Goal: Task Accomplishment & Management: Use online tool/utility

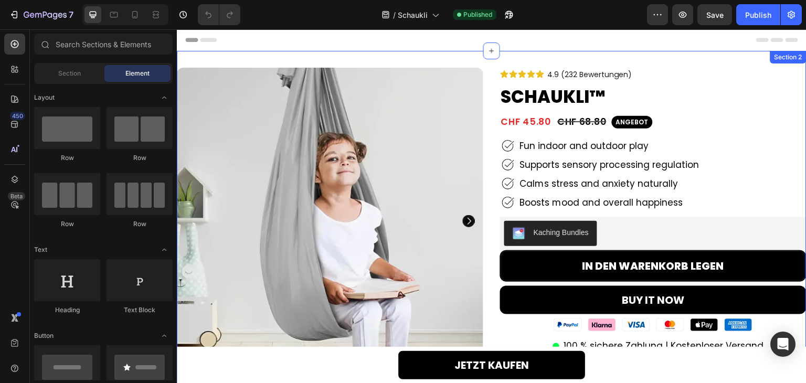
click at [559, 61] on div "Product Images 89% Heading noticed their child became calmer within minutes of …" at bounding box center [491, 336] width 629 height 571
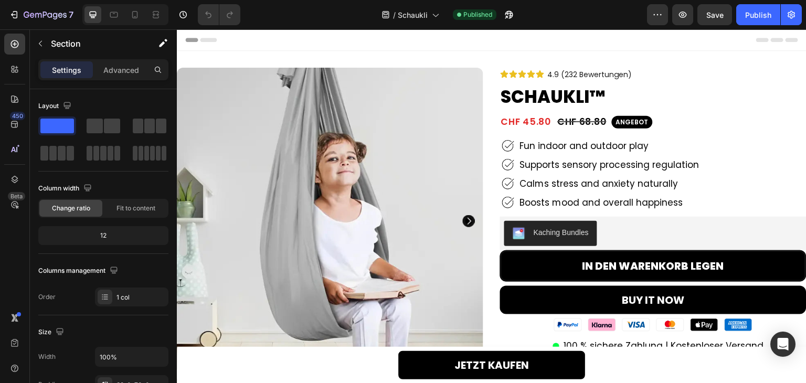
click at [493, 62] on div "Product Images 89% Heading noticed their child became calmer within minutes of …" at bounding box center [491, 336] width 629 height 571
click at [651, 70] on div "Icon Icon Icon Icon Icon Icon List 4.9 (232 Bewertungen) Text Block Row" at bounding box center [653, 74] width 306 height 13
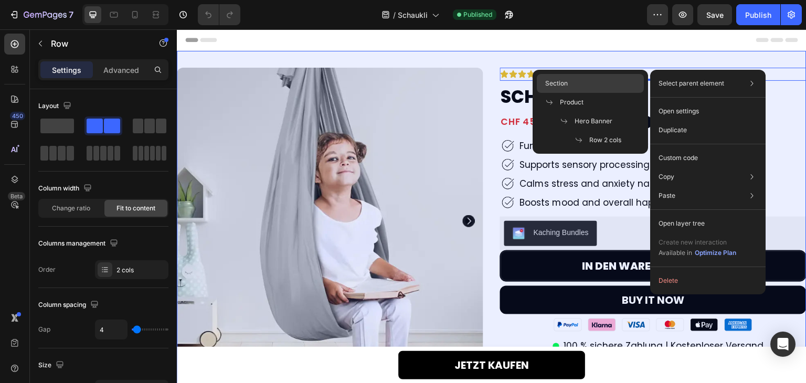
click at [636, 82] on div "Section" at bounding box center [590, 83] width 107 height 19
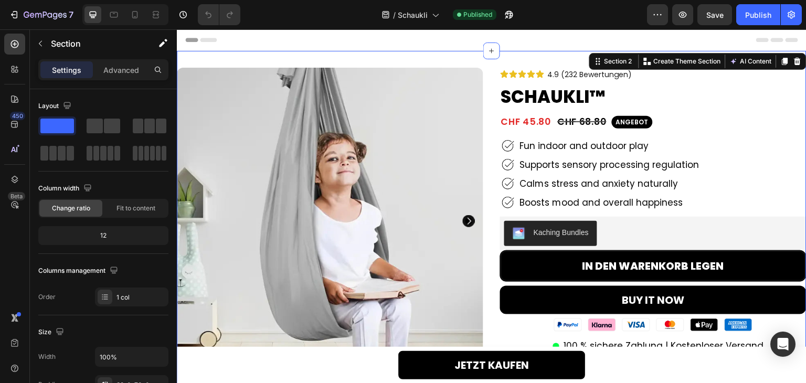
click at [548, 63] on div "Product Images 89% Heading noticed their child became calmer within minutes of …" at bounding box center [491, 336] width 629 height 571
click at [753, 15] on div "Publish" at bounding box center [758, 14] width 26 height 11
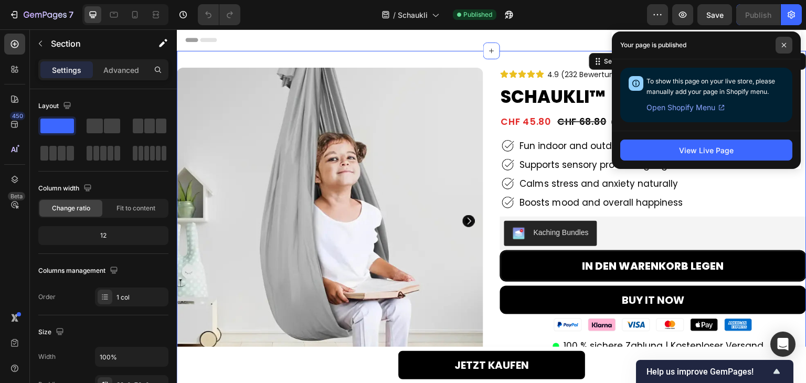
click at [781, 47] on icon at bounding box center [783, 44] width 5 height 5
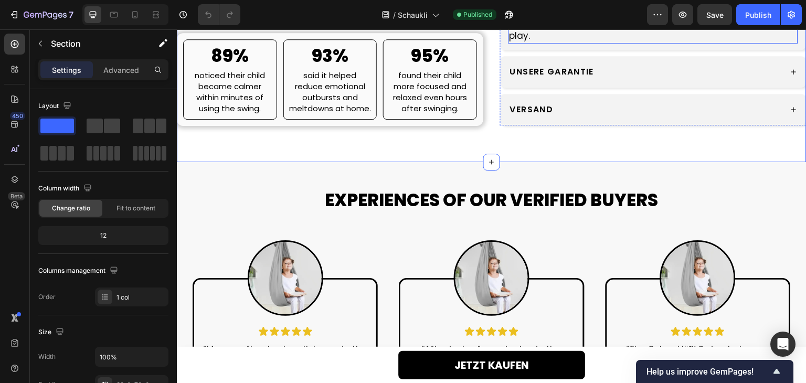
scroll to position [524, 0]
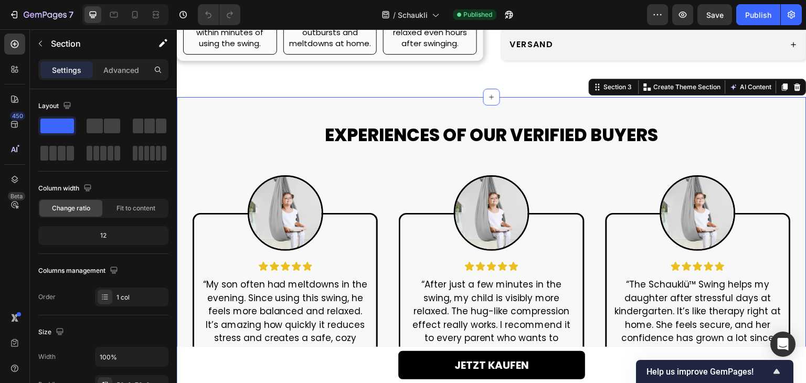
click at [647, 110] on div "EXPERIENCES OF OUR VERIFIED BUYERS Heading Row Image Icon Icon Icon Icon Icon I…" at bounding box center [491, 275] width 629 height 356
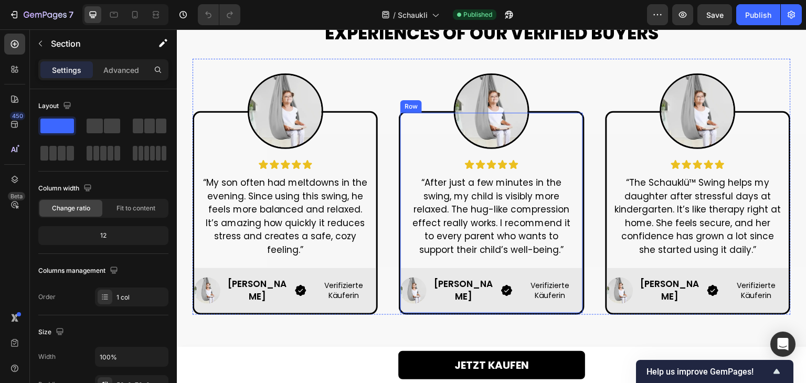
scroll to position [629, 0]
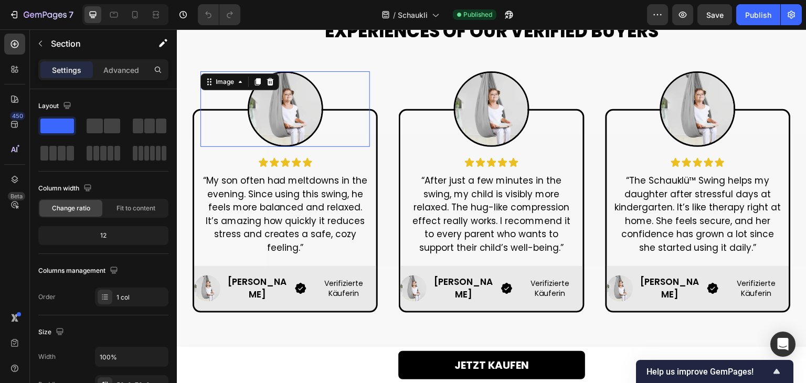
click at [301, 125] on img at bounding box center [286, 109] width 76 height 76
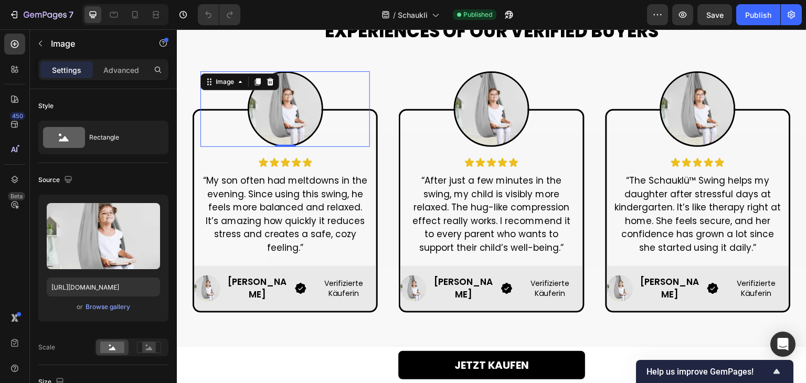
click at [295, 107] on img at bounding box center [286, 109] width 76 height 76
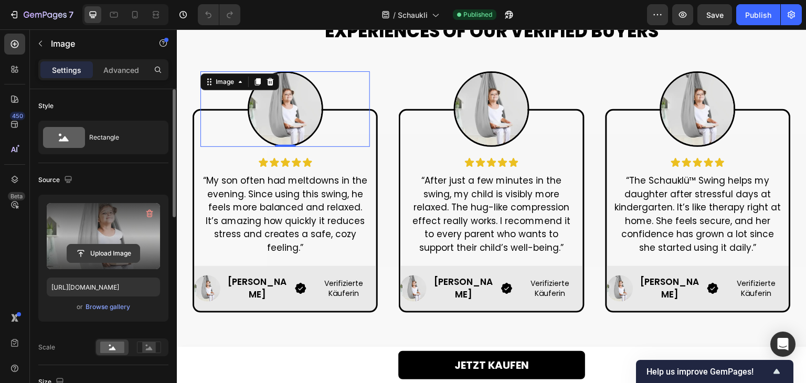
click at [125, 254] on input "file" at bounding box center [103, 253] width 72 height 18
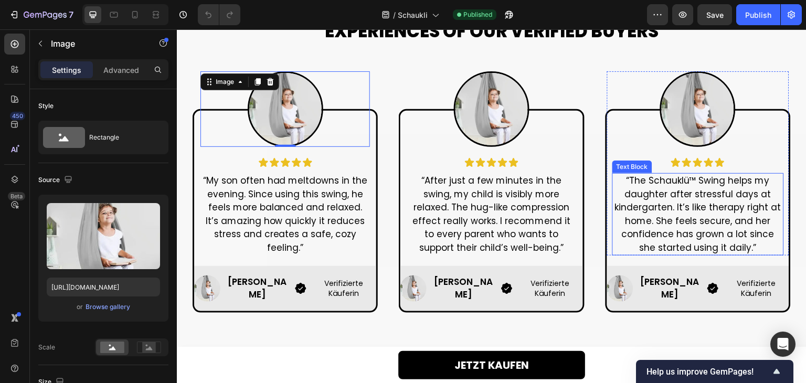
click at [646, 189] on p "“The Schauklü™ Swing helps my daughter after stressful days at kindergarten. It…" at bounding box center [697, 214] width 169 height 80
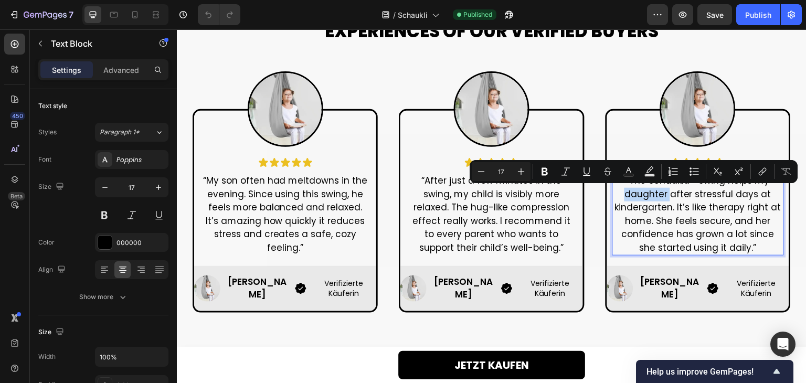
click at [646, 194] on p "“The Schauklü™ Swing helps my daughter after stressful days at kindergarten. It…" at bounding box center [697, 214] width 169 height 80
drag, startPoint x: 663, startPoint y: 196, endPoint x: 625, endPoint y: 195, distance: 38.3
click at [625, 195] on p "“The Schauklü™ Swing helps my daughter after stressful days at kindergarten. It…" at bounding box center [697, 214] width 169 height 80
copy p "daughter"
click at [220, 187] on p "“My son often had meltdowns in the evening. Since using this swing, he feels mo…" at bounding box center [284, 214] width 167 height 80
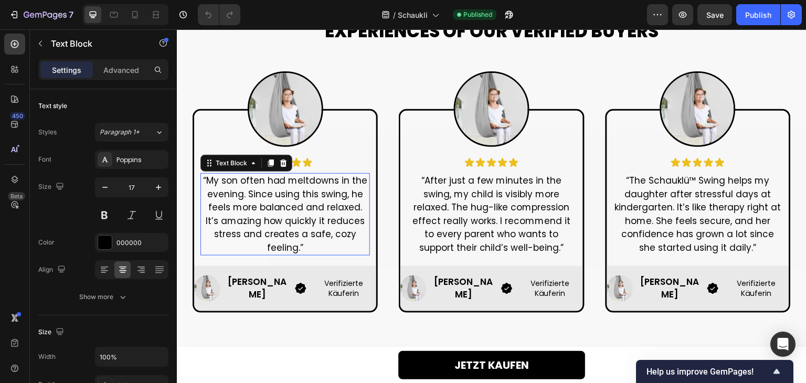
click at [220, 187] on p "“My son often had meltdowns in the evening. Since using this swing, he feels mo…" at bounding box center [284, 214] width 167 height 80
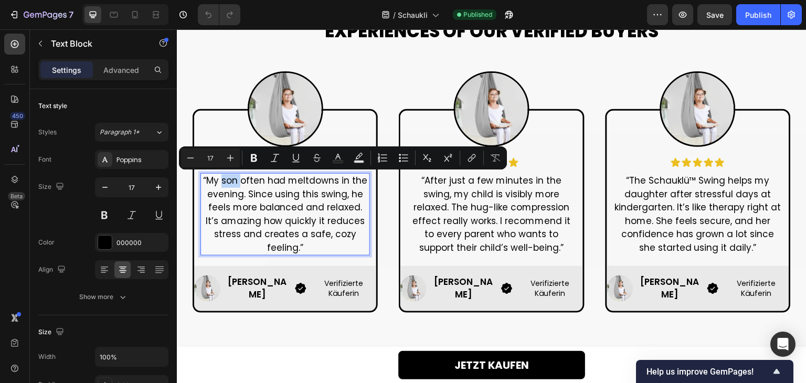
click at [227, 185] on p "“My son often had meltdowns in the evening. Since using this swing, he feels mo…" at bounding box center [284, 214] width 167 height 80
drag, startPoint x: 222, startPoint y: 182, endPoint x: 234, endPoint y: 181, distance: 11.6
click at [234, 181] on p "“My son often had meltdowns in the evening. Since using this swing, he feels mo…" at bounding box center [284, 214] width 167 height 80
drag, startPoint x: 235, startPoint y: 183, endPoint x: 221, endPoint y: 184, distance: 14.2
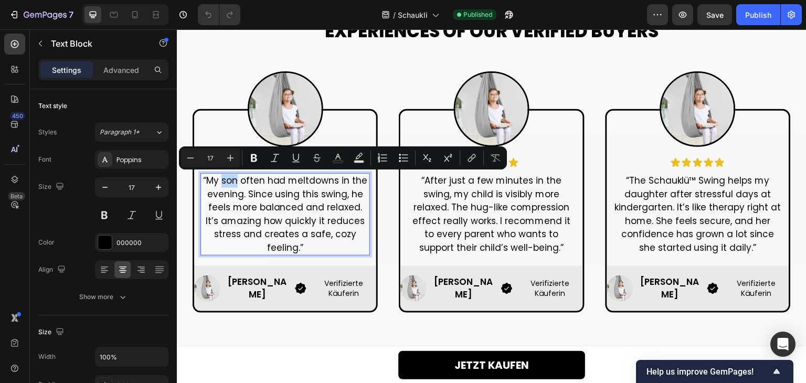
click at [221, 184] on p "“My son often had meltdowns in the evening. Since using this swing, he feels mo…" at bounding box center [284, 214] width 167 height 80
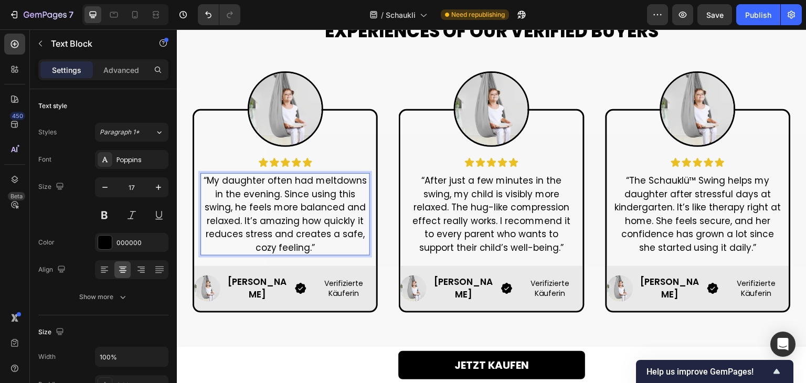
click at [201, 209] on p "“My daughter often had meltdowns in the evening. Since using this swing, he fee…" at bounding box center [284, 214] width 167 height 80
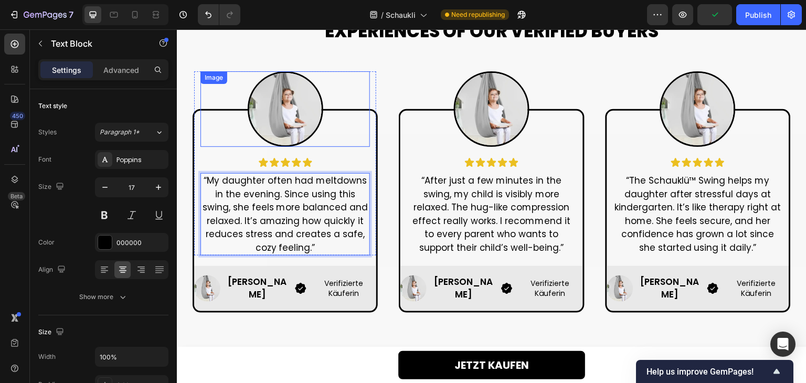
click at [294, 111] on img at bounding box center [286, 109] width 76 height 76
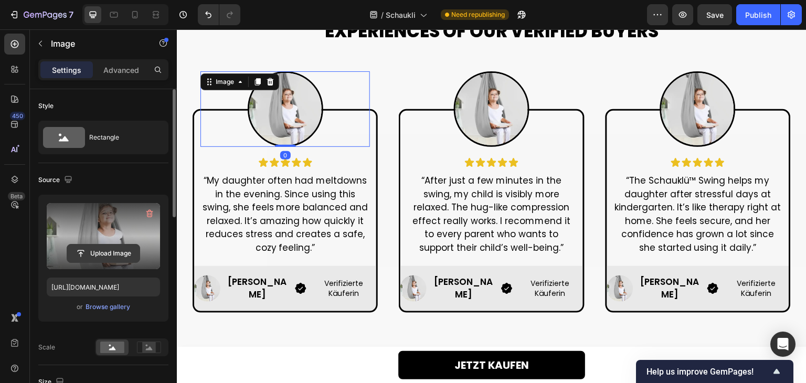
click at [96, 259] on input "file" at bounding box center [103, 253] width 72 height 18
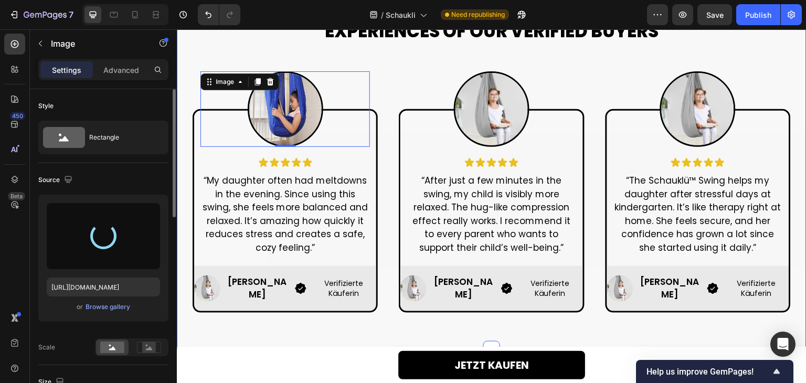
type input "https://cdn.shopify.com/s/files/1/0768/9594/5016/files/gempages_583902466479751…"
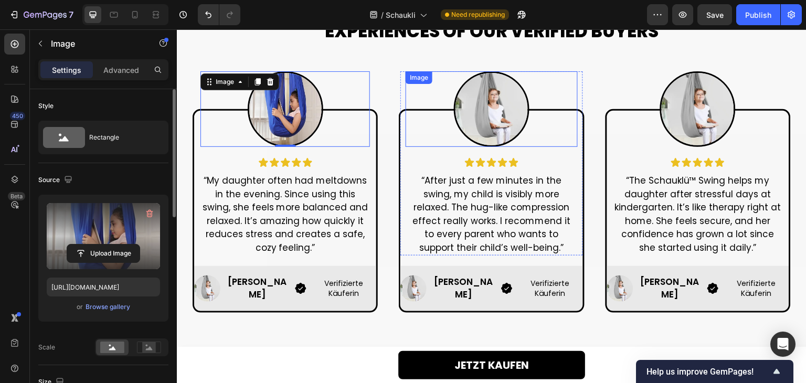
click at [488, 100] on img at bounding box center [492, 109] width 76 height 76
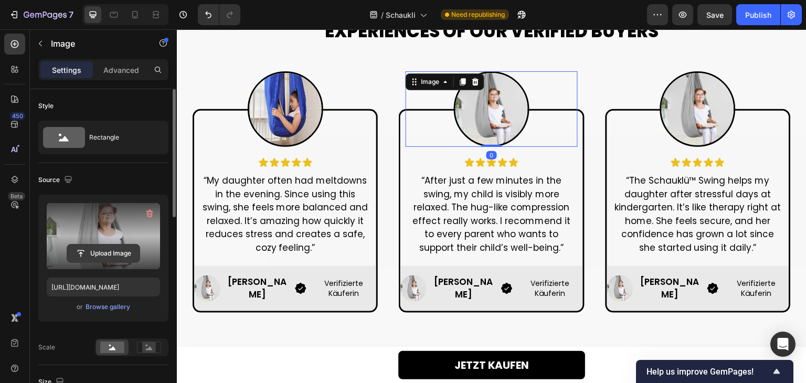
click at [128, 249] on input "file" at bounding box center [103, 253] width 72 height 18
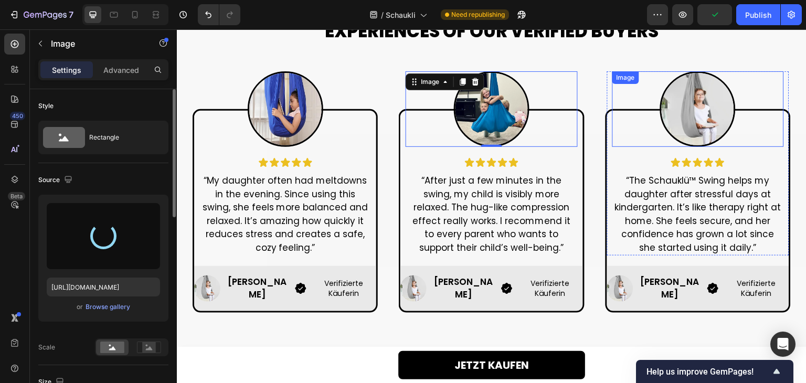
type input "https://cdn.shopify.com/s/files/1/0768/9594/5016/files/gempages_583902466479751…"
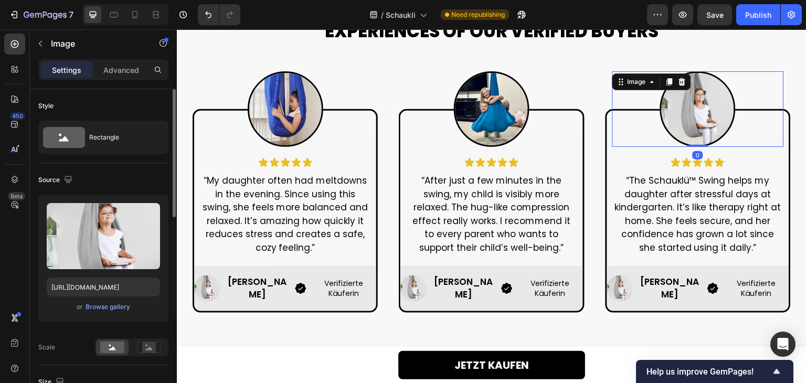
click at [691, 101] on img at bounding box center [698, 109] width 76 height 76
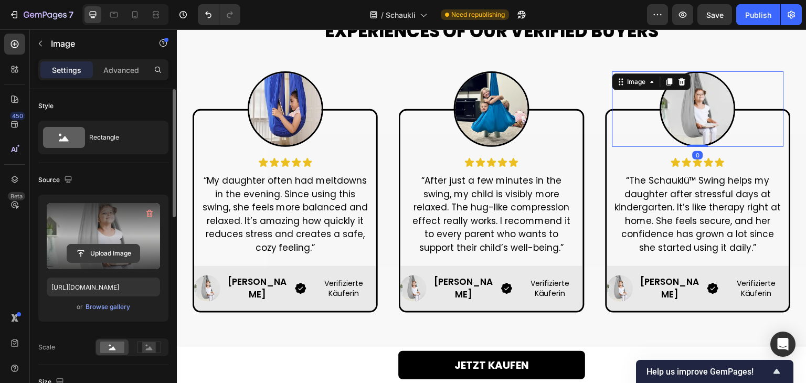
click at [120, 260] on input "file" at bounding box center [103, 253] width 72 height 18
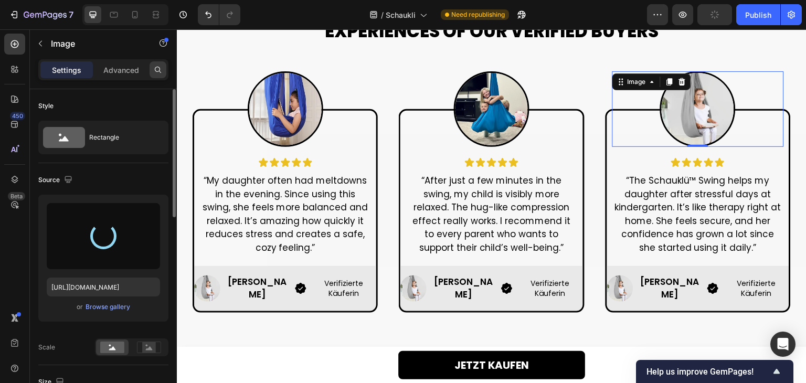
type input "https://cdn.shopify.com/s/files/1/0768/9594/5016/files/gempages_583902466479751…"
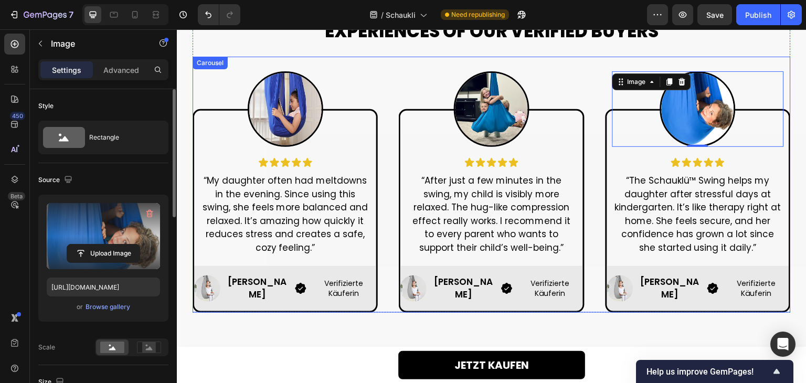
click at [595, 93] on div "Image Icon Icon Icon Icon Icon Icon List “My daughter often had meltdowns in th…" at bounding box center [491, 185] width 598 height 256
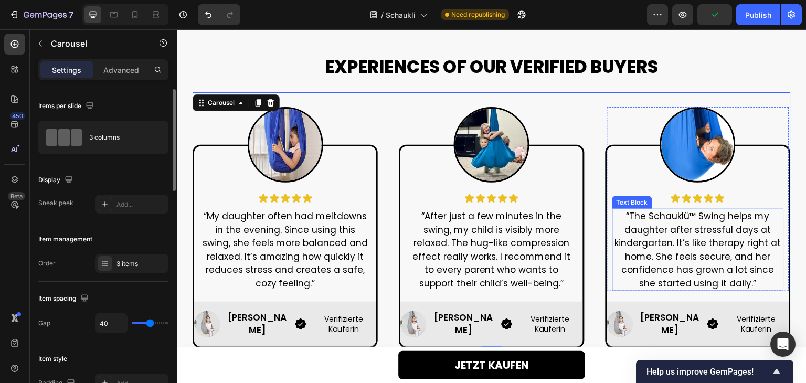
scroll to position [524, 0]
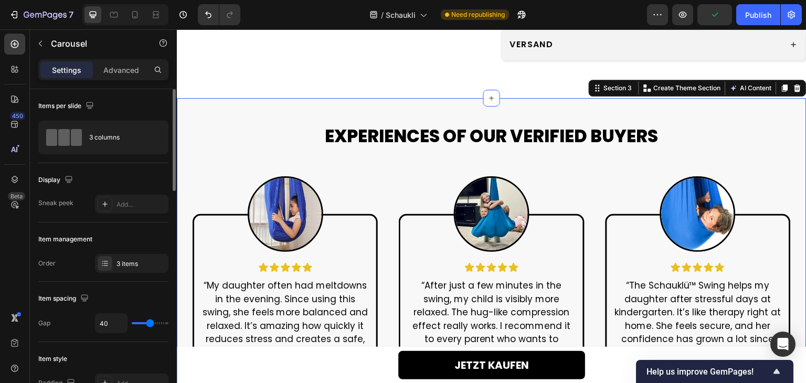
click at [717, 121] on div "EXPERIENCES OF OUR VERIFIED BUYERS Heading Row Image Icon Icon Icon Icon Icon I…" at bounding box center [491, 276] width 629 height 356
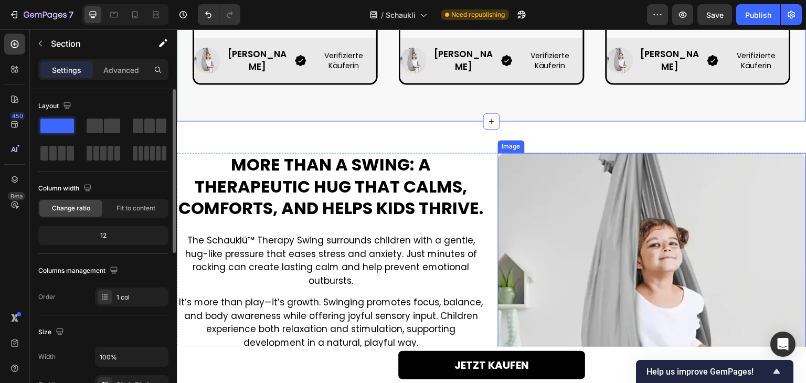
scroll to position [944, 0]
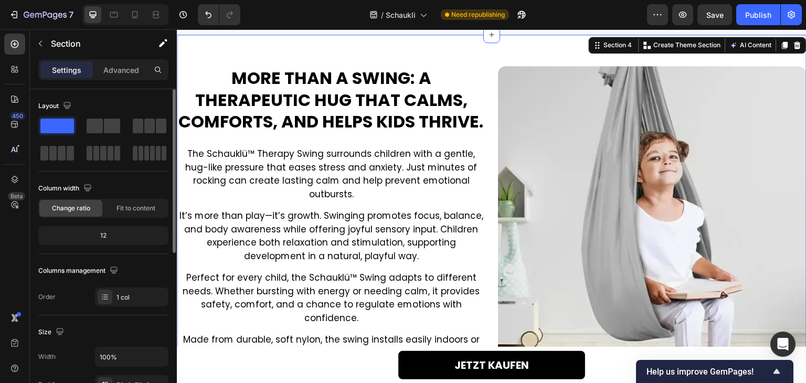
click at [450, 48] on div "More than a swing: a therapeutic hug that calms, comforts, and helps kids thriv…" at bounding box center [491, 220] width 629 height 371
click at [759, 9] on div "Publish" at bounding box center [758, 14] width 26 height 11
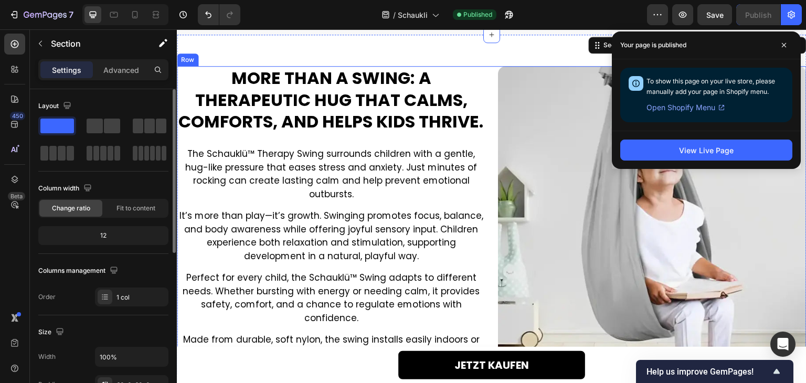
click at [485, 82] on div "More than a swing: a therapeutic hug that calms, comforts, and helps kids thriv…" at bounding box center [491, 220] width 629 height 308
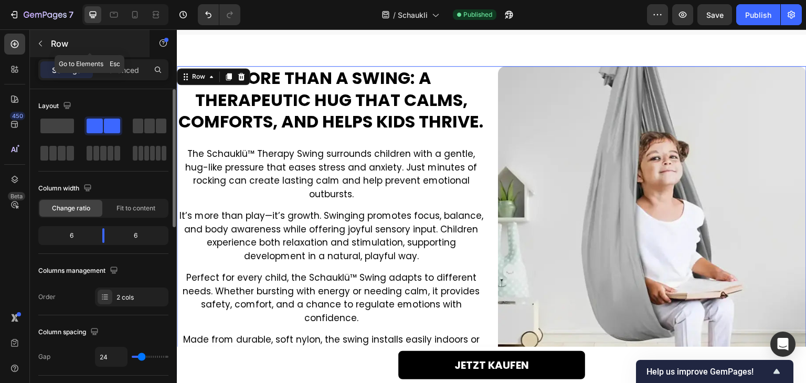
click at [36, 51] on button "button" at bounding box center [40, 43] width 17 height 17
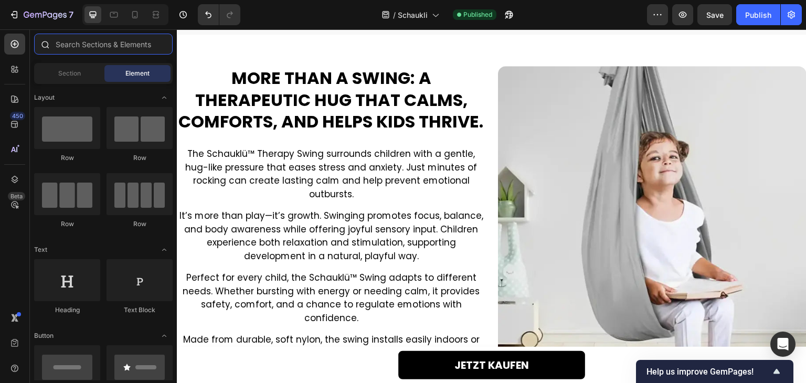
click at [97, 47] on input "text" at bounding box center [103, 44] width 138 height 21
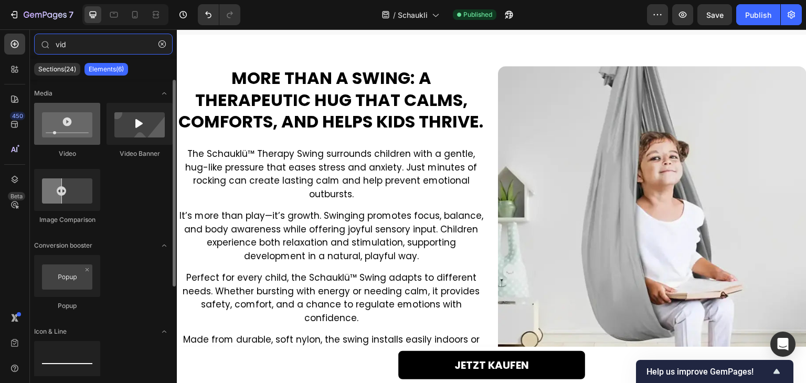
type input "vid"
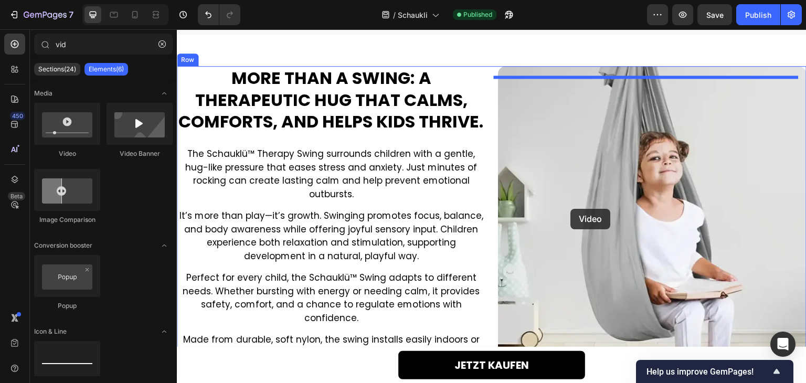
drag, startPoint x: 238, startPoint y: 154, endPoint x: 571, endPoint y: 209, distance: 337.6
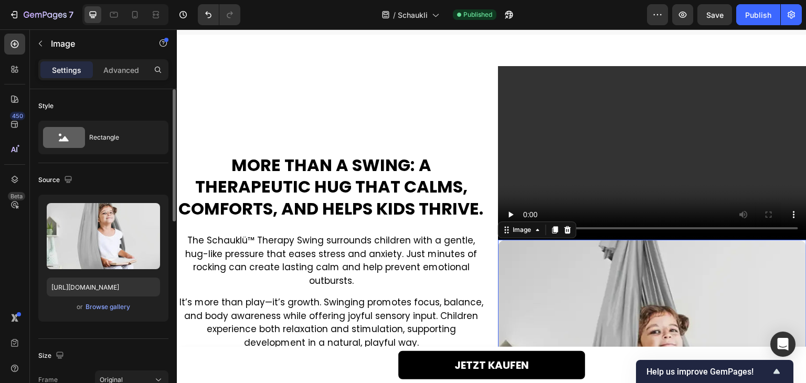
scroll to position [210, 0]
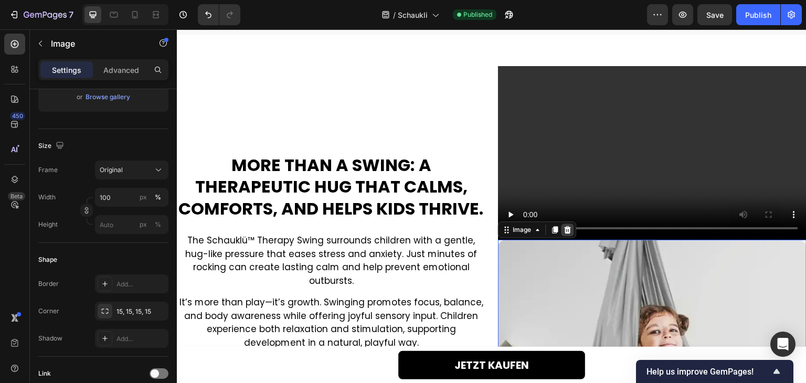
click at [565, 229] on icon at bounding box center [567, 229] width 7 height 7
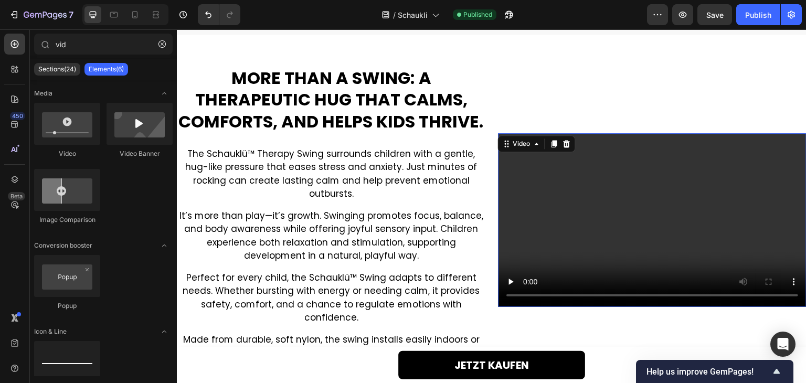
click at [598, 180] on video at bounding box center [652, 220] width 308 height 174
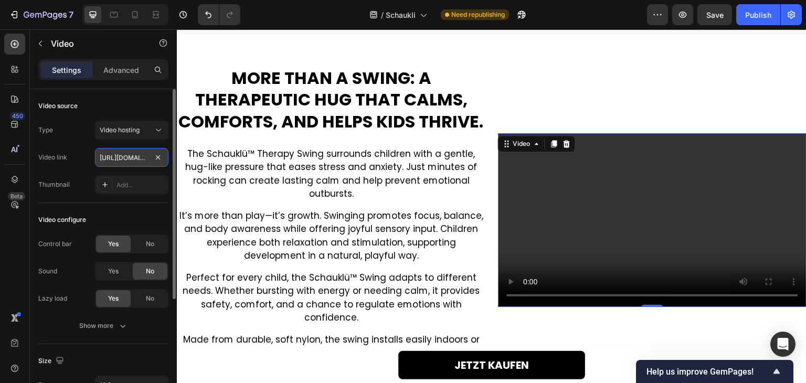
click at [115, 157] on input "https://cdn.shopify.com/videos/c/o/v/2cd3deb506b54b009063f7270ab5cf2e.mp4" at bounding box center [131, 157] width 73 height 19
type input "https://cdn.shopify.com/videos/c/o/v/d5dcf3e155be4b88bdf66b77e9fd6175.mp4"
click at [89, 158] on div "Video link https://cdn.shopify.com/videos/c/o/v/d5dcf3e155be4b88bdf66b77e9fd617…" at bounding box center [103, 157] width 130 height 19
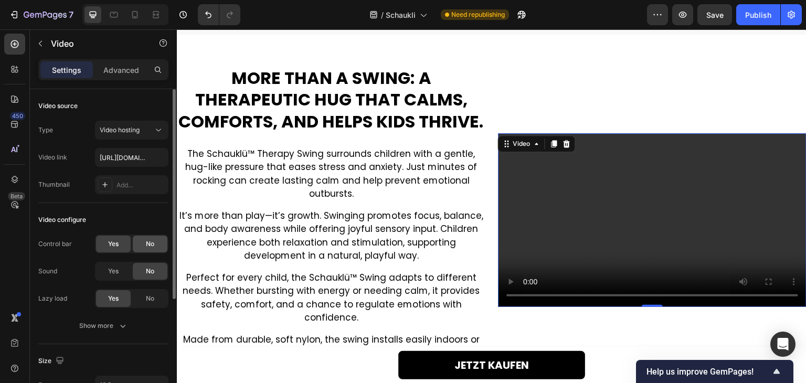
click at [145, 238] on div "No" at bounding box center [150, 243] width 35 height 17
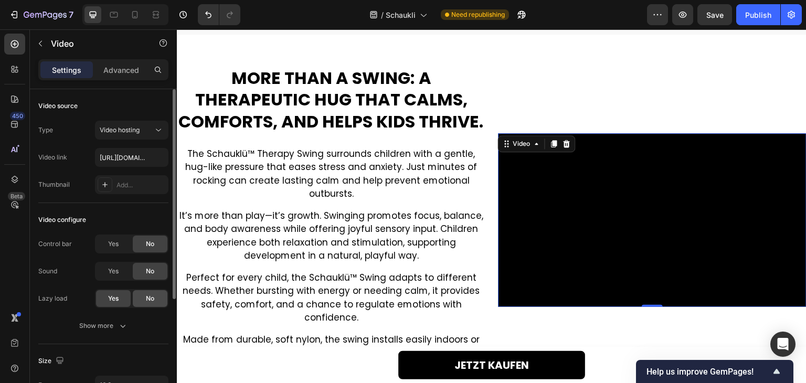
click at [144, 299] on div "No" at bounding box center [150, 298] width 35 height 17
click at [101, 325] on div "Show more" at bounding box center [103, 325] width 49 height 10
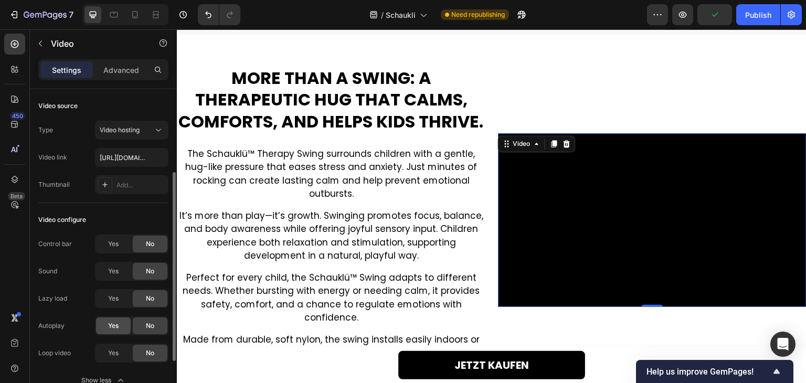
scroll to position [52, 0]
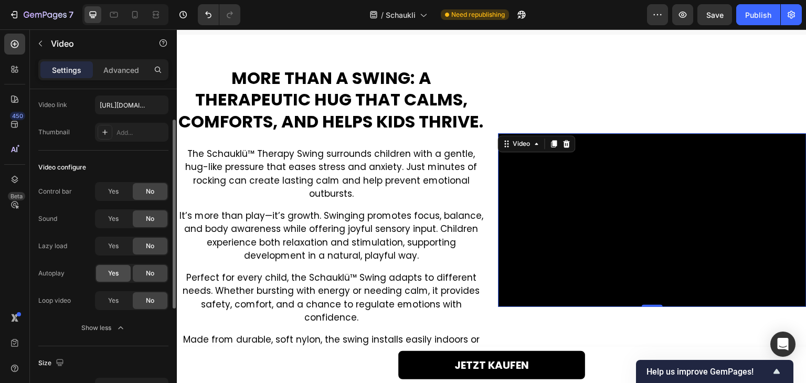
click at [124, 269] on div "Yes" at bounding box center [113, 273] width 35 height 17
click at [44, 271] on div "Autoplay" at bounding box center [51, 273] width 26 height 9
click at [45, 271] on div "Autoplay" at bounding box center [51, 273] width 26 height 9
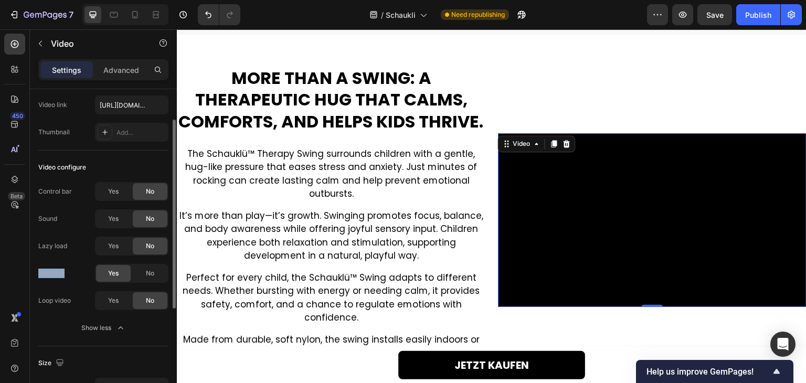
click at [45, 271] on div "Autoplay" at bounding box center [51, 273] width 26 height 9
click at [117, 295] on div "Yes" at bounding box center [113, 300] width 35 height 17
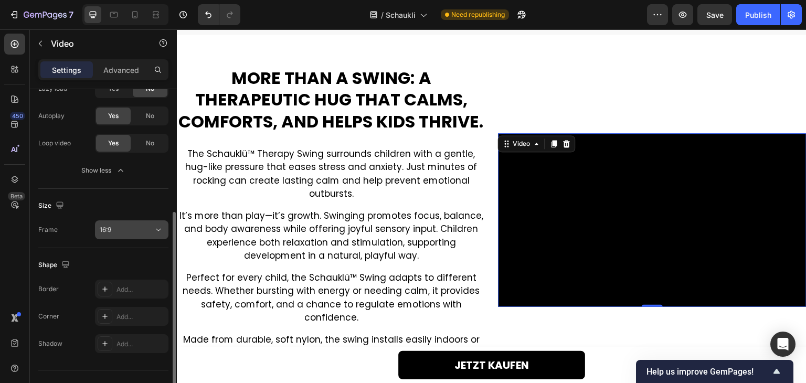
click at [113, 225] on div "16:9" at bounding box center [126, 229] width 53 height 9
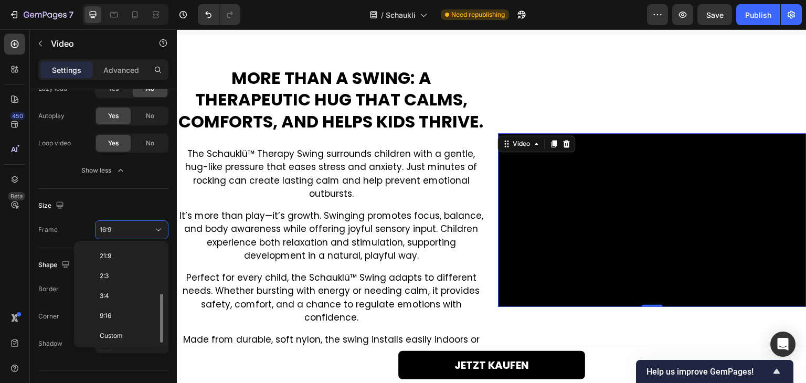
scroll to position [0, 0]
click at [113, 256] on span "Original" at bounding box center [111, 254] width 23 height 9
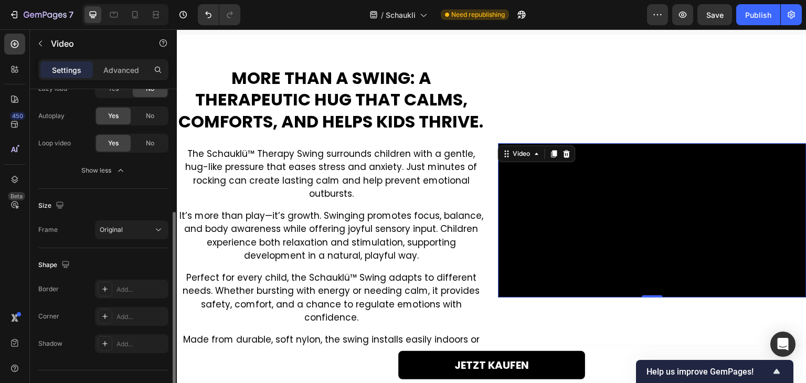
scroll to position [230, 0]
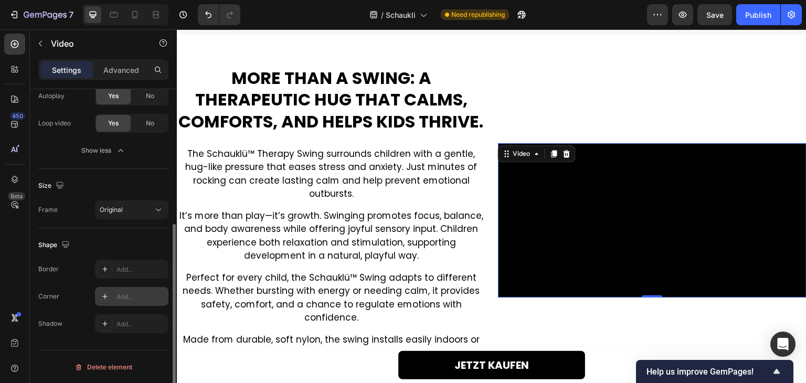
click at [113, 287] on div "Add..." at bounding box center [131, 296] width 73 height 19
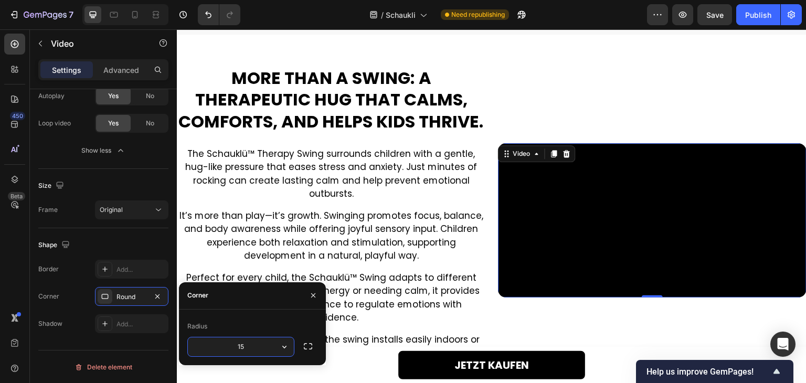
type input "15"
click at [213, 312] on div "Radius 15" at bounding box center [252, 337] width 147 height 56
click at [146, 241] on div "Shape" at bounding box center [103, 245] width 130 height 17
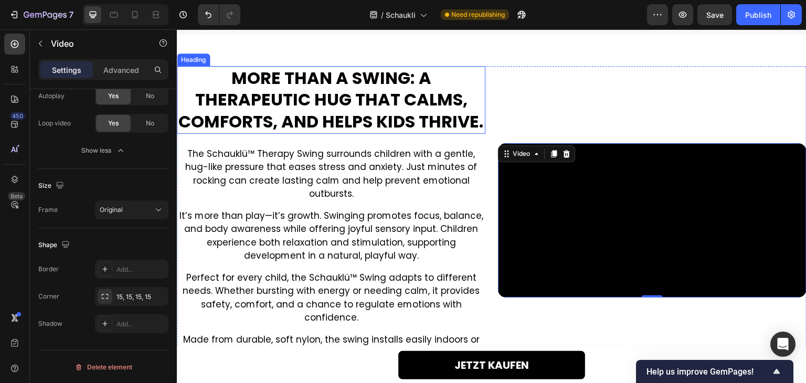
click at [463, 76] on h2 "More than a swing: a therapeutic hug that calms, comforts, and helps kids thriv…" at bounding box center [331, 100] width 308 height 68
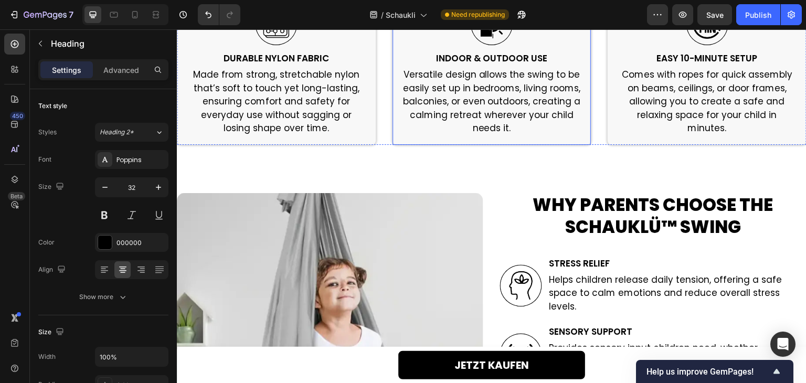
scroll to position [1416, 0]
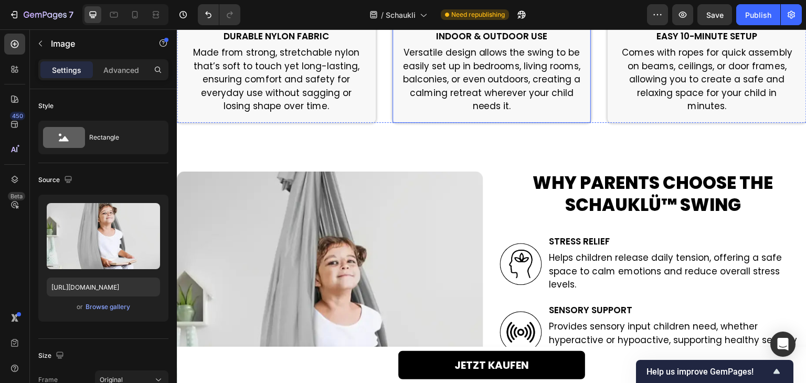
click at [393, 220] on img at bounding box center [330, 324] width 306 height 306
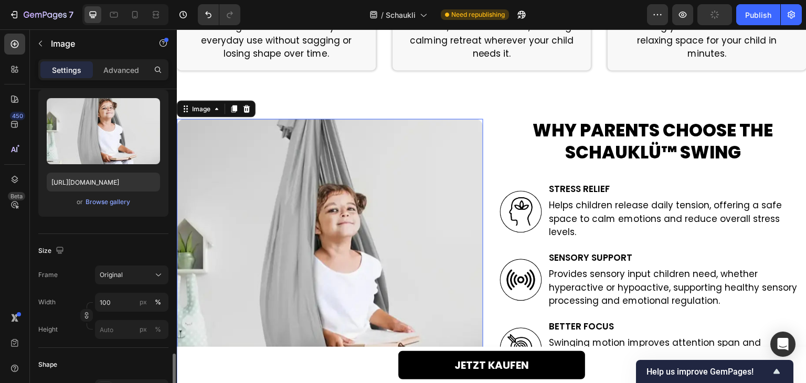
scroll to position [262, 0]
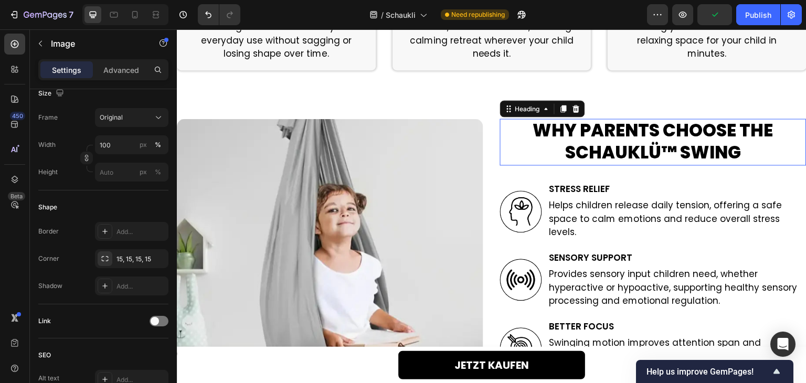
click at [534, 125] on h2 "Why Parents Choose the Schauklü™ Swing" at bounding box center [653, 142] width 306 height 47
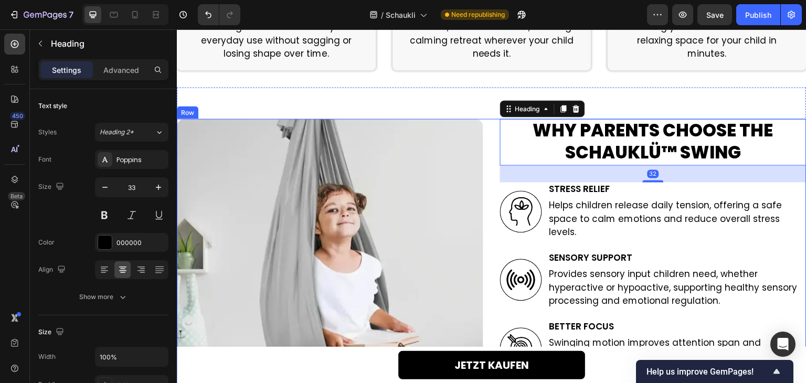
click at [481, 141] on div "Why Parents Choose the Schauklü™ Swing Heading 32 Image Stress Relief Heading H…" at bounding box center [491, 310] width 629 height 382
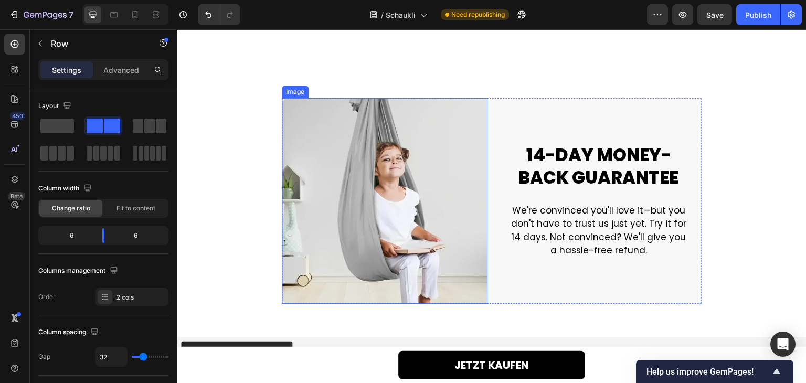
scroll to position [3190, 0]
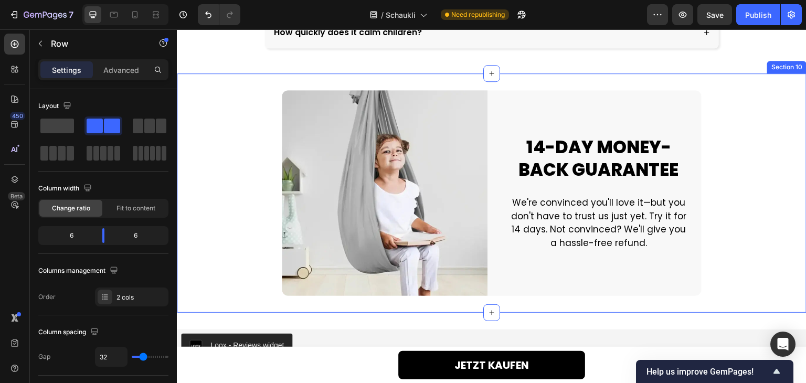
click at [237, 86] on div "Image Image 14-DAY MONEY-BACK GUARANTEE Heading We're convinced you'll love it—…" at bounding box center [491, 192] width 629 height 239
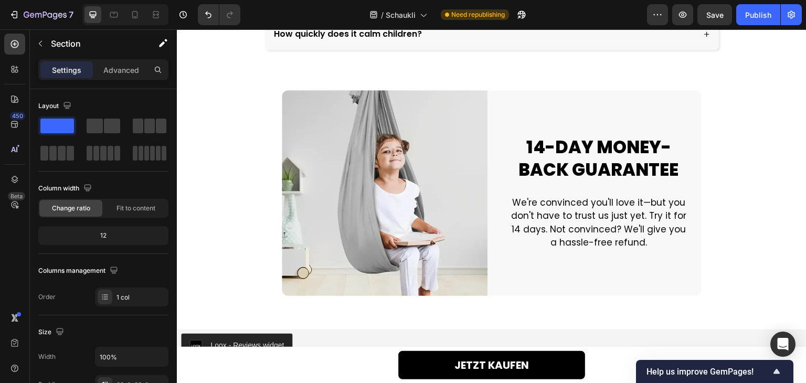
scroll to position [3178, 0]
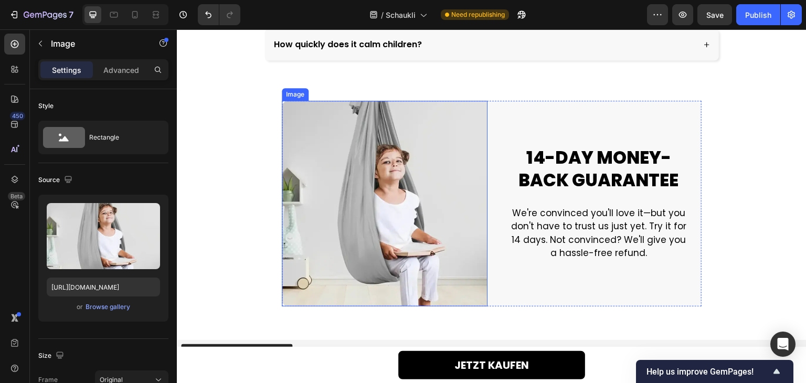
click at [367, 141] on img at bounding box center [385, 204] width 206 height 206
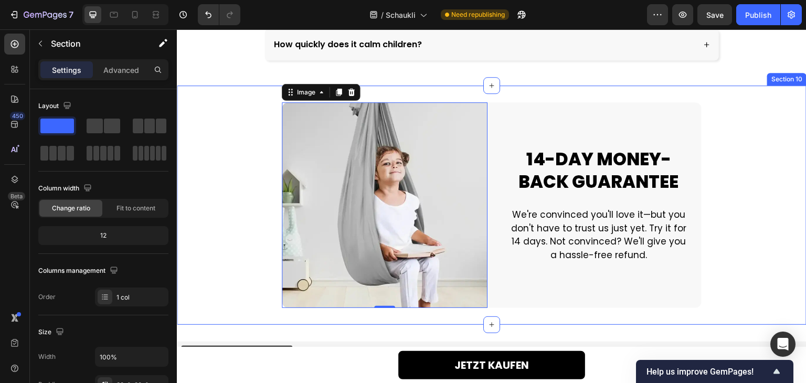
click at [234, 113] on div "Image Image 0 14-DAY MONEY-BACK GUARANTEE Heading We're convinced you'll love i…" at bounding box center [491, 205] width 629 height 206
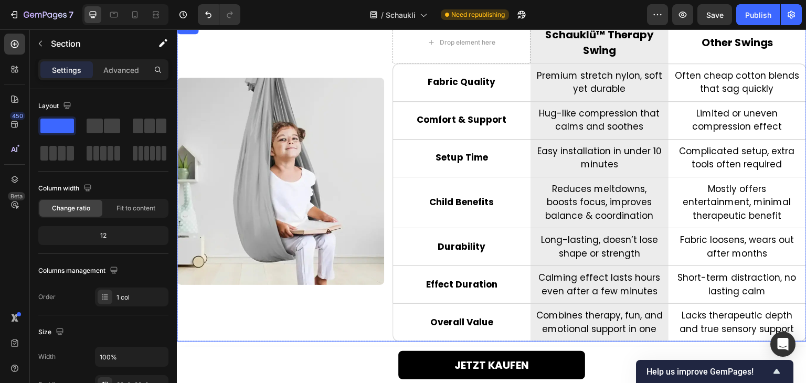
scroll to position [2391, 0]
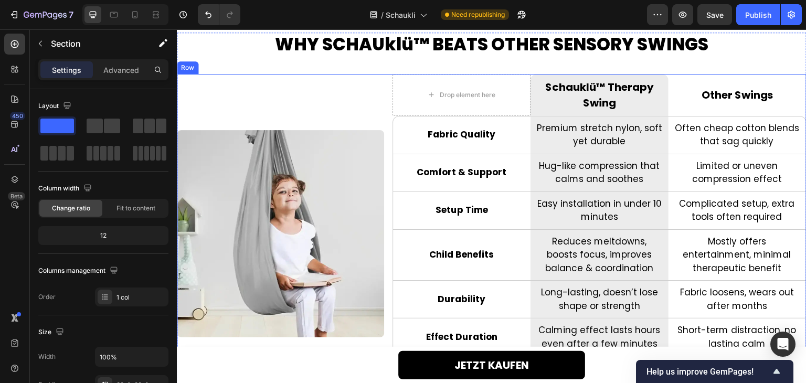
click at [316, 105] on div "Image" at bounding box center [280, 234] width 207 height 320
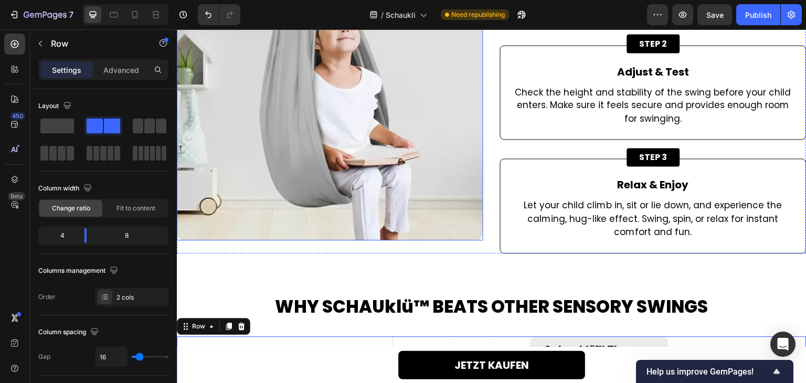
scroll to position [1972, 0]
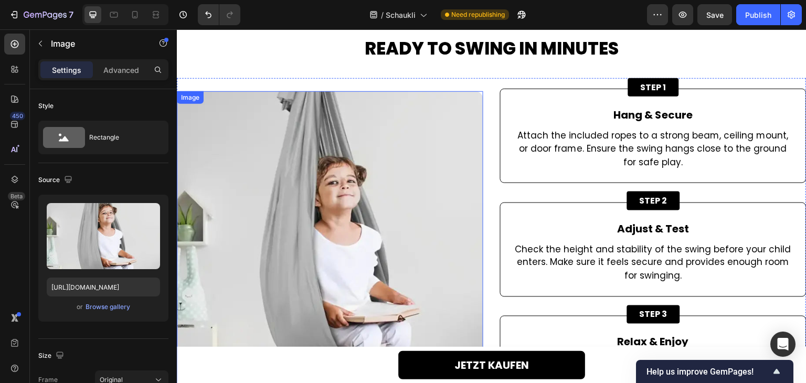
click at [378, 168] on img at bounding box center [330, 244] width 306 height 306
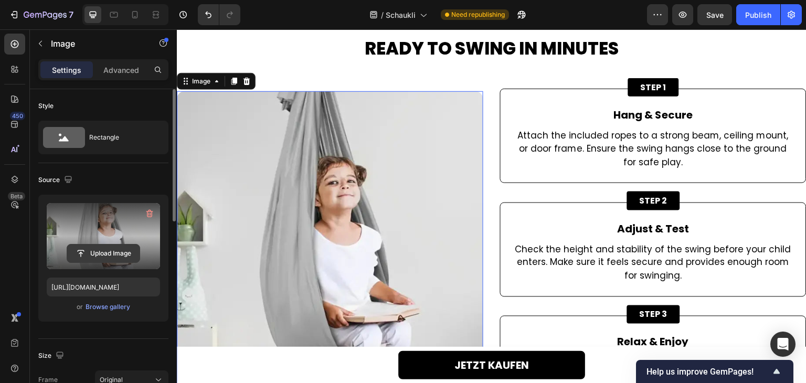
click at [131, 252] on input "file" at bounding box center [103, 253] width 72 height 18
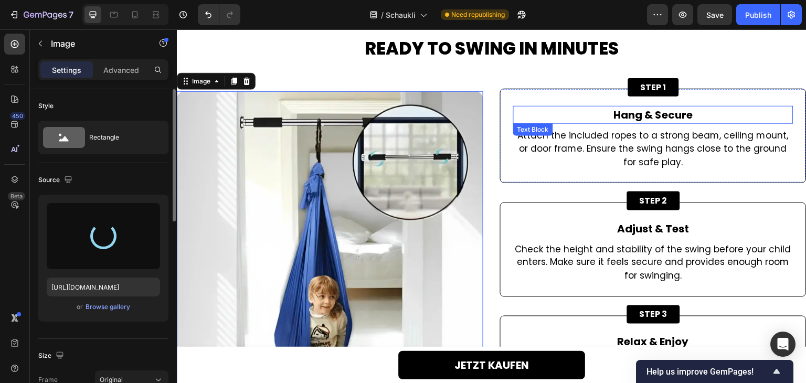
type input "https://cdn.shopify.com/s/files/1/0768/9594/5016/files/gempages_583902466479751…"
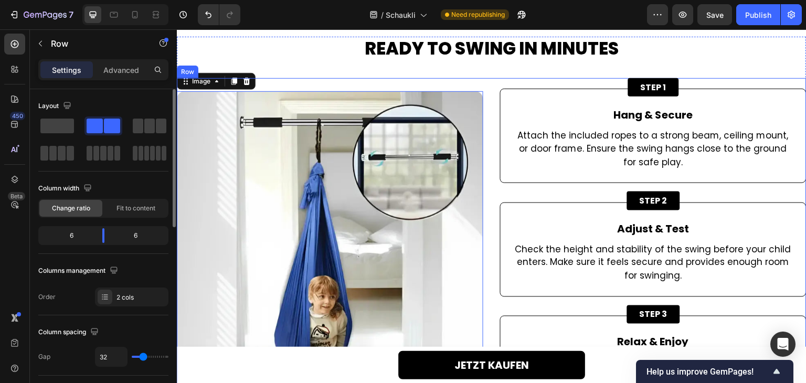
click at [485, 108] on div "Image 0 STEP 1 Button Hang & Secure Text Block Attach the included ropes to a s…" at bounding box center [491, 244] width 629 height 333
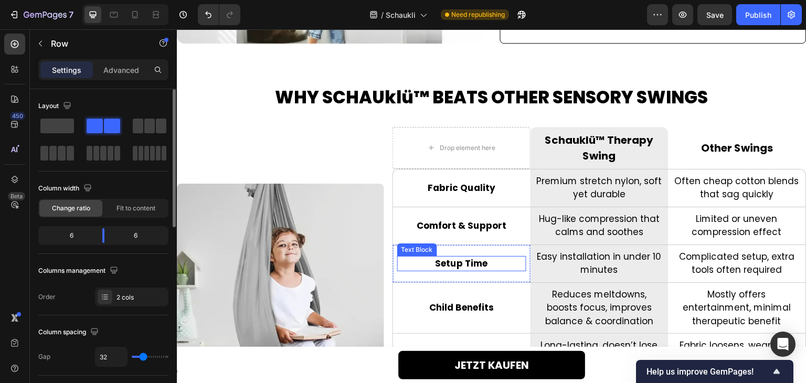
scroll to position [2391, 0]
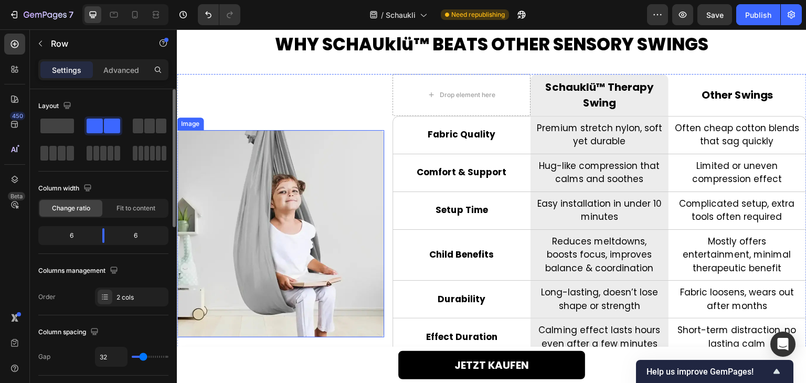
click at [283, 201] on img at bounding box center [280, 233] width 207 height 207
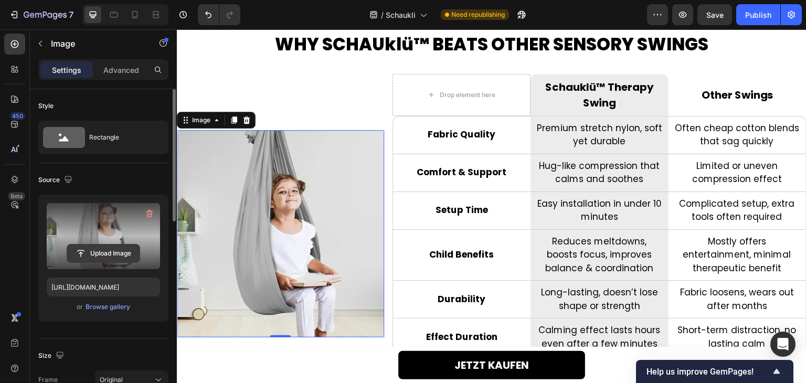
click at [114, 250] on input "file" at bounding box center [103, 253] width 72 height 18
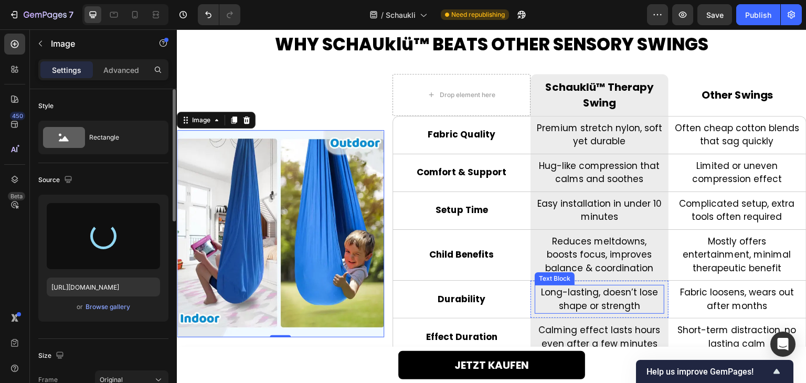
type input "https://cdn.shopify.com/s/files/1/0768/9594/5016/files/gempages_583902466479751…"
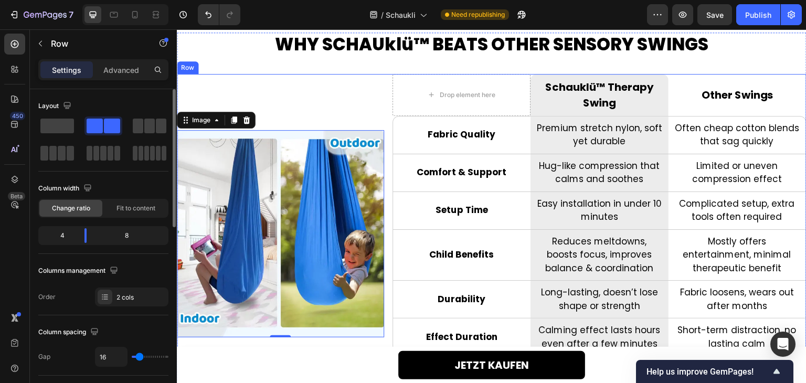
click at [306, 81] on div "Image 0" at bounding box center [280, 234] width 207 height 320
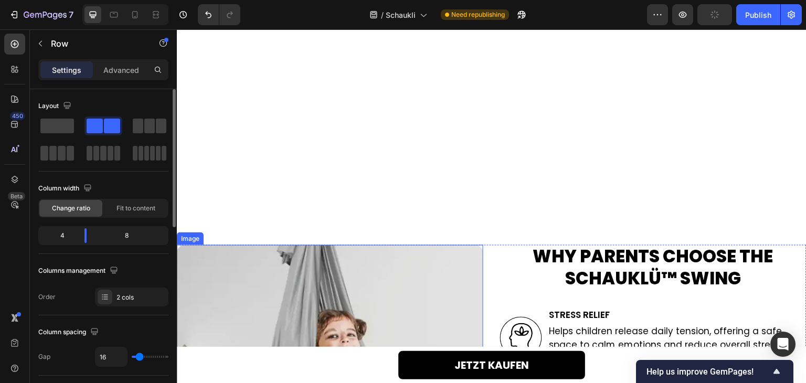
scroll to position [1552, 0]
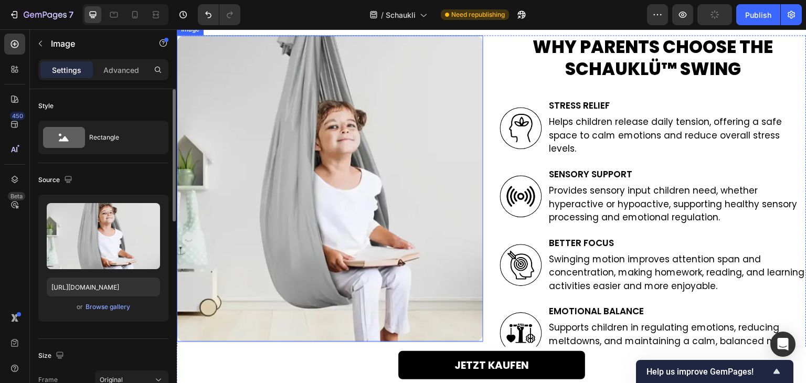
click at [329, 188] on img at bounding box center [330, 188] width 306 height 306
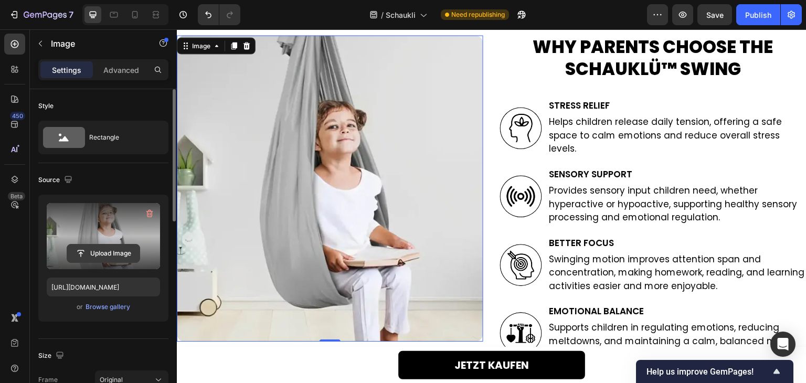
click at [113, 254] on input "file" at bounding box center [103, 253] width 72 height 18
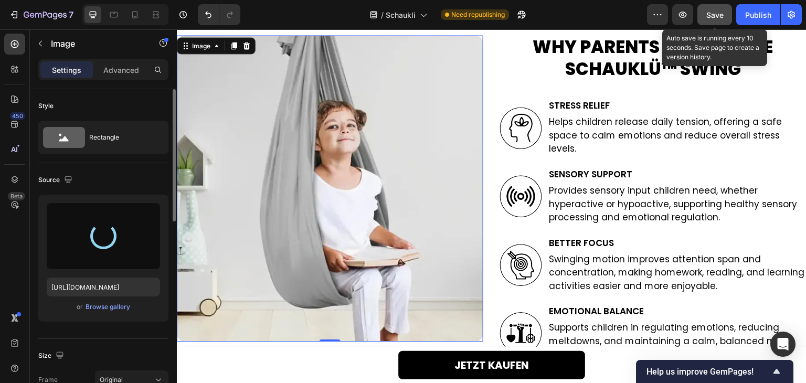
click at [719, 13] on span "Save" at bounding box center [714, 14] width 17 height 9
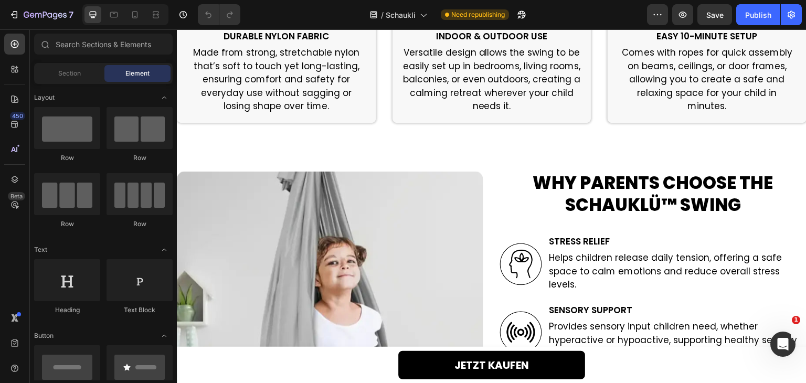
scroll to position [1521, 0]
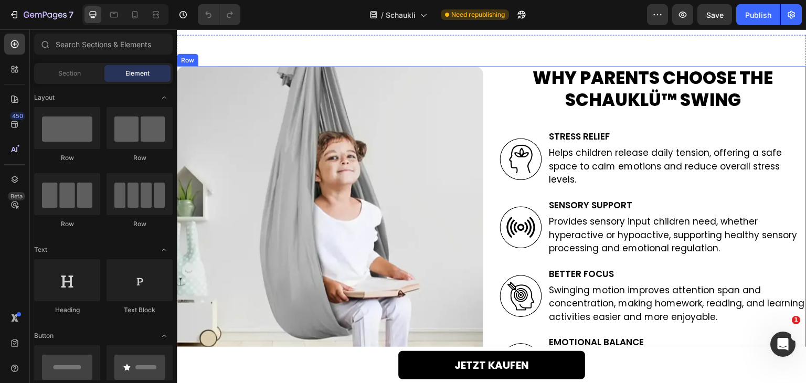
click at [493, 194] on div "Why Parents Choose the Schauklü™ Swing Heading Image Stress Relief Heading Help…" at bounding box center [491, 257] width 629 height 382
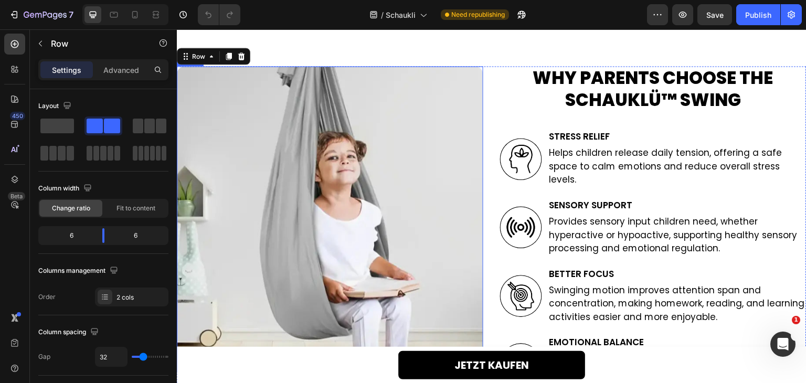
click at [470, 187] on img at bounding box center [330, 219] width 306 height 306
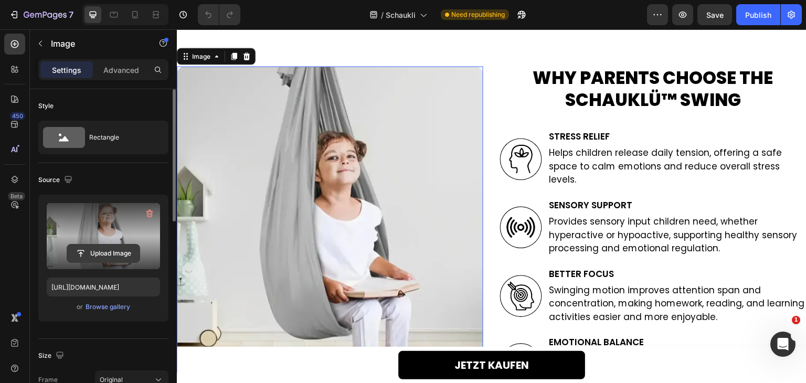
click at [122, 255] on input "file" at bounding box center [103, 253] width 72 height 18
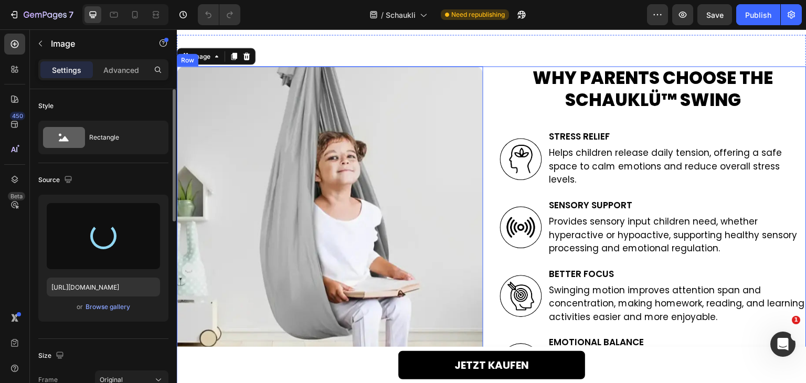
type input "https://cdn.shopify.com/s/files/1/0768/9594/5016/files/gempages_583902466479751…"
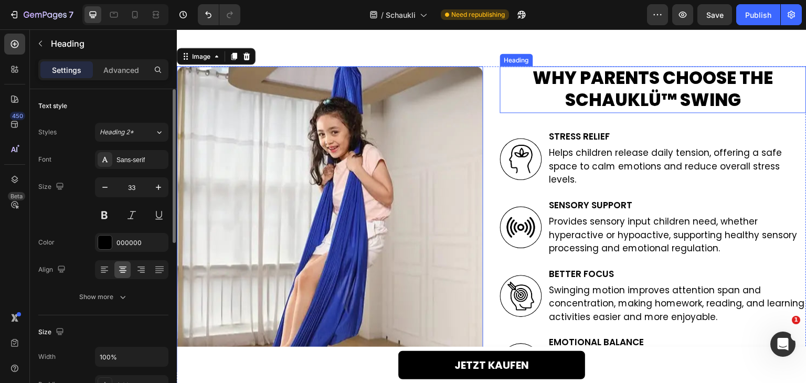
click at [500, 91] on h2 "Why Parents Choose the Schauklü™ Swing" at bounding box center [653, 89] width 306 height 47
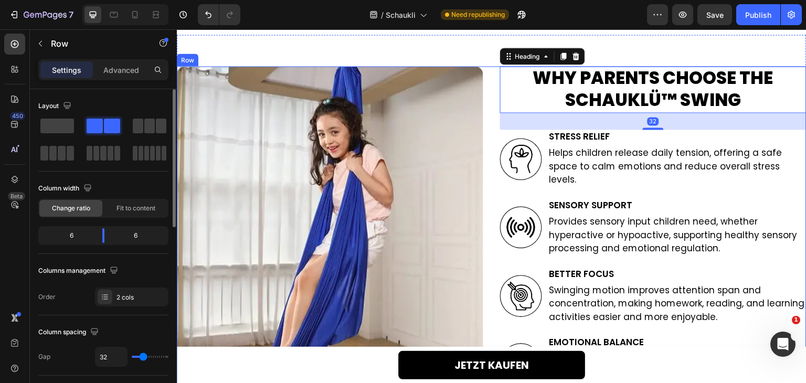
click at [490, 89] on div "Why Parents Choose the Schauklü™ Swing Heading 32 Image Stress Relief Heading H…" at bounding box center [491, 257] width 629 height 382
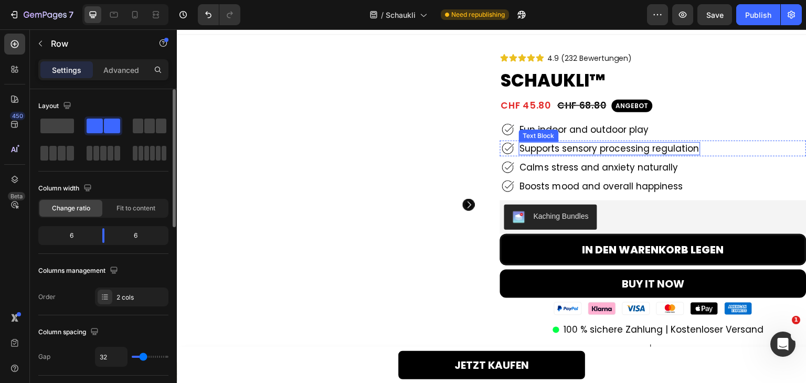
scroll to position [0, 0]
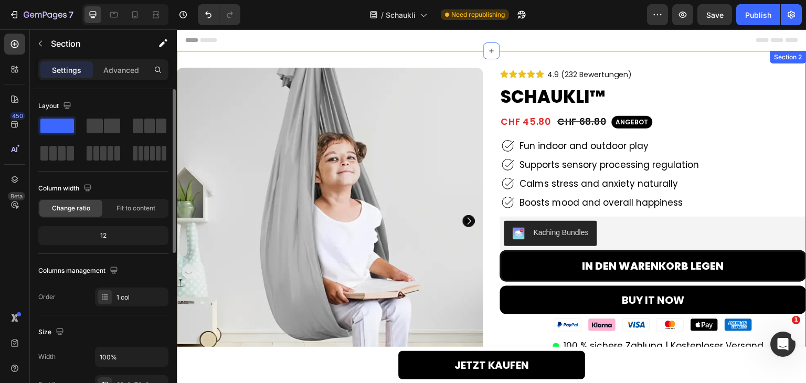
click at [656, 61] on div "Product Images 89% Heading noticed their child became calmer within minutes of …" at bounding box center [491, 336] width 629 height 571
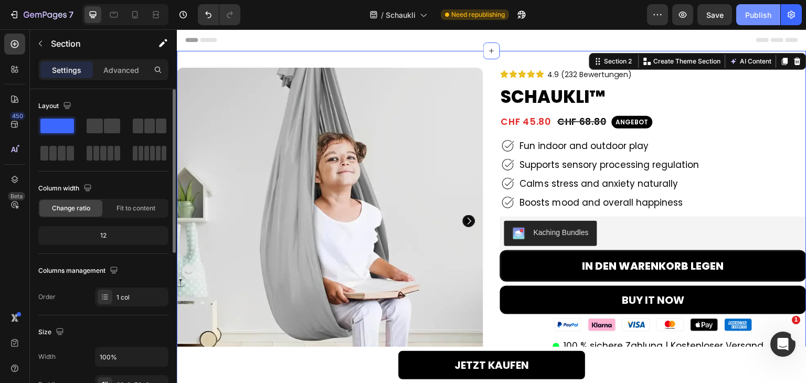
click at [765, 18] on div "Publish" at bounding box center [758, 14] width 26 height 11
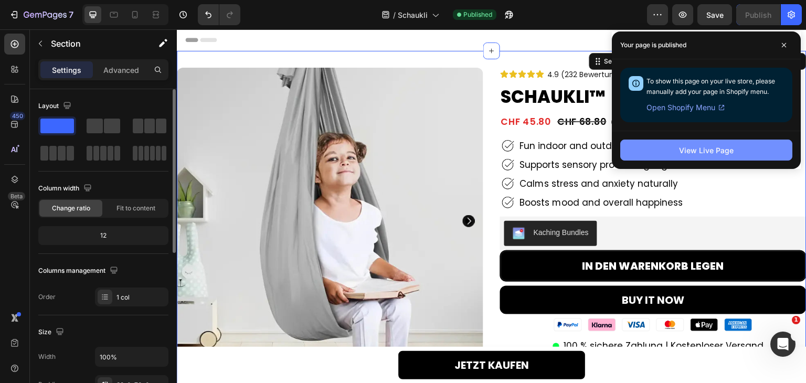
click at [675, 145] on button "View Live Page" at bounding box center [706, 150] width 172 height 21
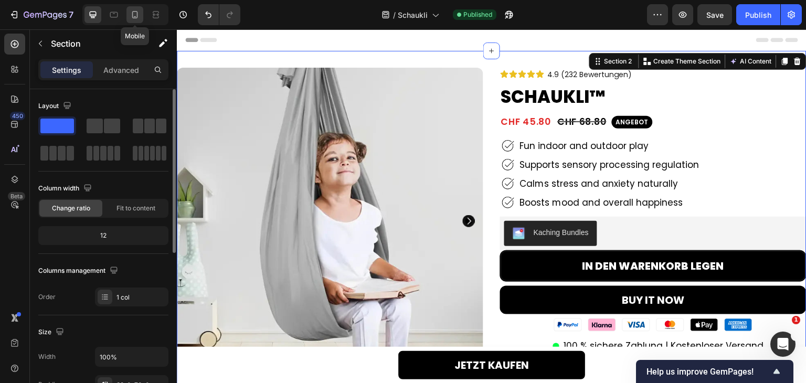
click at [141, 18] on div at bounding box center [134, 14] width 17 height 17
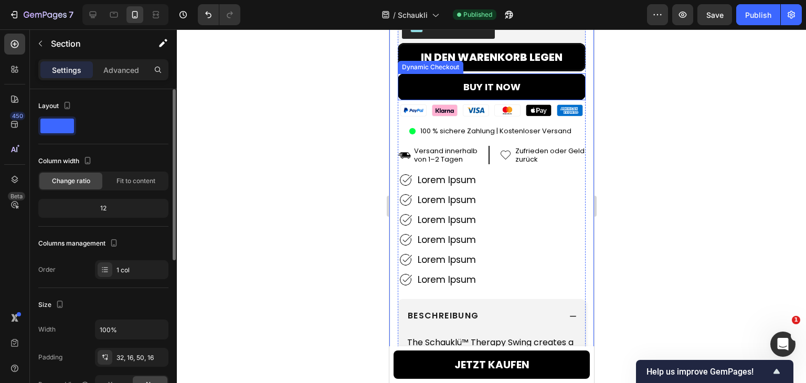
scroll to position [367, 0]
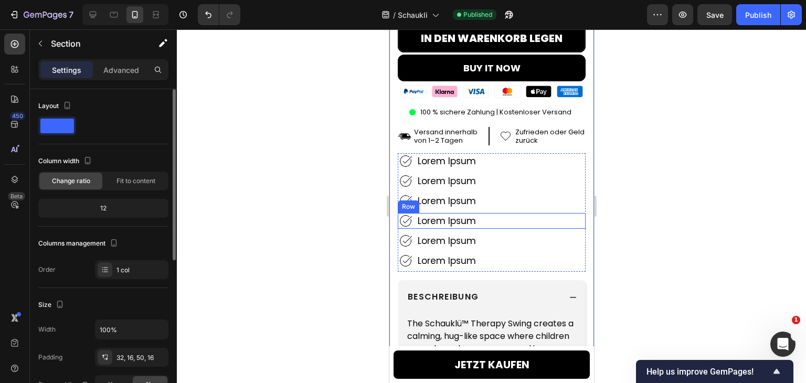
click at [518, 218] on div "Image Lorem Ipsum Text Block Row" at bounding box center [491, 221] width 188 height 16
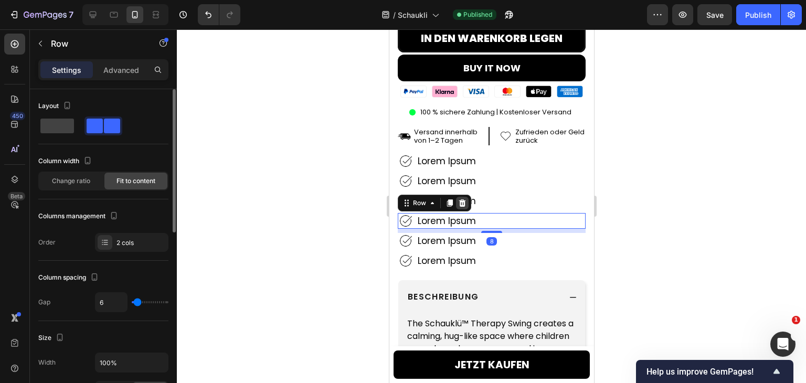
click at [461, 199] on icon at bounding box center [461, 202] width 7 height 7
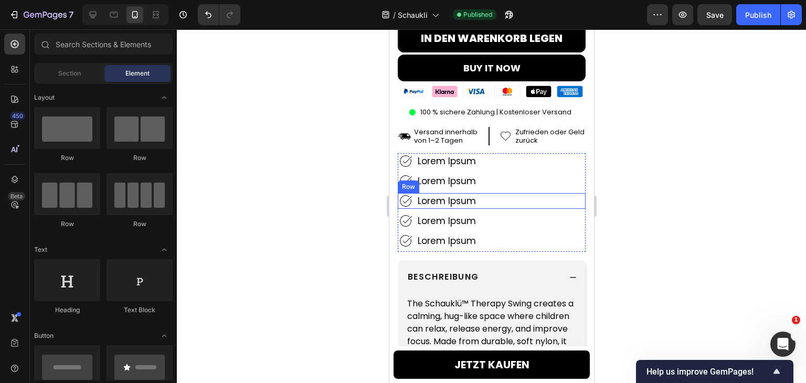
click at [526, 193] on div "Image Lorem Ipsum Text Block Row" at bounding box center [491, 201] width 188 height 16
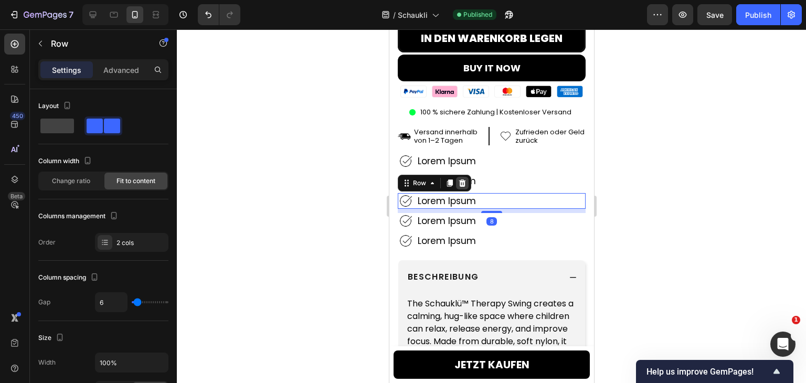
click at [462, 179] on icon at bounding box center [461, 182] width 7 height 7
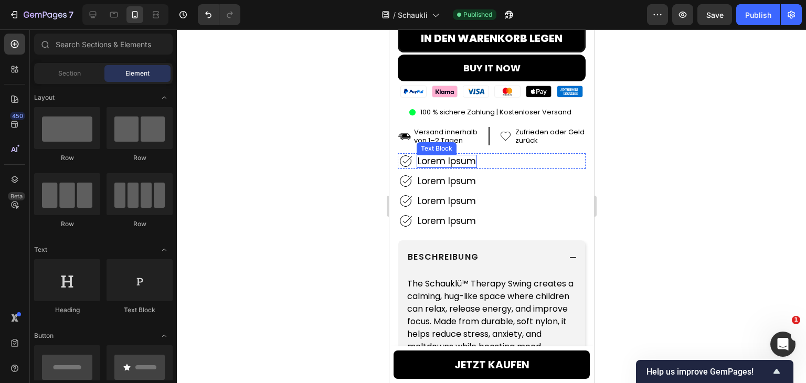
click at [458, 156] on p "Lorem Ipsum" at bounding box center [446, 161] width 58 height 10
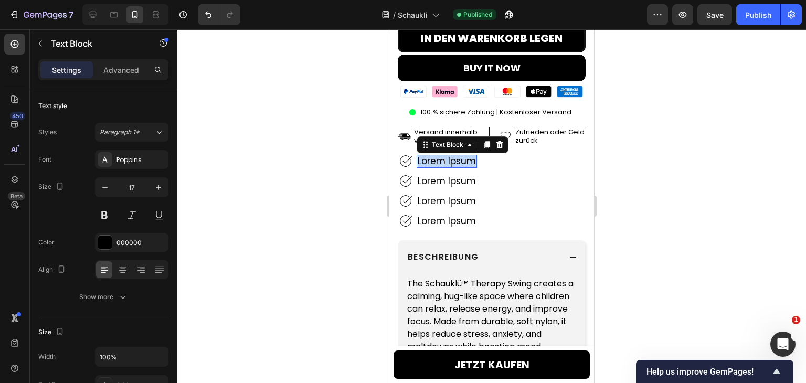
click at [458, 156] on p "Lorem Ipsum" at bounding box center [446, 161] width 58 height 10
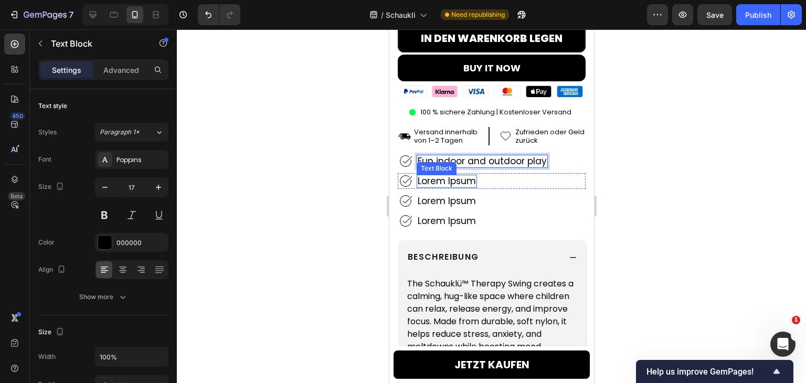
click at [447, 176] on p "Lorem Ipsum" at bounding box center [446, 181] width 58 height 10
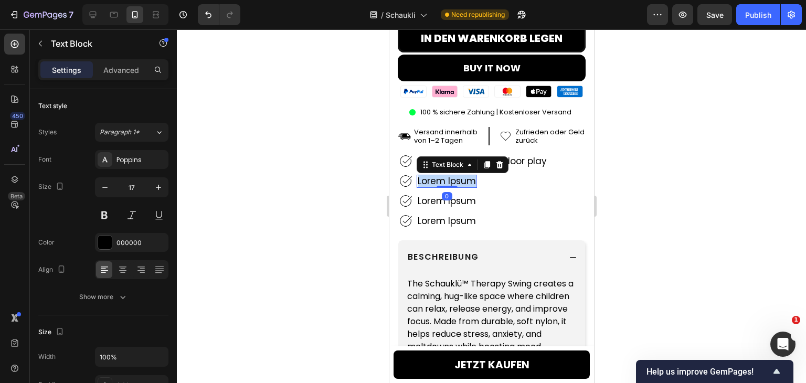
click at [447, 176] on p "Lorem Ipsum" at bounding box center [446, 181] width 58 height 10
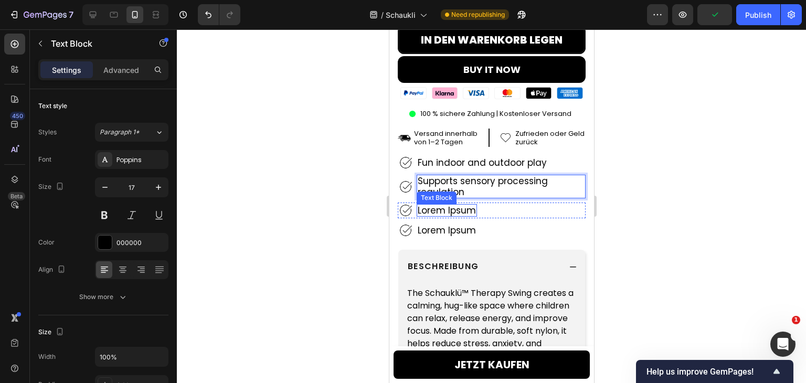
click at [466, 205] on p "Lorem Ipsum" at bounding box center [446, 210] width 58 height 10
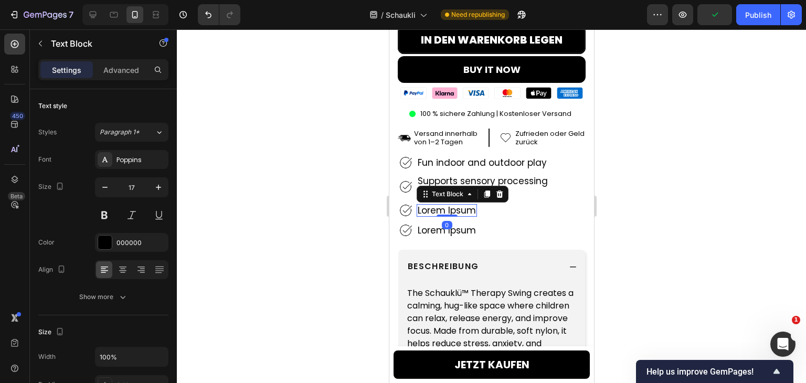
click at [466, 205] on p "Lorem Ipsum" at bounding box center [446, 210] width 58 height 10
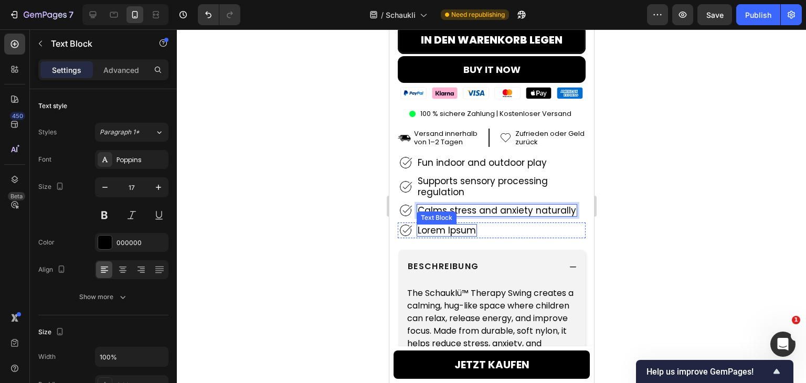
click at [457, 225] on p "Lorem Ipsum" at bounding box center [446, 230] width 58 height 10
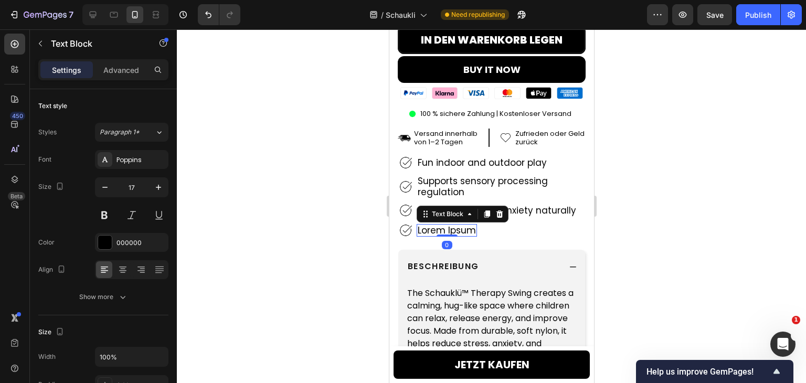
click at [457, 225] on p "Lorem Ipsum" at bounding box center [446, 230] width 58 height 10
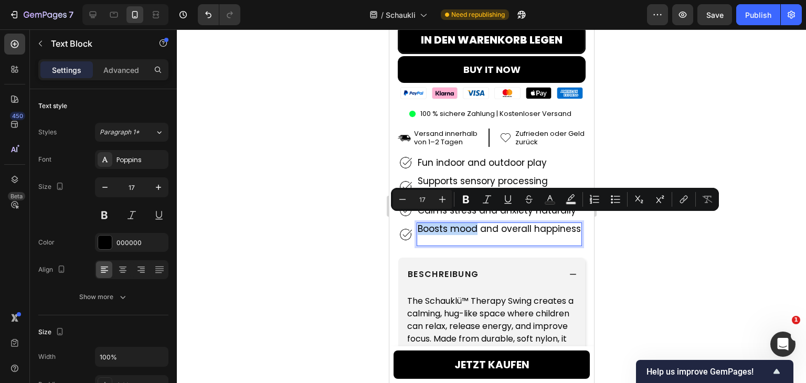
scroll to position [364, 0]
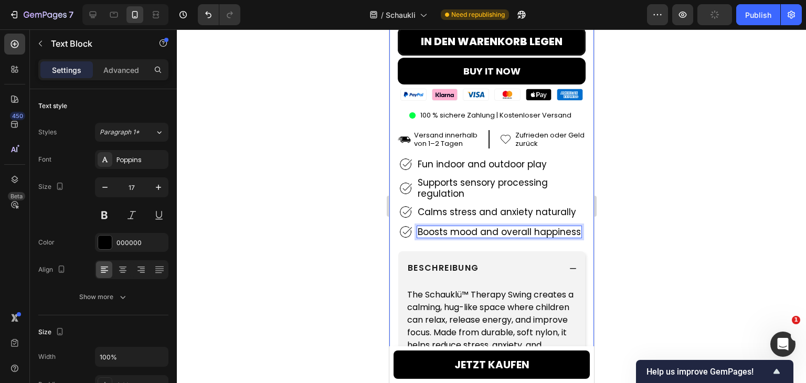
click at [395, 235] on div "Product Images 89% Heading noticed their child became calmer within minutes of …" at bounding box center [491, 164] width 205 height 955
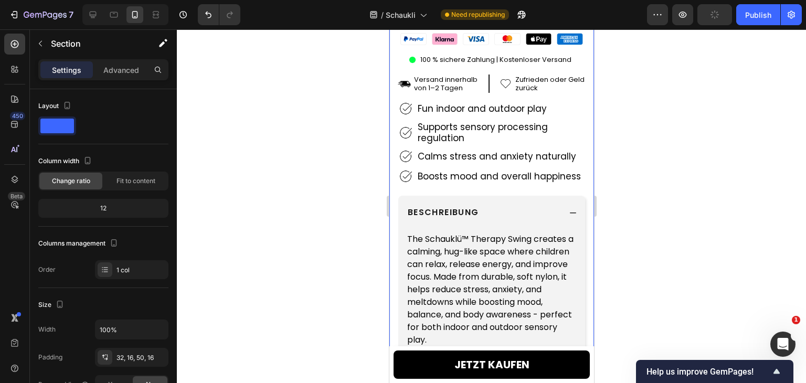
scroll to position [524, 0]
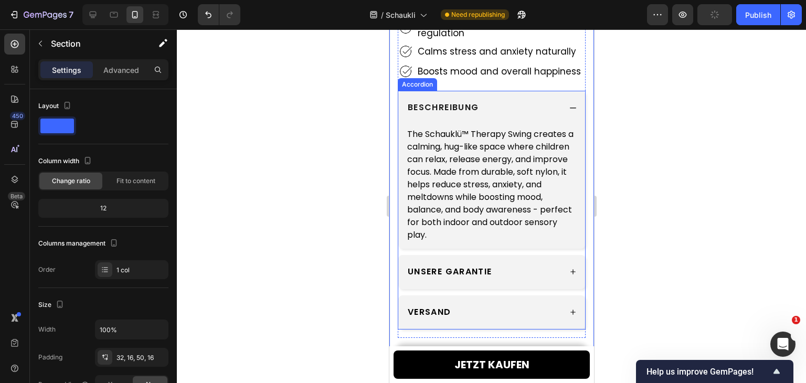
click at [568, 104] on icon at bounding box center [572, 108] width 8 height 8
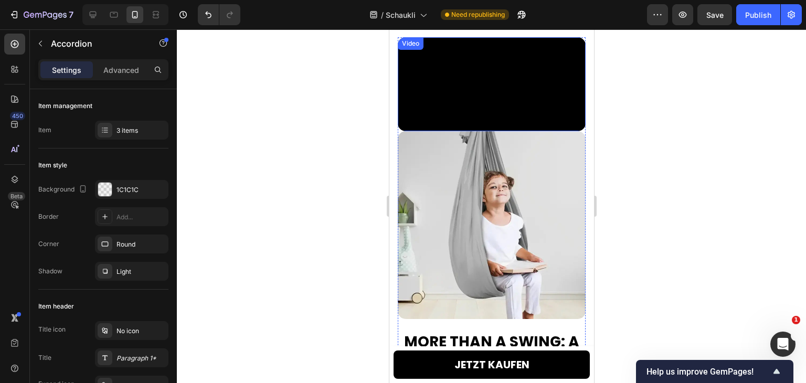
scroll to position [1206, 0]
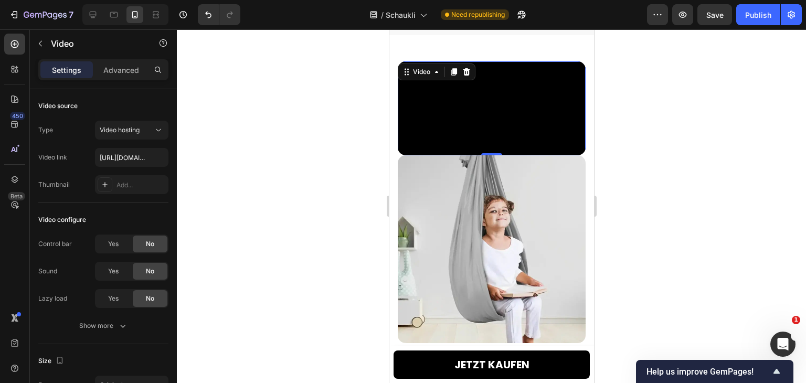
click at [462, 128] on video at bounding box center [491, 108] width 188 height 94
click at [444, 261] on img at bounding box center [491, 249] width 188 height 188
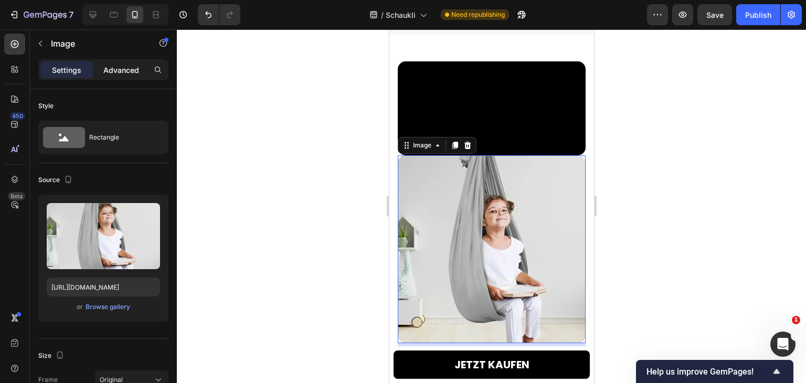
click at [135, 71] on p "Advanced" at bounding box center [121, 70] width 36 height 11
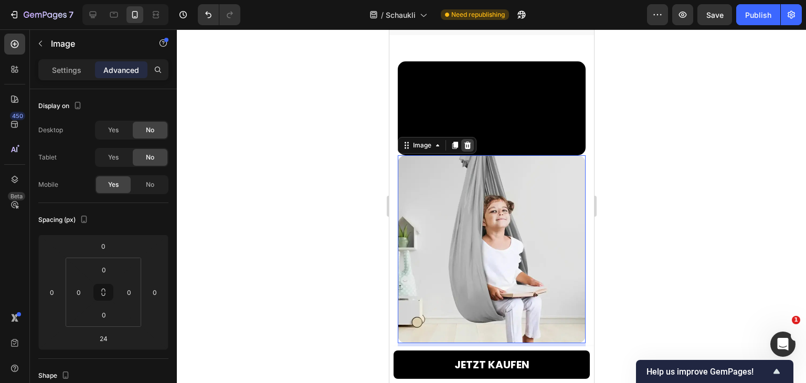
click at [469, 149] on icon at bounding box center [467, 145] width 7 height 7
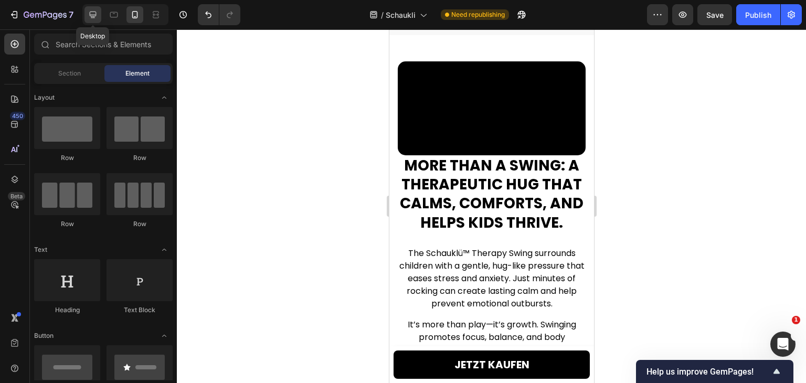
click at [92, 17] on icon at bounding box center [93, 15] width 7 height 7
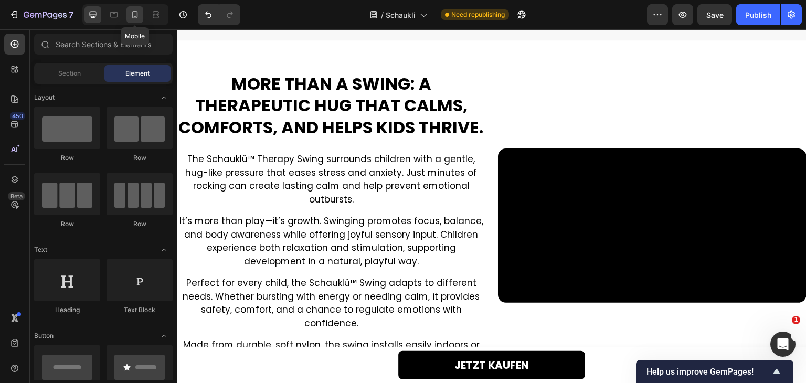
click at [130, 17] on icon at bounding box center [135, 14] width 10 height 10
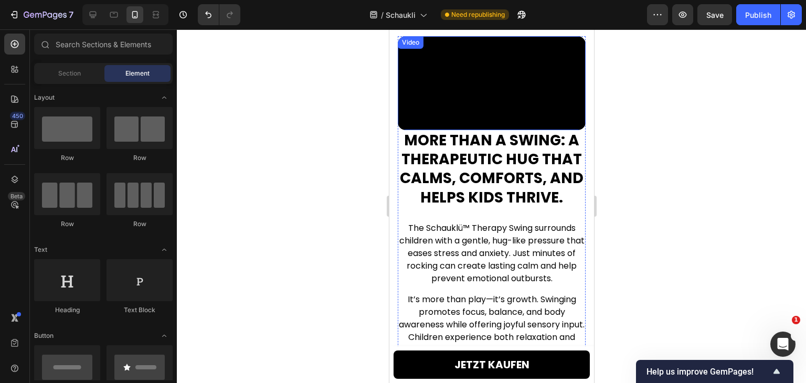
scroll to position [1153, 0]
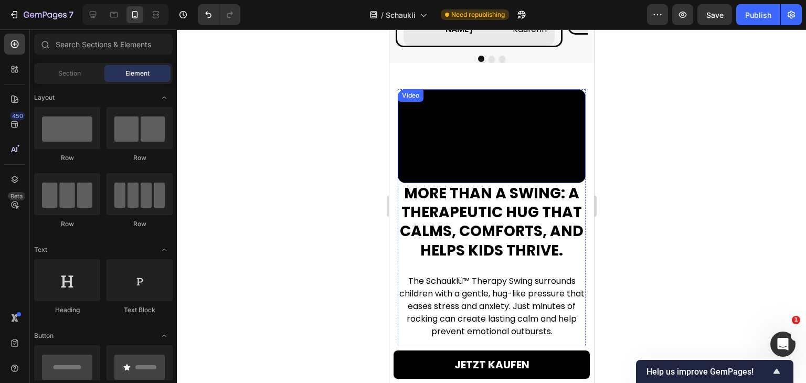
click at [491, 156] on video at bounding box center [491, 136] width 188 height 94
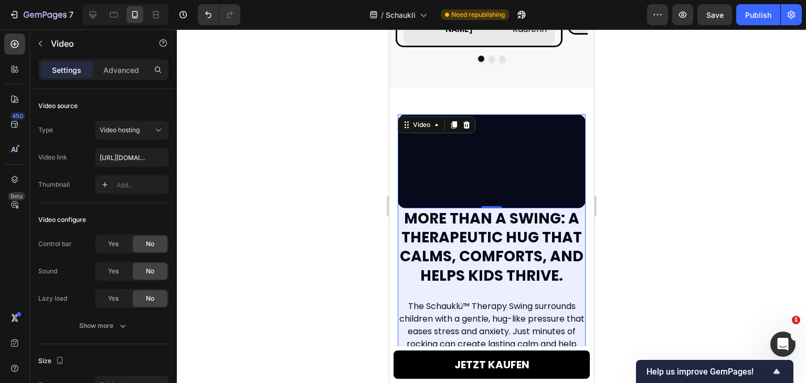
scroll to position [1179, 0]
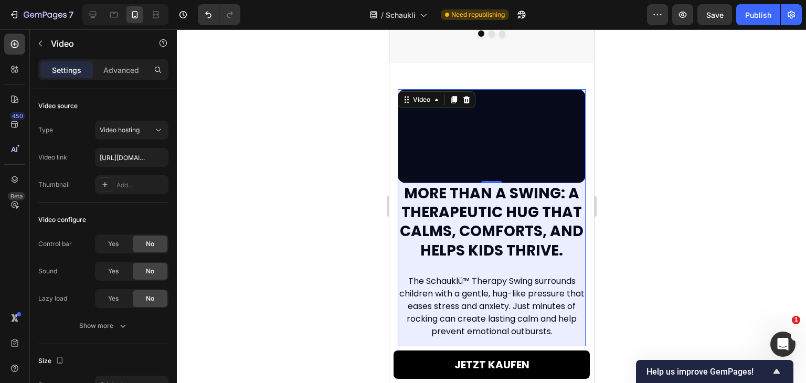
click at [676, 194] on div at bounding box center [491, 206] width 629 height 354
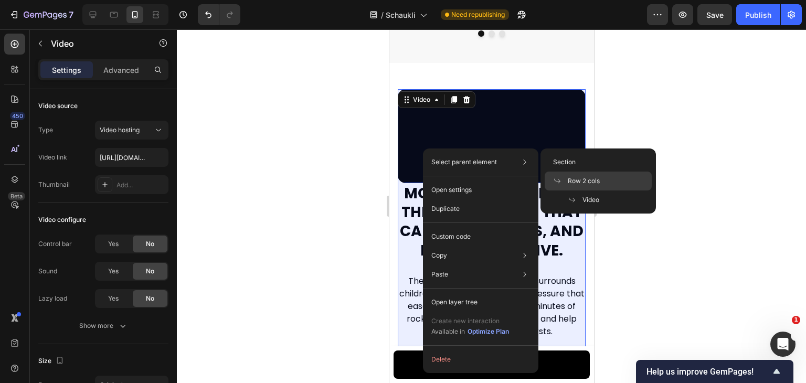
click at [582, 177] on span "Row 2 cols" at bounding box center [583, 180] width 32 height 9
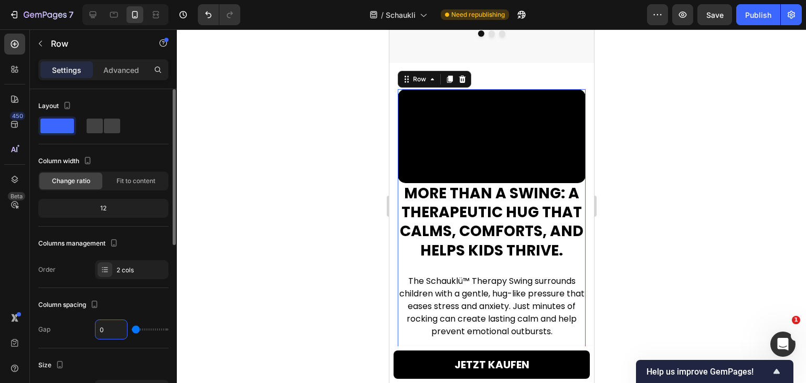
click at [113, 320] on input "0" at bounding box center [110, 329] width 31 height 19
type input "32"
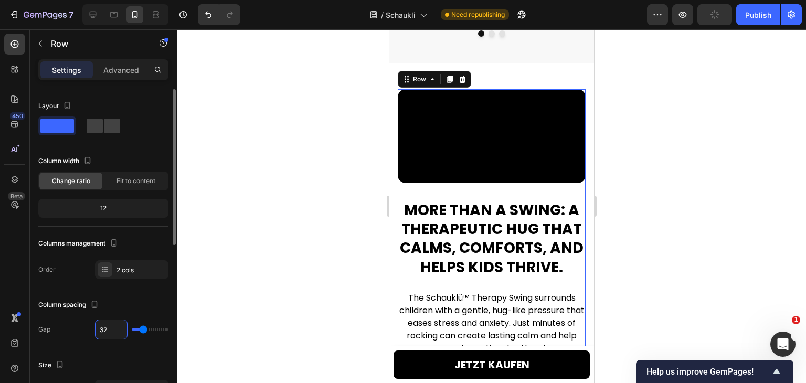
scroll to position [1195, 0]
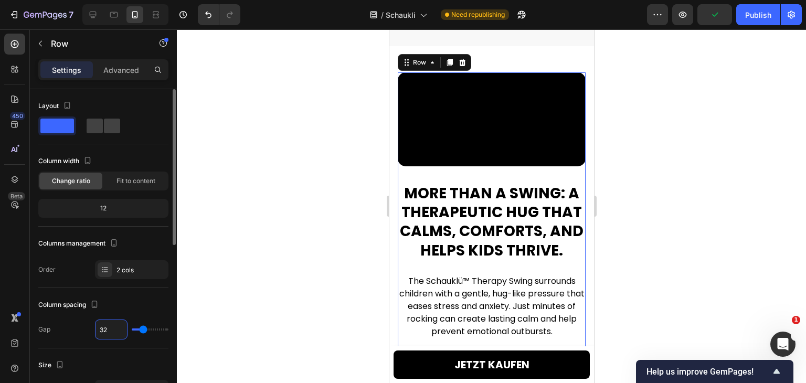
click at [113, 319] on div "32" at bounding box center [111, 329] width 33 height 20
click at [109, 326] on input "32" at bounding box center [110, 329] width 31 height 19
type input "24"
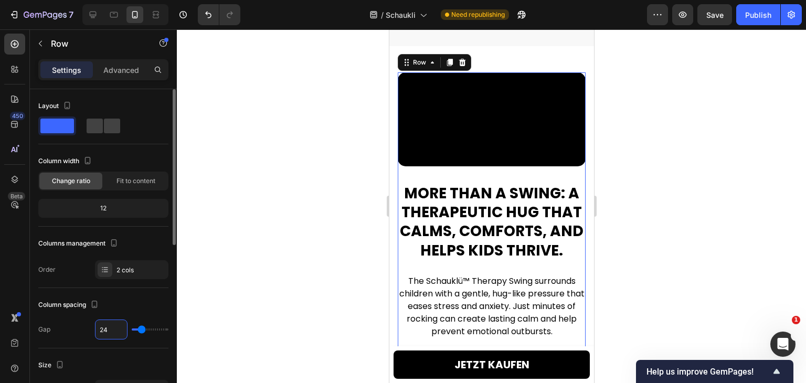
scroll to position [1191, 0]
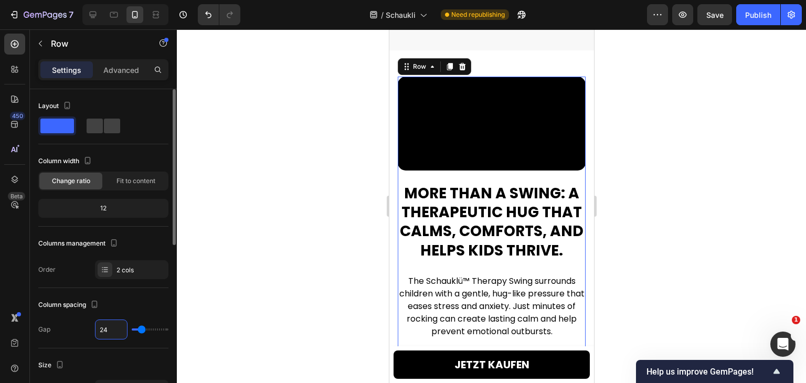
type input "24"
click at [64, 328] on div "Gap 24" at bounding box center [103, 329] width 130 height 20
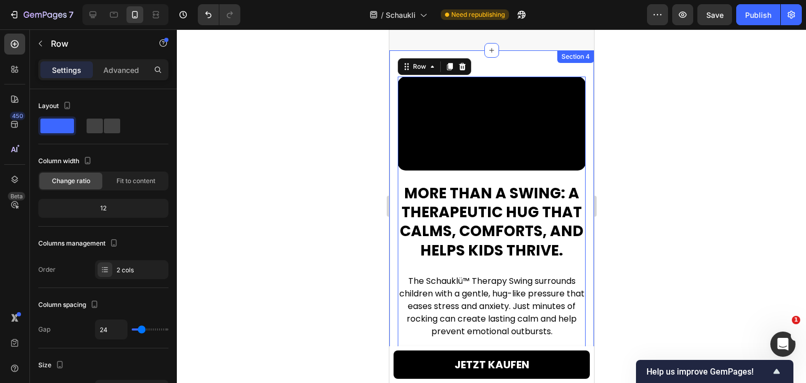
click at [394, 170] on div "More than a swing: a therapeutic hug that calms, comforts, and helps kids thriv…" at bounding box center [491, 310] width 205 height 520
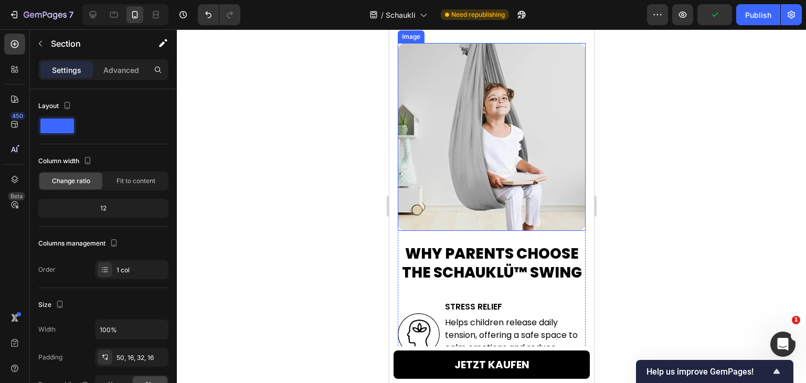
scroll to position [2345, 0]
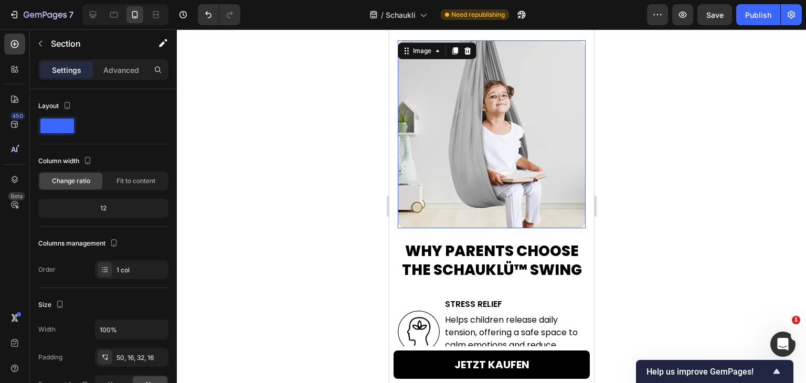
click at [454, 128] on img at bounding box center [491, 134] width 188 height 188
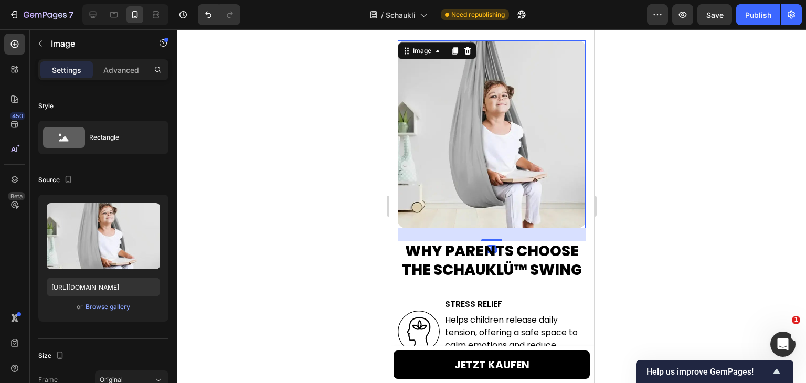
click at [459, 241] on h2 "Why Parents Choose the Schauklü™ Swing" at bounding box center [491, 261] width 188 height 40
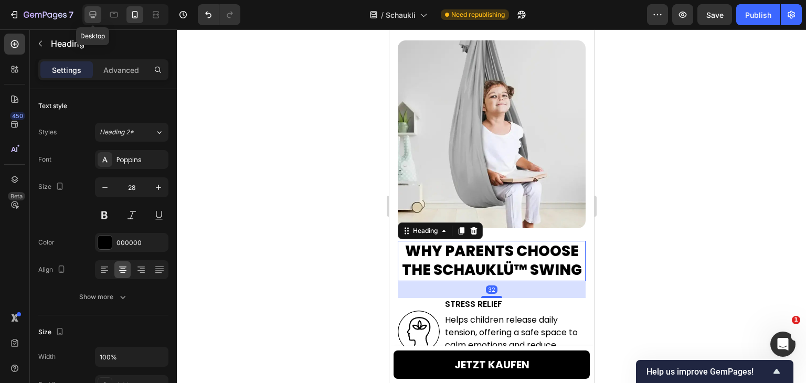
click at [94, 19] on icon at bounding box center [93, 14] width 10 height 10
type input "33"
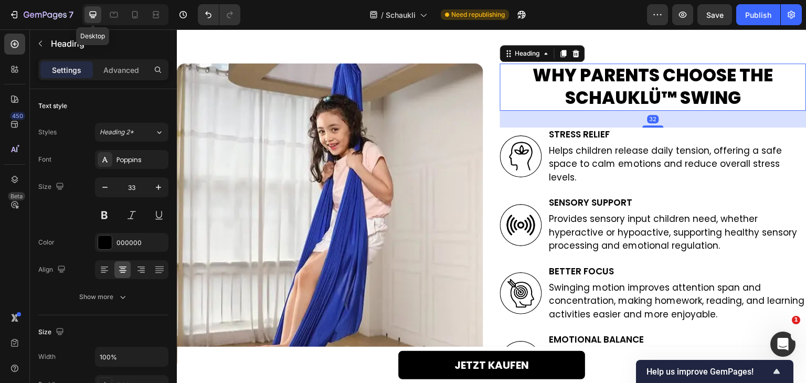
scroll to position [2333, 0]
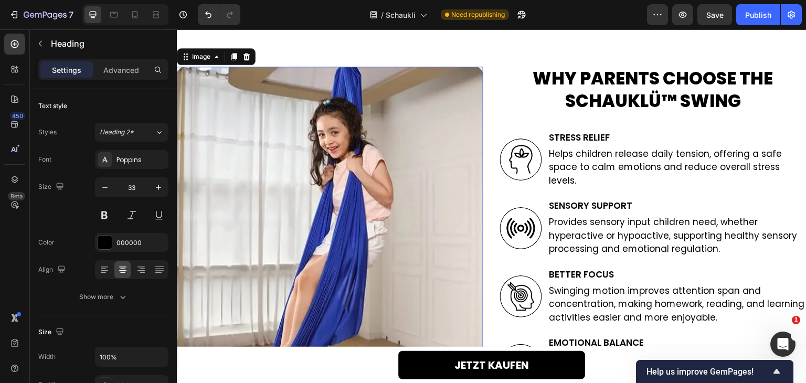
click at [319, 126] on img at bounding box center [330, 220] width 306 height 306
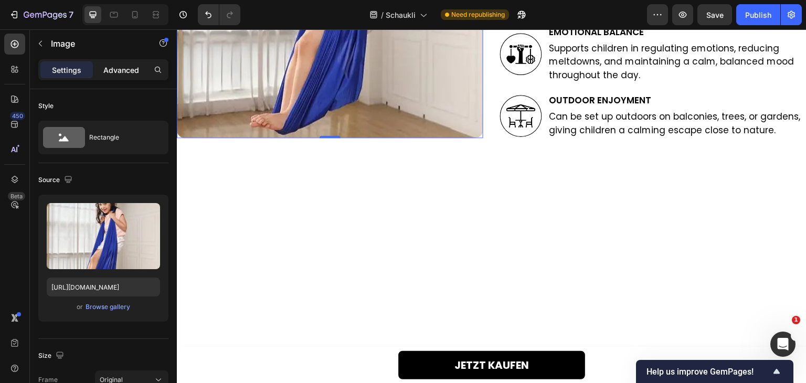
click at [120, 62] on div "Advanced" at bounding box center [121, 69] width 52 height 17
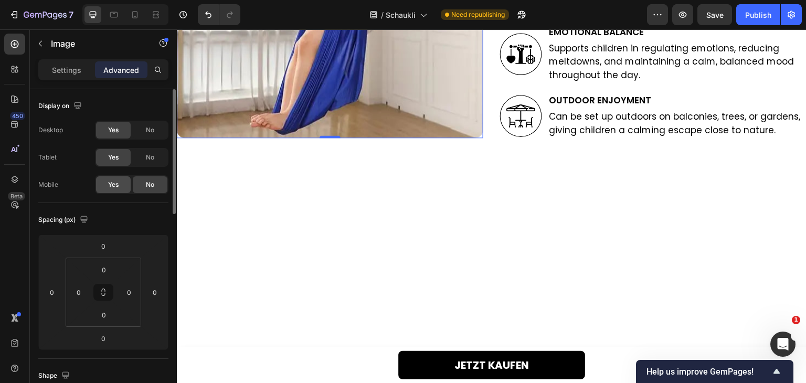
click at [111, 183] on span "Yes" at bounding box center [113, 184] width 10 height 9
click at [131, 19] on icon at bounding box center [135, 14] width 10 height 10
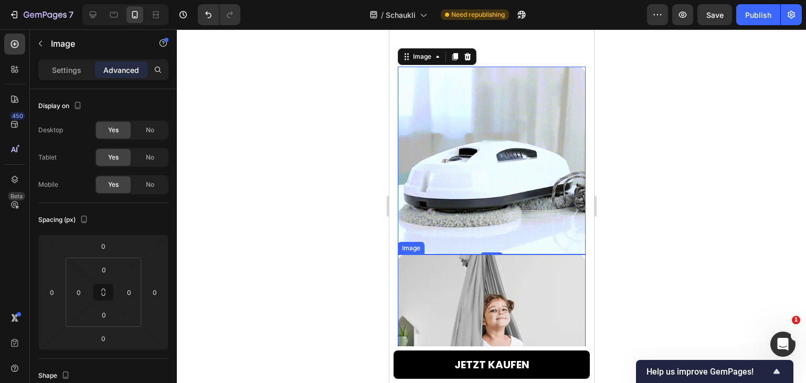
scroll to position [1952, 0]
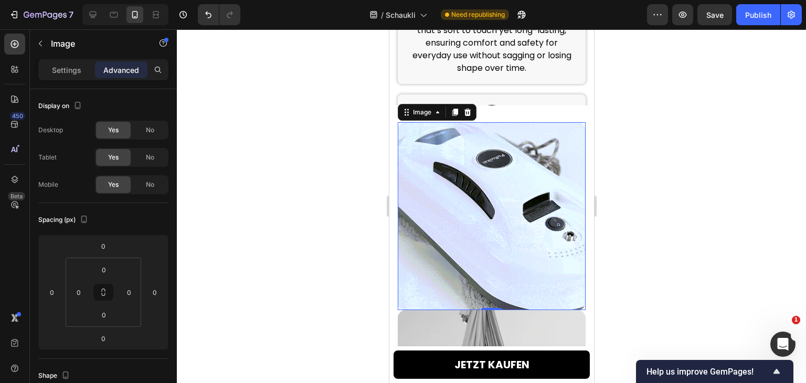
click at [474, 174] on img at bounding box center [491, 216] width 188 height 188
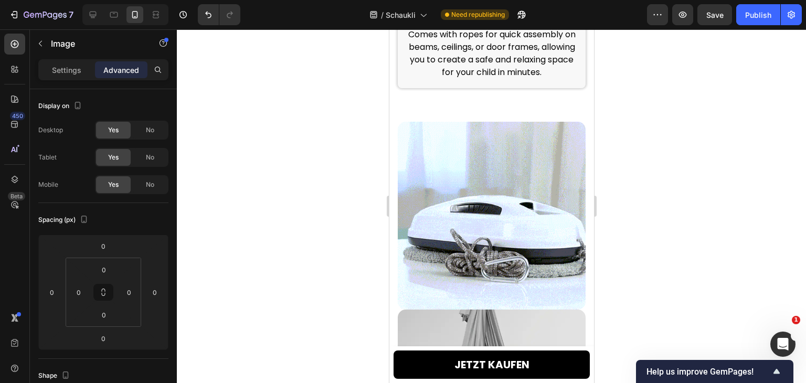
scroll to position [2267, 0]
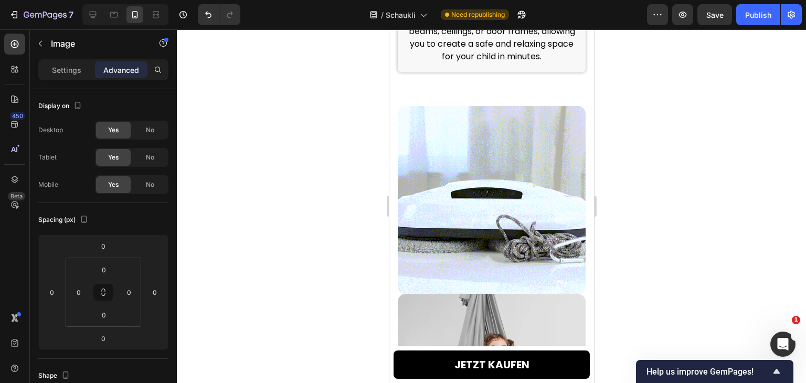
click at [469, 173] on img at bounding box center [491, 200] width 188 height 188
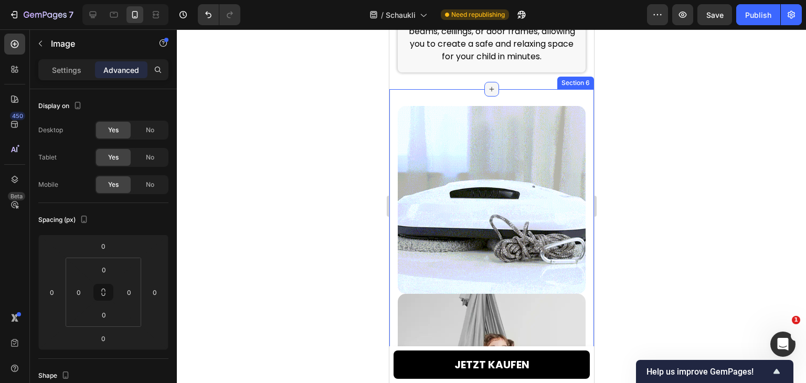
click at [491, 93] on icon at bounding box center [491, 89] width 8 height 8
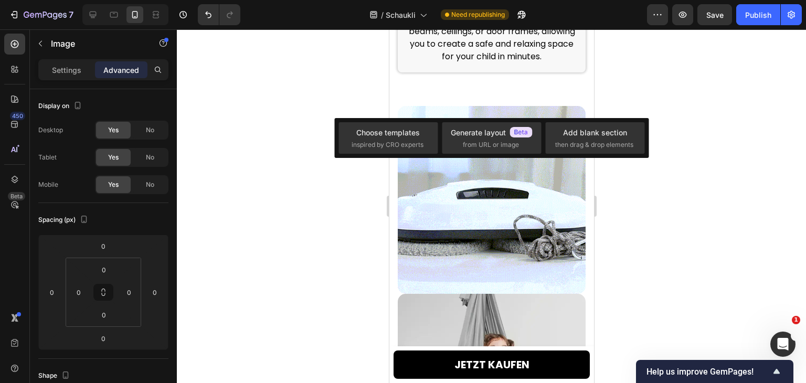
click at [436, 185] on img at bounding box center [491, 200] width 188 height 188
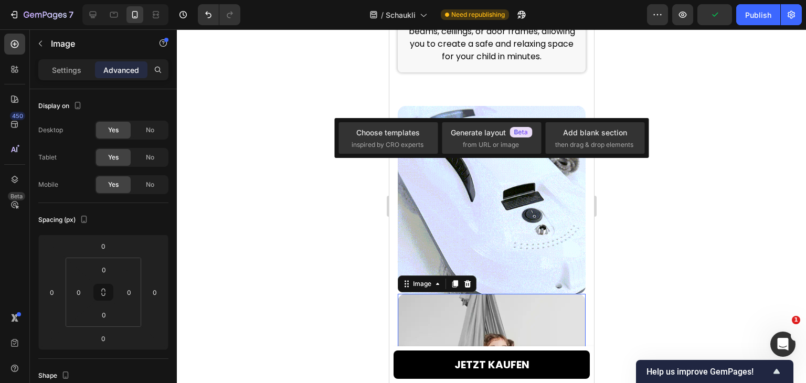
click at [465, 302] on img at bounding box center [491, 388] width 188 height 188
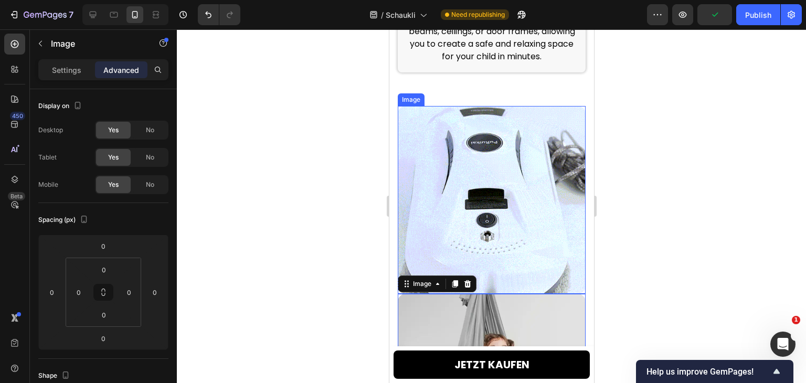
click at [486, 166] on img at bounding box center [491, 200] width 188 height 188
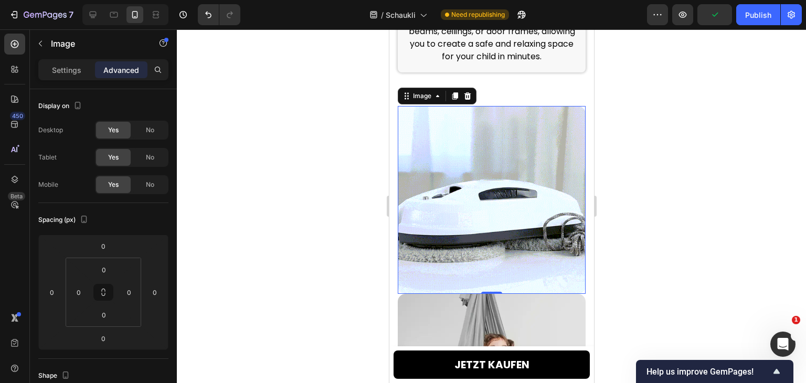
scroll to position [2319, 0]
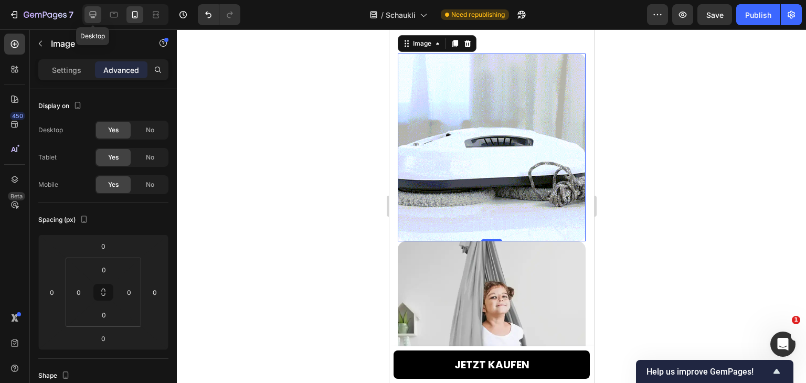
click at [99, 19] on div at bounding box center [92, 14] width 17 height 17
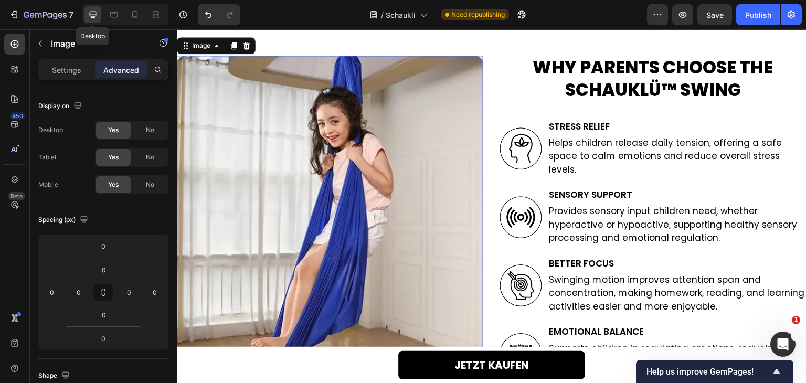
scroll to position [2258, 0]
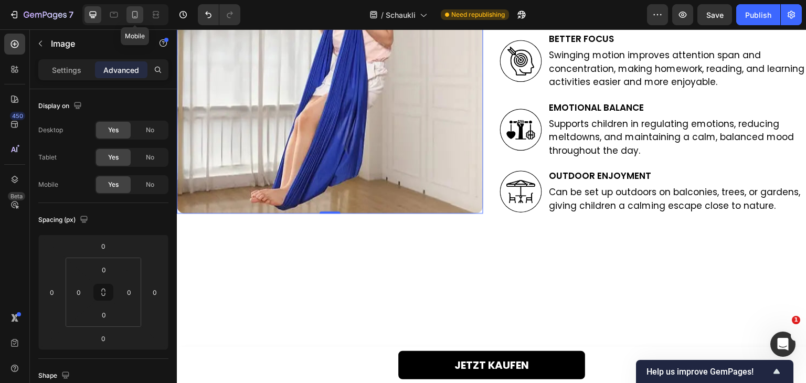
click at [135, 15] on icon at bounding box center [135, 14] width 10 height 10
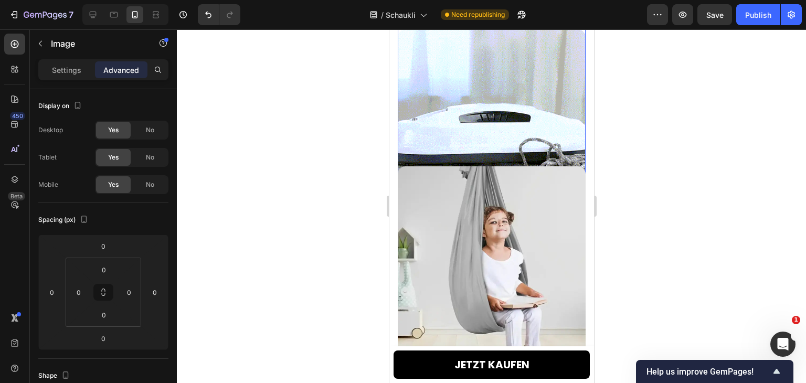
scroll to position [1991, 0]
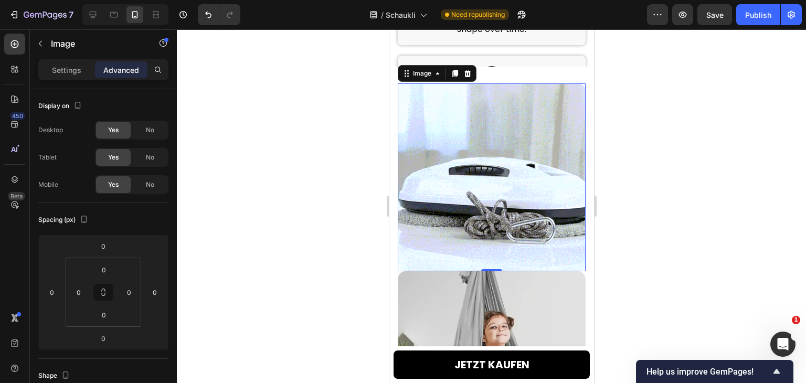
click at [465, 137] on img at bounding box center [491, 177] width 188 height 188
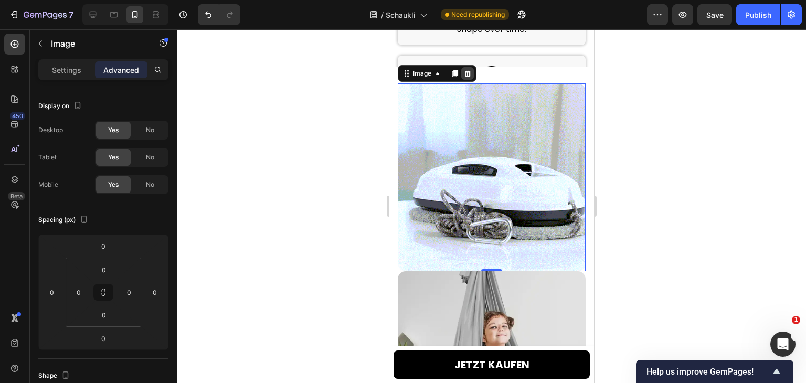
click at [466, 76] on div "JETZT KAUFEN Button Sticky Image Durable Nylon Fabric Heading Made from strong,…" at bounding box center [491, 245] width 205 height 4370
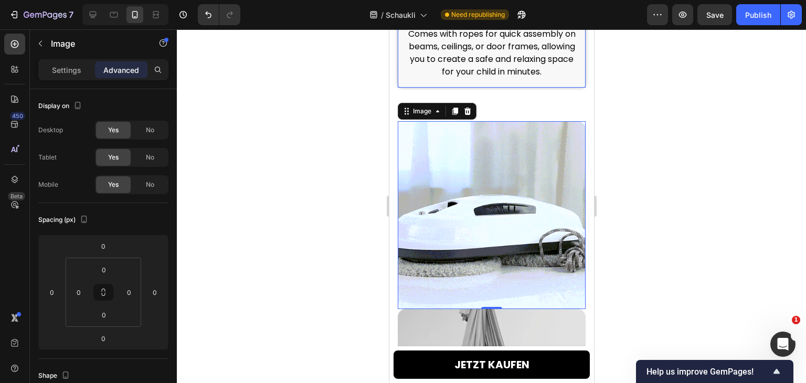
scroll to position [2253, 0]
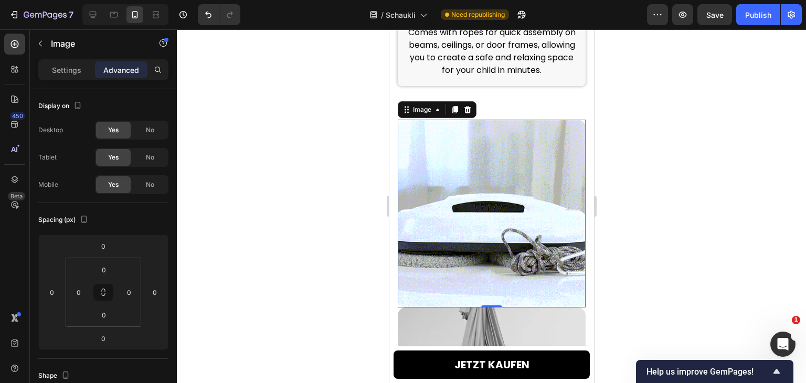
click at [478, 177] on img at bounding box center [491, 214] width 188 height 188
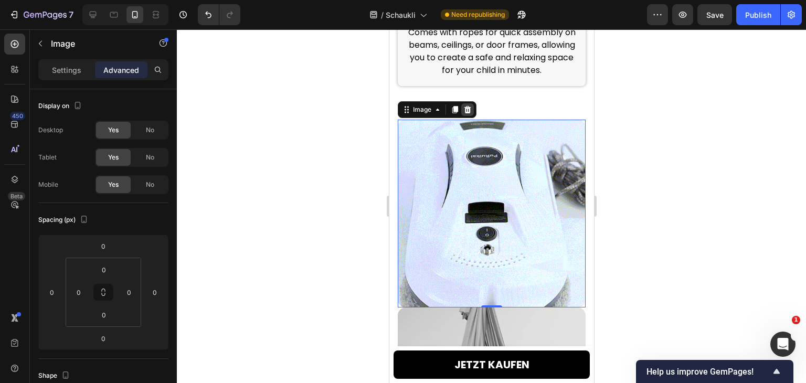
click at [466, 116] on div at bounding box center [466, 109] width 13 height 13
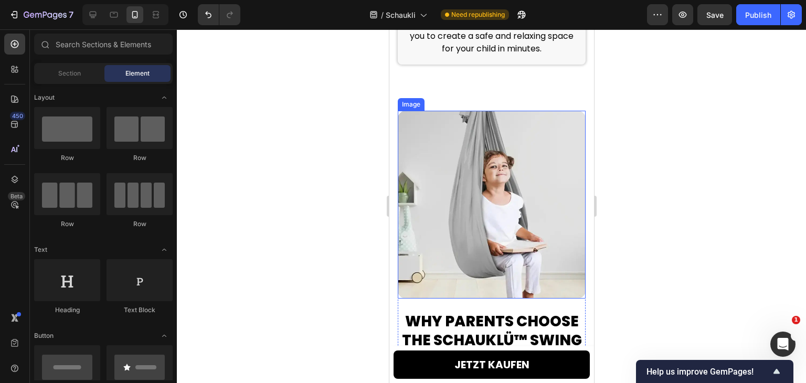
scroll to position [2306, 0]
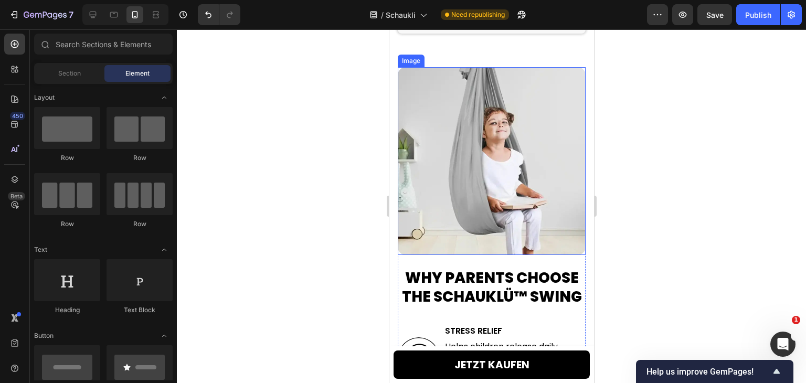
click at [504, 205] on img at bounding box center [491, 161] width 188 height 188
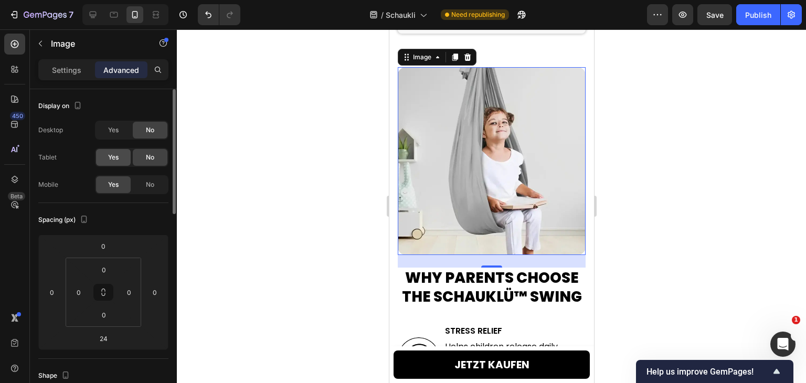
click at [123, 161] on div "Yes" at bounding box center [113, 157] width 35 height 17
click at [112, 131] on span "Yes" at bounding box center [113, 129] width 10 height 9
click at [94, 15] on icon at bounding box center [93, 15] width 7 height 7
type input "0"
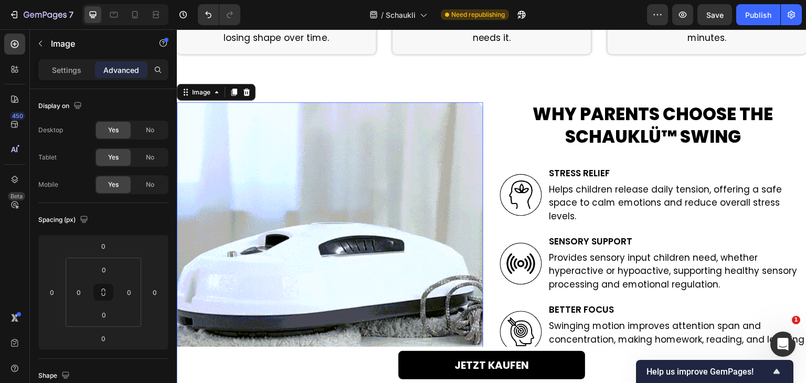
scroll to position [1918, 0]
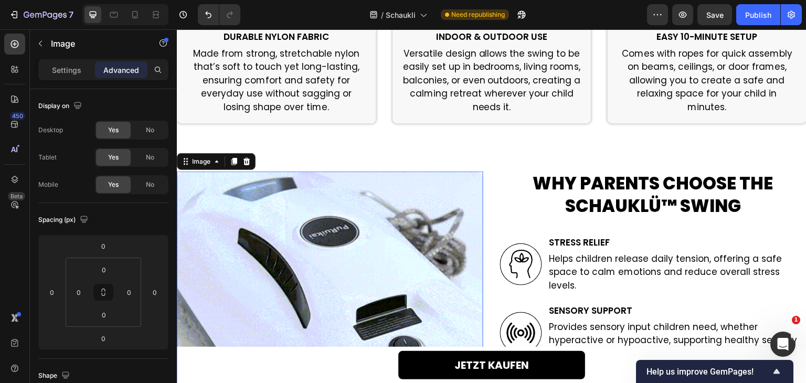
click at [266, 221] on img at bounding box center [330, 325] width 306 height 306
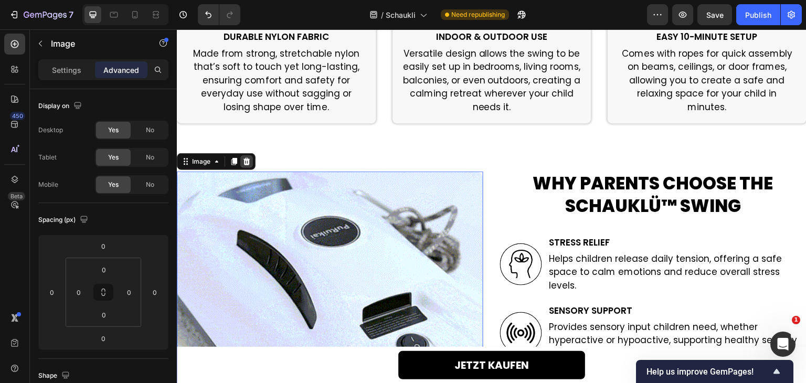
click at [245, 160] on icon at bounding box center [246, 161] width 8 height 8
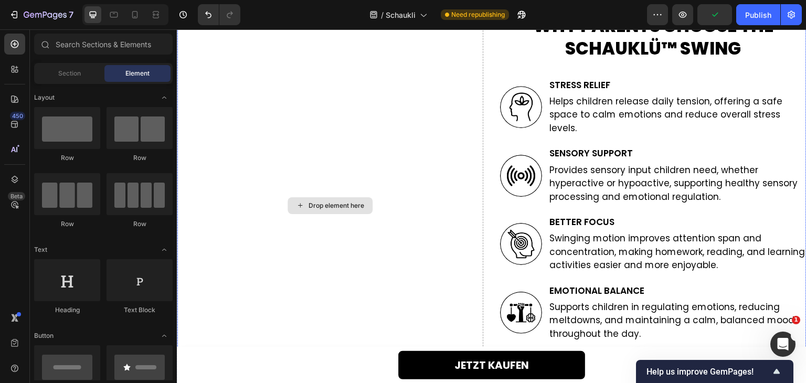
scroll to position [1970, 0]
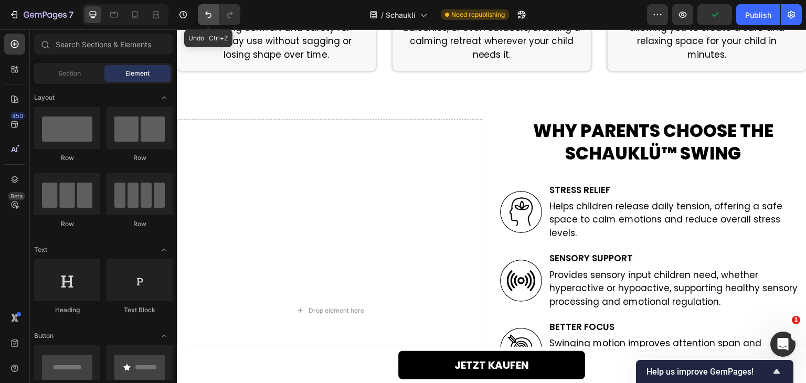
click at [214, 17] on button "Undo/Redo" at bounding box center [208, 14] width 21 height 21
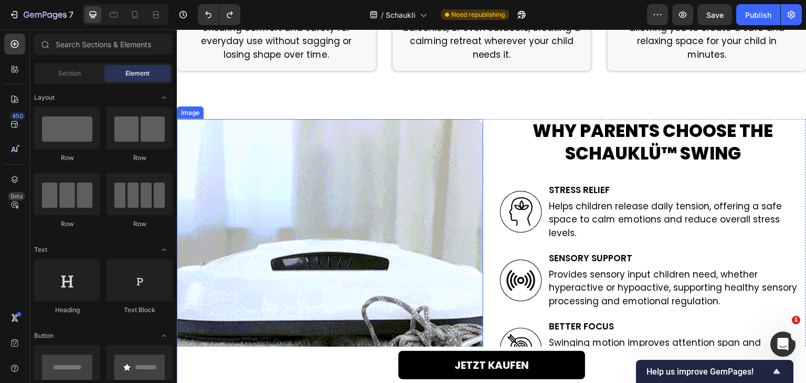
click at [285, 147] on img at bounding box center [330, 272] width 306 height 306
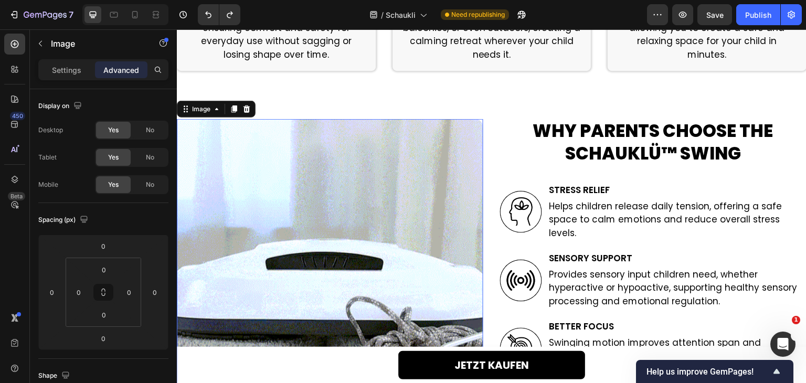
click at [134, 26] on div "7 Version history / Schaukli Need republishing Preview Save Publish" at bounding box center [403, 15] width 806 height 30
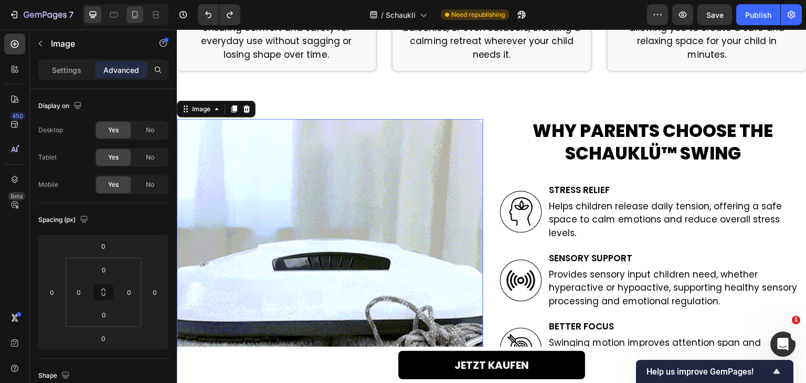
click at [136, 19] on icon at bounding box center [135, 14] width 10 height 10
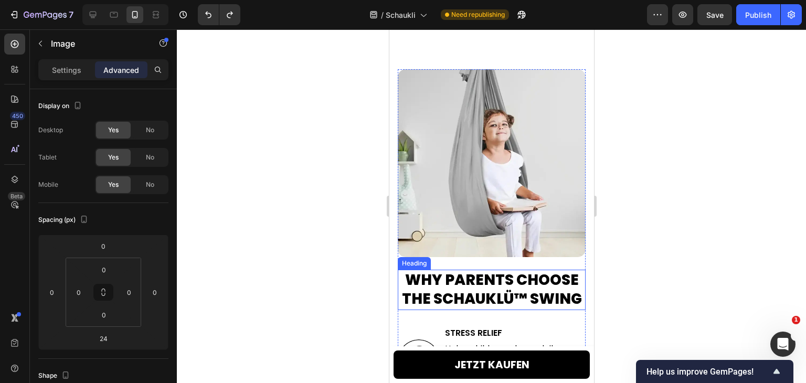
scroll to position [2285, 0]
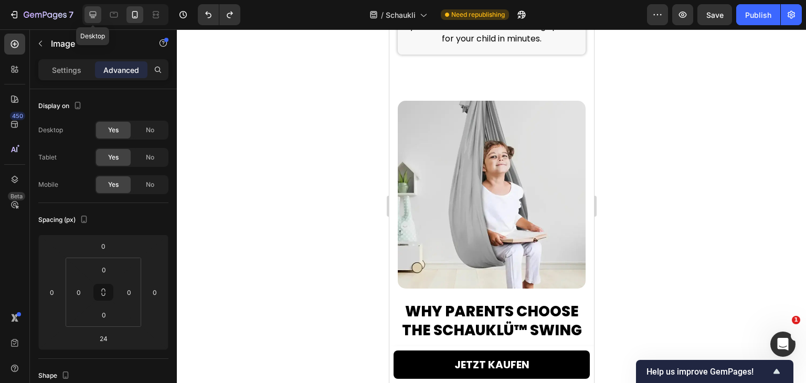
click at [92, 9] on icon at bounding box center [93, 14] width 10 height 10
type input "0"
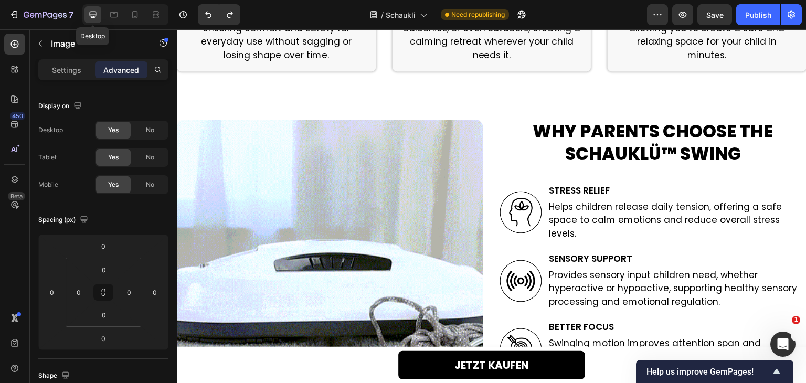
scroll to position [2022, 0]
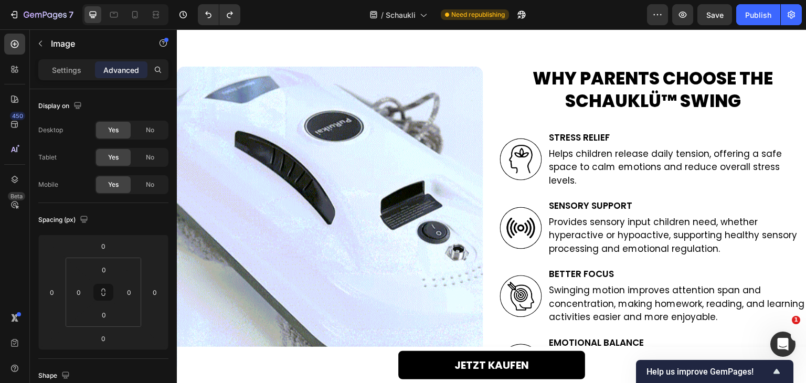
click at [356, 160] on img at bounding box center [330, 220] width 306 height 306
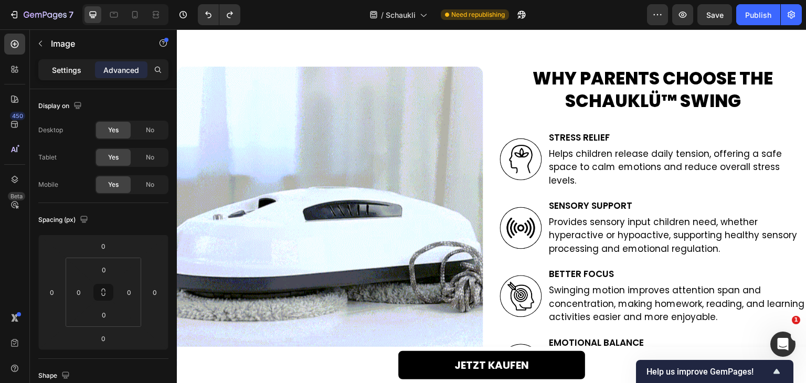
click at [61, 74] on p "Settings" at bounding box center [66, 70] width 29 height 11
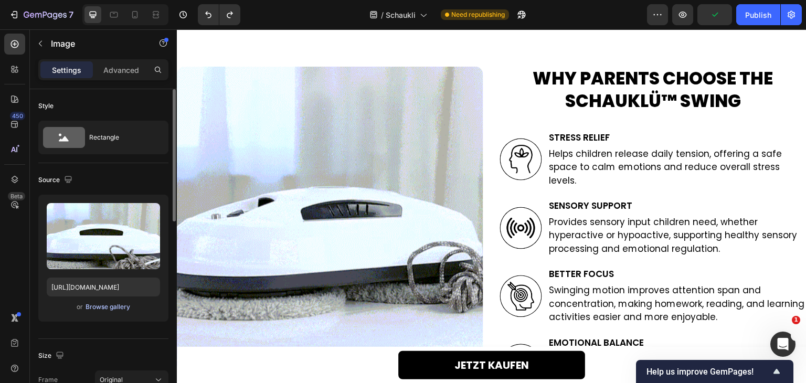
click at [103, 306] on div "Browse gallery" at bounding box center [107, 306] width 45 height 9
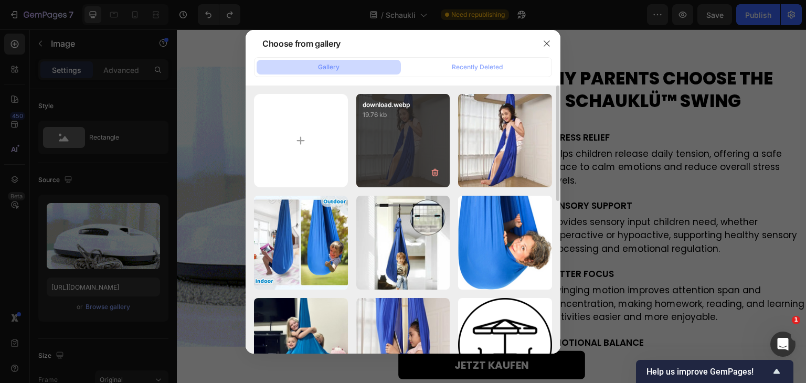
click at [396, 123] on div "download.webp 19.76 kb" at bounding box center [403, 141] width 94 height 94
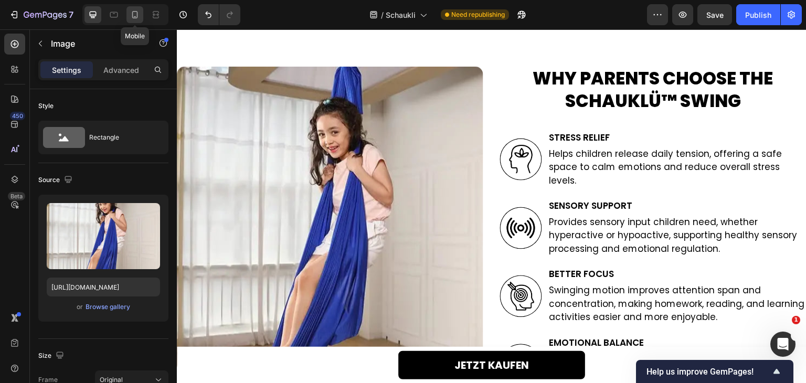
click at [136, 13] on icon at bounding box center [135, 14] width 10 height 10
type input "https://cdn.shopify.com/s/files/1/0768/9594/5016/files/gempages_583902466479751…"
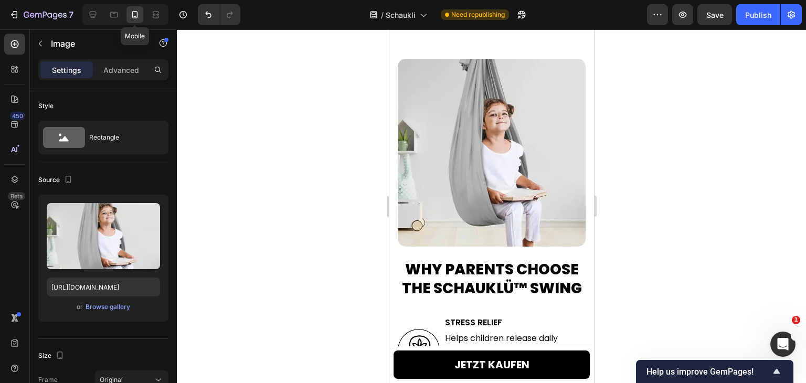
scroll to position [2319, 0]
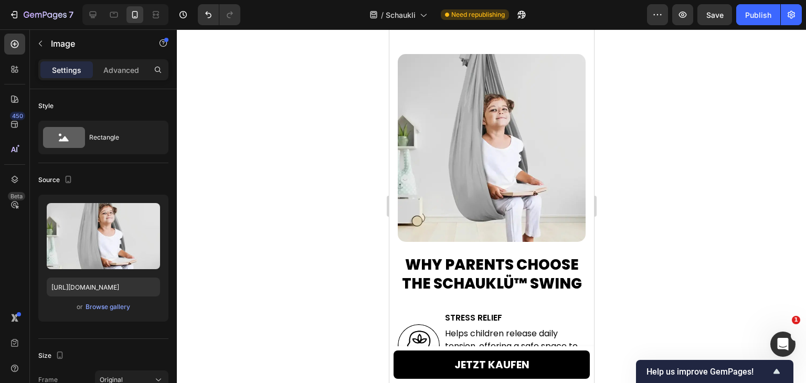
click at [462, 147] on img at bounding box center [491, 148] width 188 height 188
click at [463, 294] on h2 "Why Parents Choose the Schauklü™ Swing" at bounding box center [491, 274] width 188 height 40
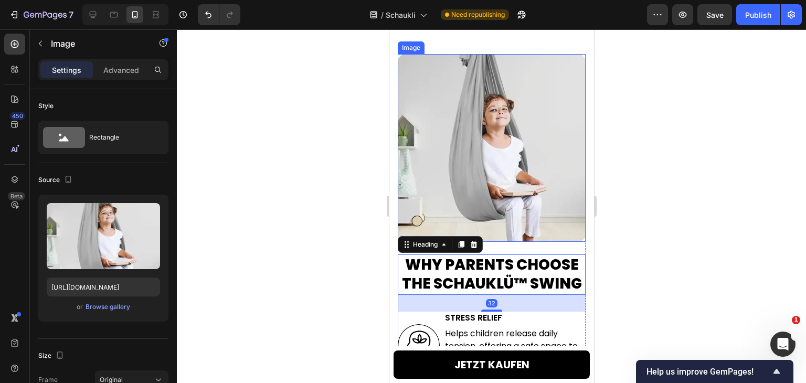
click at [491, 159] on img at bounding box center [491, 148] width 188 height 188
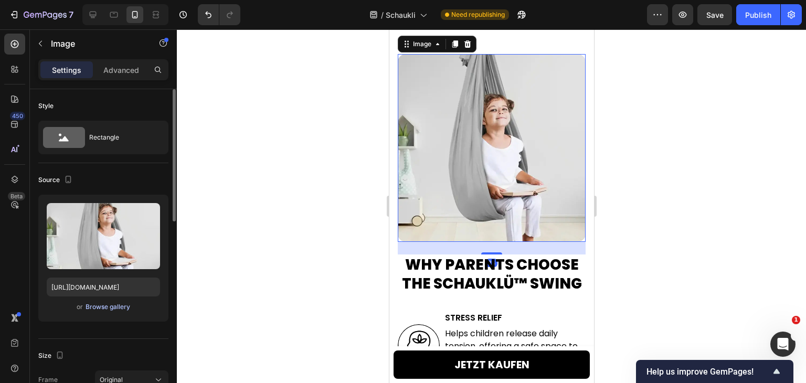
click at [104, 308] on div "Browse gallery" at bounding box center [107, 306] width 45 height 9
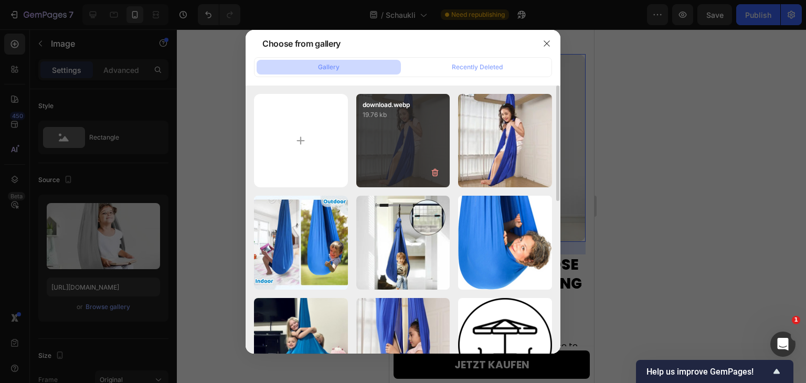
click at [394, 144] on div "download.webp 19.76 kb" at bounding box center [403, 141] width 94 height 94
type input "https://cdn.shopify.com/s/files/1/0768/9594/5016/files/gempages_583902466479751…"
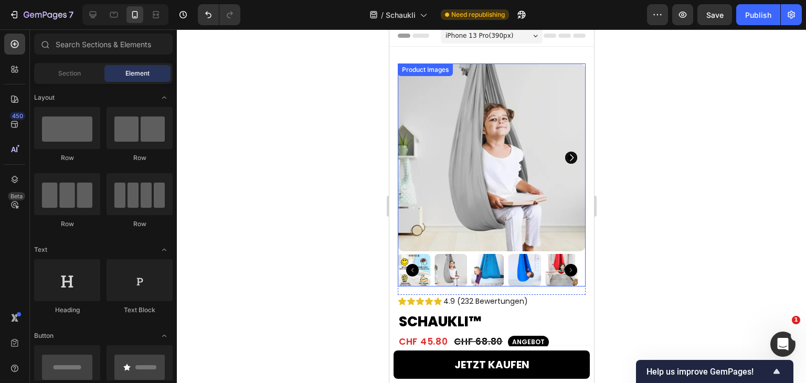
scroll to position [0, 0]
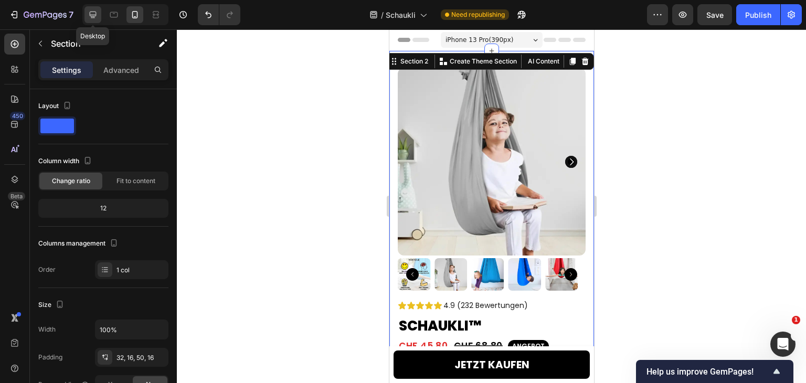
click at [97, 17] on icon at bounding box center [93, 14] width 10 height 10
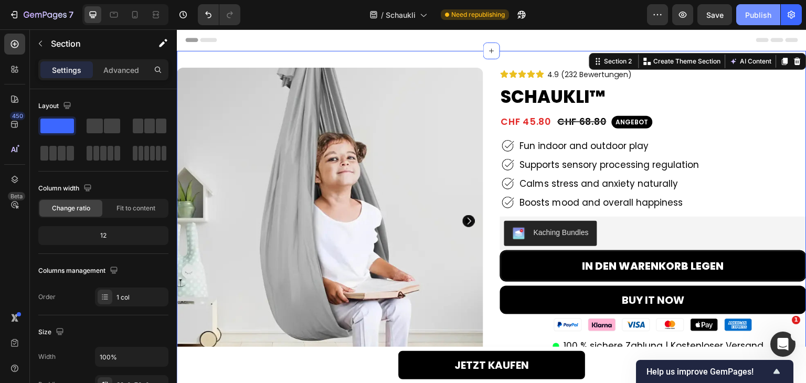
click at [759, 9] on div "Publish" at bounding box center [758, 14] width 26 height 11
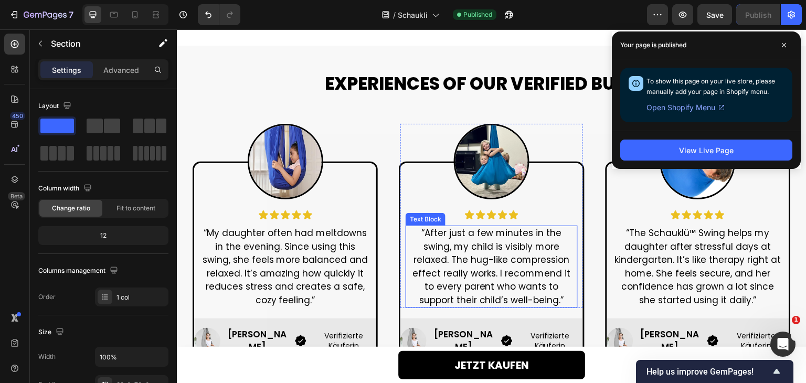
scroll to position [682, 0]
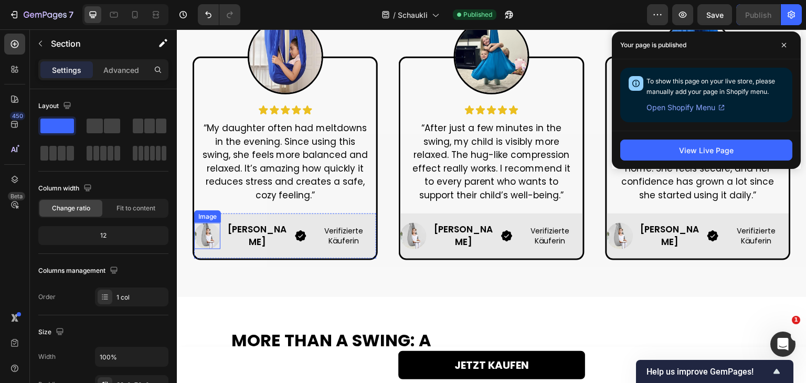
click at [220, 238] on img at bounding box center [207, 236] width 26 height 26
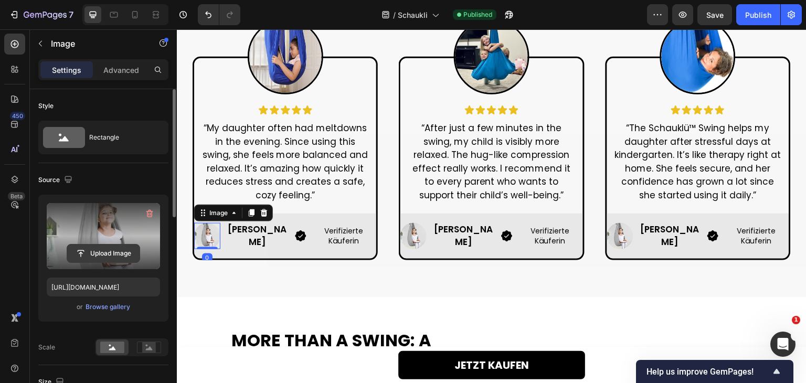
click at [87, 255] on input "file" at bounding box center [103, 253] width 72 height 18
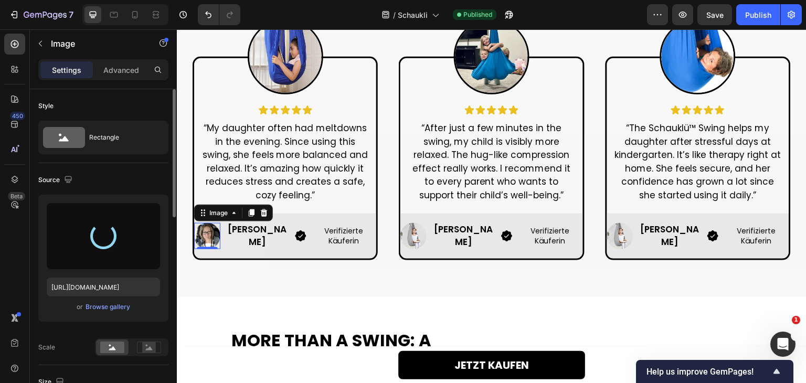
type input "https://cdn.shopify.com/s/files/1/0768/9594/5016/files/gempages_583902466479751…"
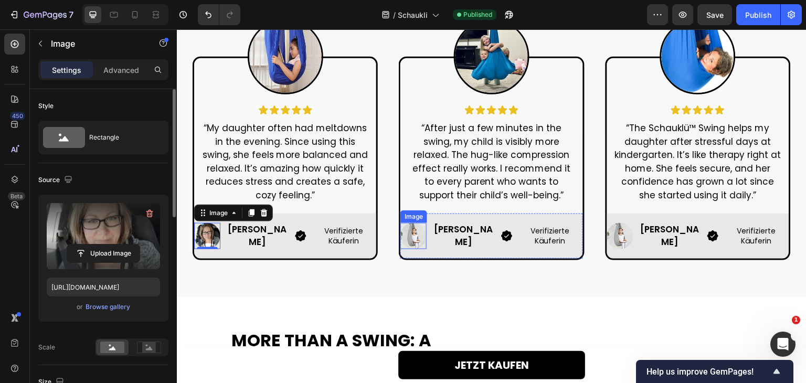
click at [406, 233] on img at bounding box center [413, 236] width 26 height 26
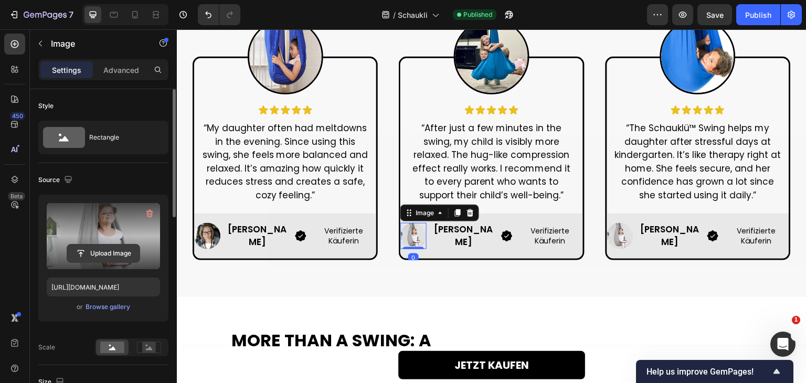
click at [97, 253] on input "file" at bounding box center [103, 253] width 72 height 18
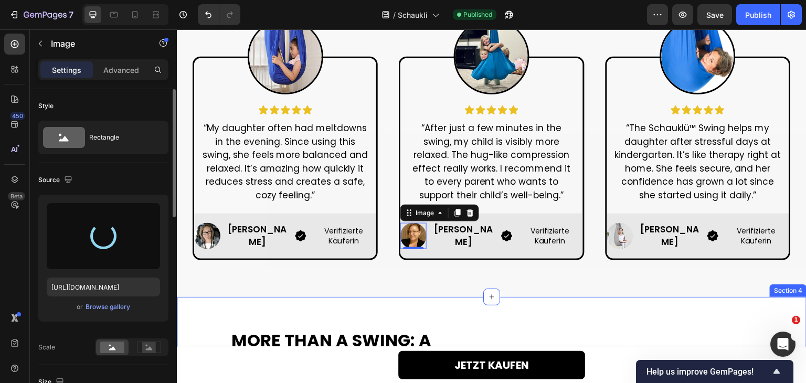
type input "https://cdn.shopify.com/s/files/1/0768/9594/5016/files/gempages_583902466479751…"
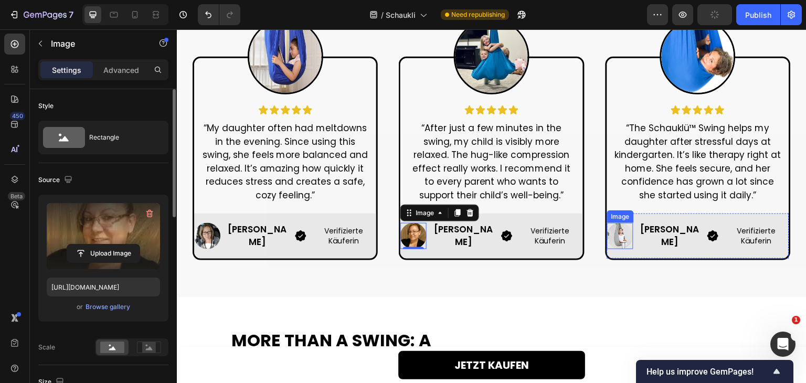
click at [615, 236] on img at bounding box center [620, 236] width 26 height 26
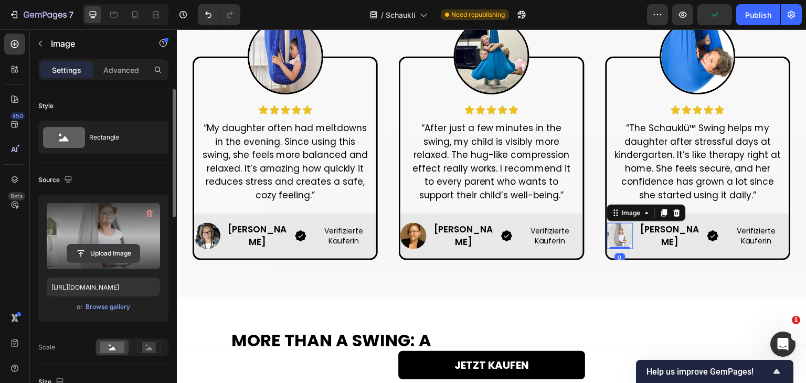
click at [110, 254] on input "file" at bounding box center [103, 253] width 72 height 18
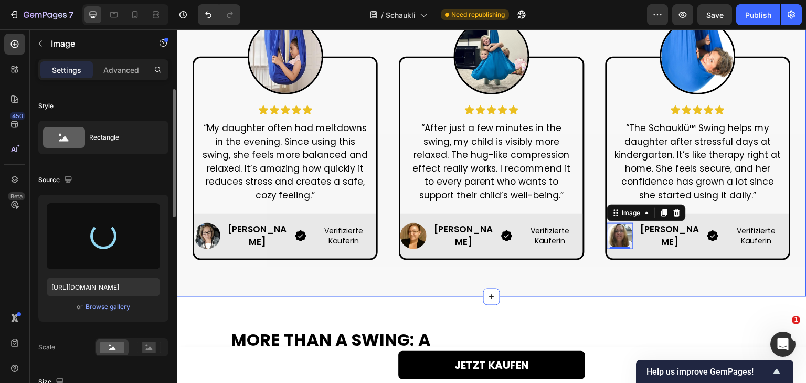
type input "https://cdn.shopify.com/s/files/1/0768/9594/5016/files/gempages_583902466479751…"
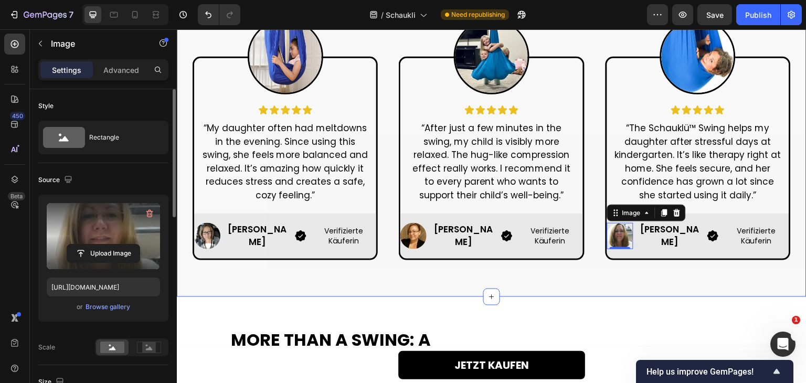
click at [379, 277] on div "EXPERIENCES OF OUR VERIFIED BUYERS Heading Row Image Icon Icon Icon Icon Icon I…" at bounding box center [491, 119] width 629 height 356
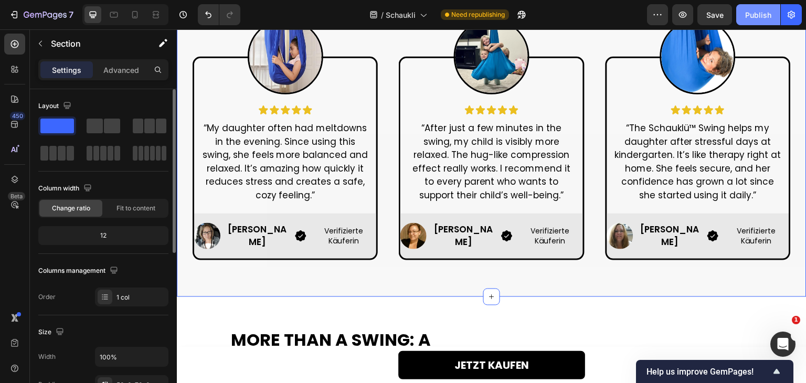
click at [765, 14] on div "Publish" at bounding box center [758, 14] width 26 height 11
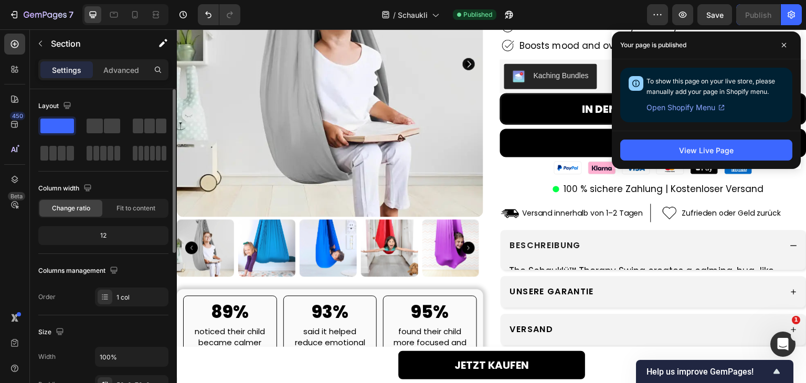
scroll to position [0, 0]
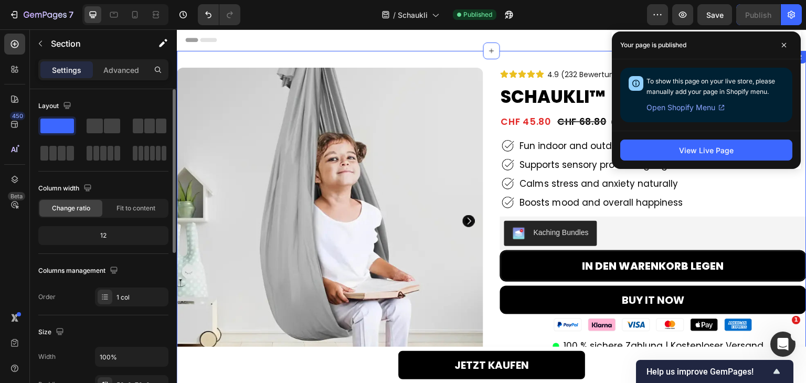
click at [521, 52] on div "Product Images 89% Heading noticed their child became calmer within minutes of …" at bounding box center [491, 336] width 629 height 571
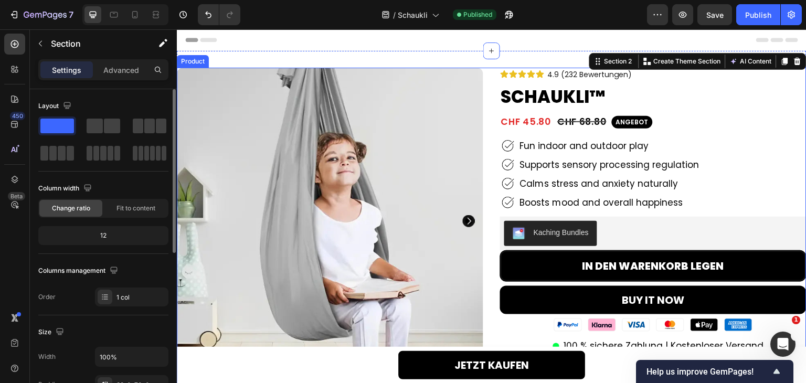
click at [490, 110] on div "Product Images 89% Heading noticed their child became calmer within minutes of …" at bounding box center [491, 326] width 629 height 517
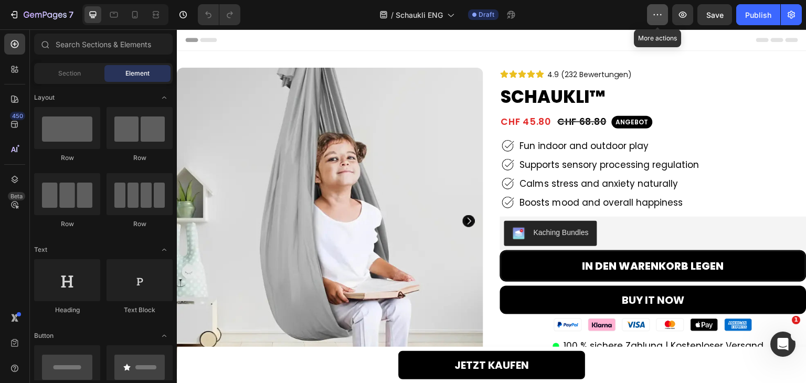
click at [661, 13] on icon "button" at bounding box center [657, 14] width 10 height 10
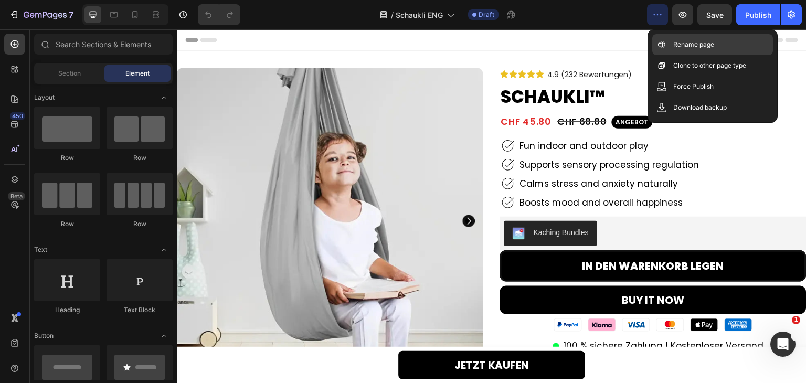
click at [679, 51] on div "Rename page" at bounding box center [712, 44] width 121 height 21
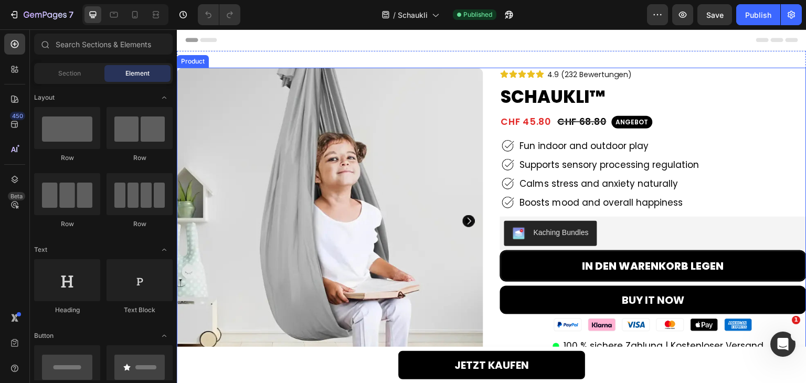
click at [495, 72] on div "Product Images 89% Heading noticed their child became calmer within minutes of …" at bounding box center [491, 326] width 629 height 517
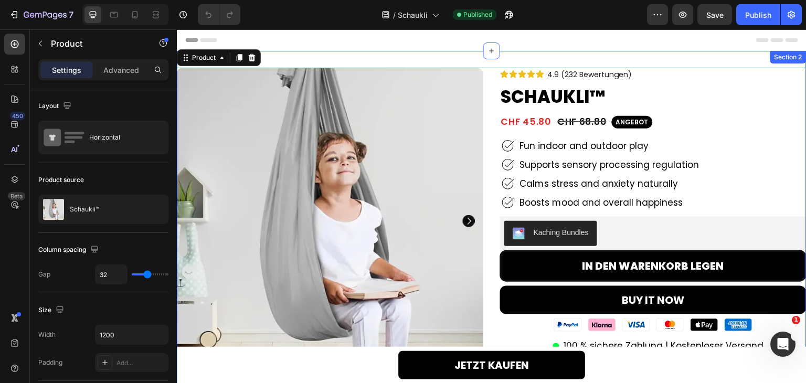
click at [501, 61] on div "Product Images 89% Heading noticed their child became calmer within minutes of …" at bounding box center [491, 336] width 629 height 571
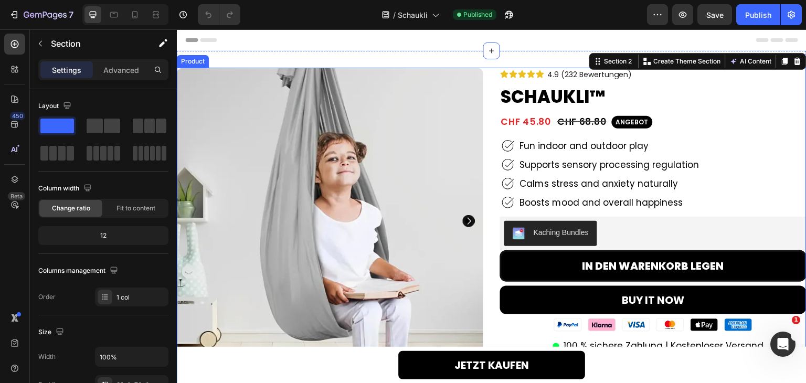
click at [486, 93] on div "Product Images 89% Heading noticed their child became calmer within minutes of …" at bounding box center [491, 326] width 629 height 517
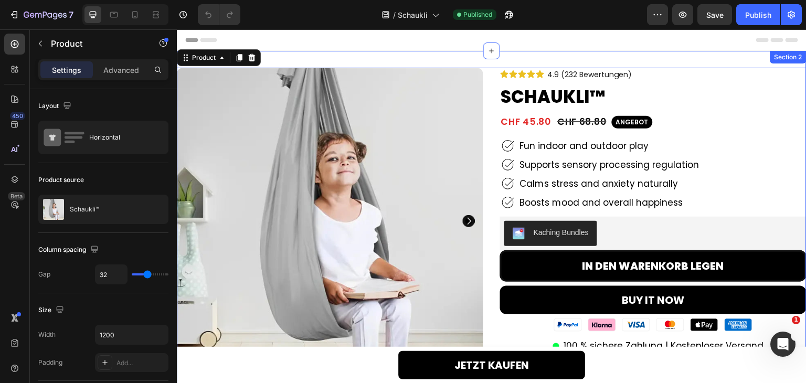
click at [519, 59] on div "Product Images 89% Heading noticed their child became calmer within minutes of …" at bounding box center [491, 336] width 629 height 571
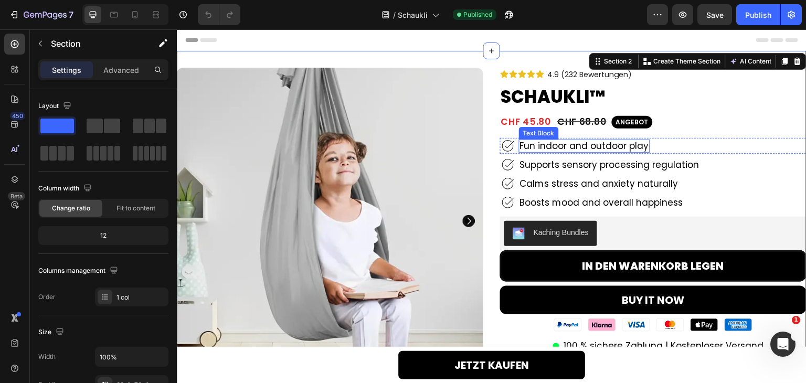
click at [560, 147] on p "Fun indoor and outdoor play" at bounding box center [584, 146] width 129 height 10
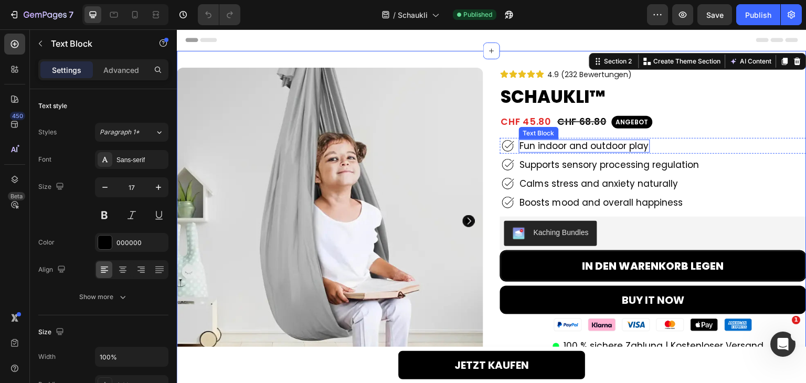
click at [560, 147] on p "Fun indoor and outdoor play" at bounding box center [584, 146] width 129 height 10
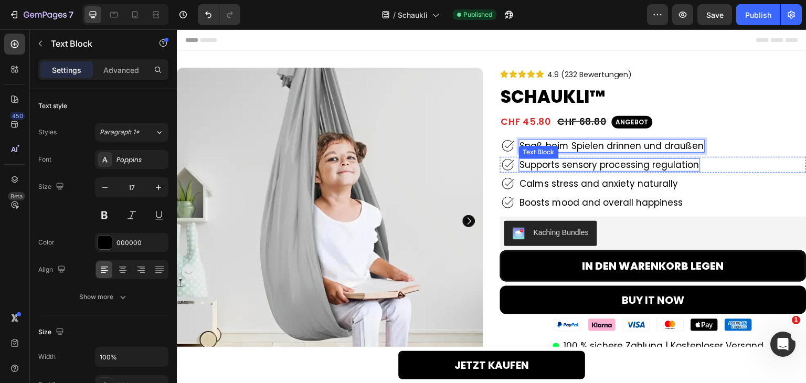
click at [564, 167] on p "Supports sensory processing regulation" at bounding box center [609, 164] width 179 height 10
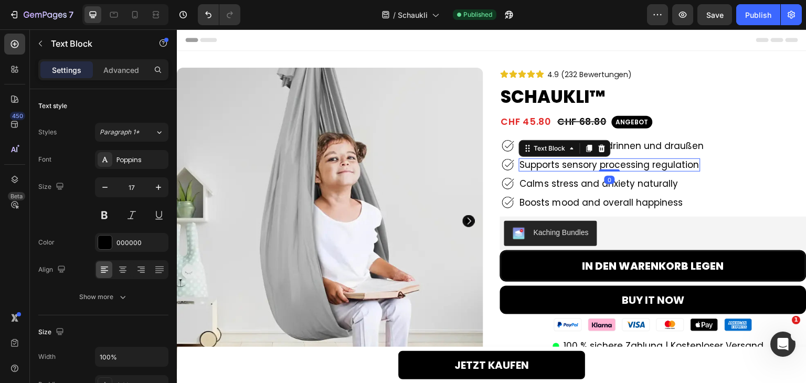
click at [564, 167] on p "Supports sensory processing regulation" at bounding box center [609, 164] width 179 height 10
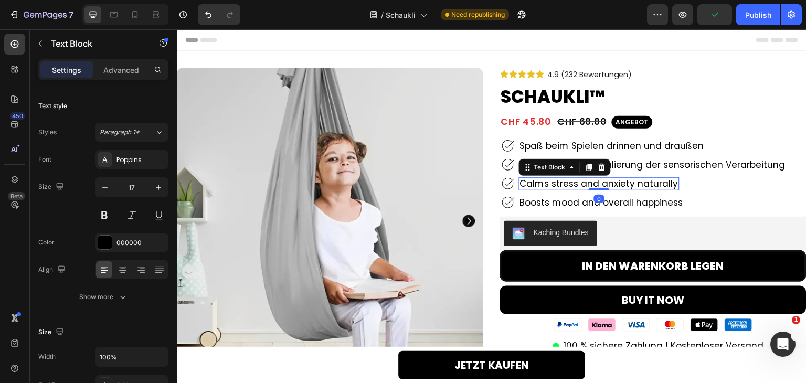
click at [578, 184] on p "Calms stress and anxiety naturally" at bounding box center [599, 183] width 158 height 10
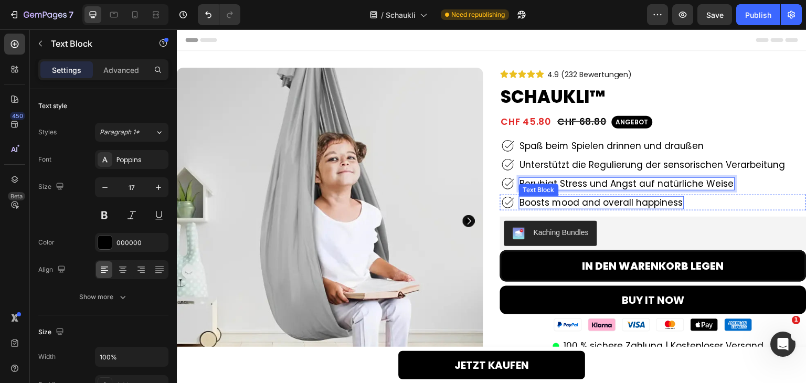
click at [575, 206] on p "Boosts mood and overall happiness" at bounding box center [601, 202] width 163 height 10
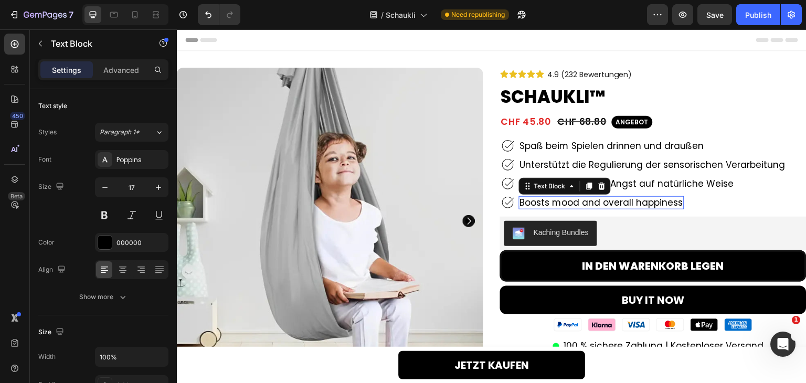
click at [575, 206] on p "Boosts mood and overall happiness" at bounding box center [601, 202] width 163 height 10
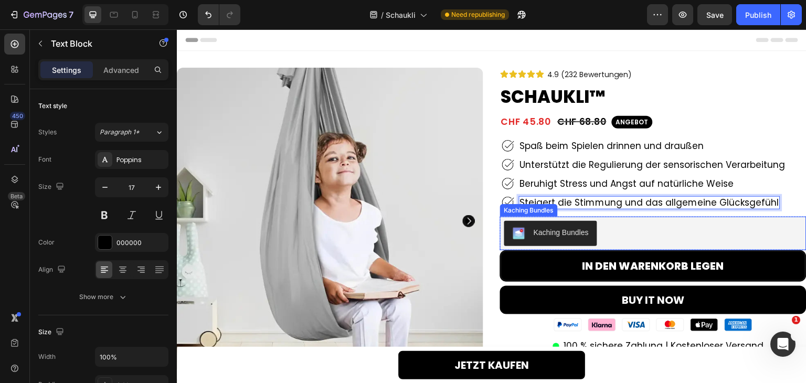
click at [625, 220] on div "Kaching Bundles" at bounding box center [653, 234] width 306 height 34
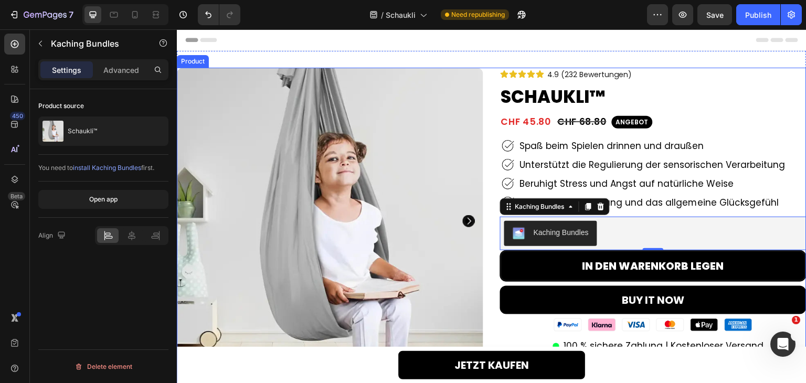
click at [495, 151] on div "Product Images 89% Heading noticed their child became calmer within minutes of …" at bounding box center [491, 326] width 629 height 517
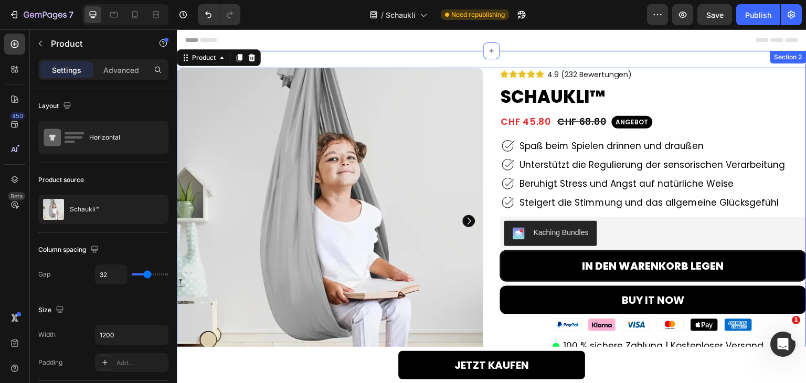
click at [498, 63] on div "Product Images 89% Heading noticed their child became calmer within minutes of …" at bounding box center [491, 336] width 629 height 571
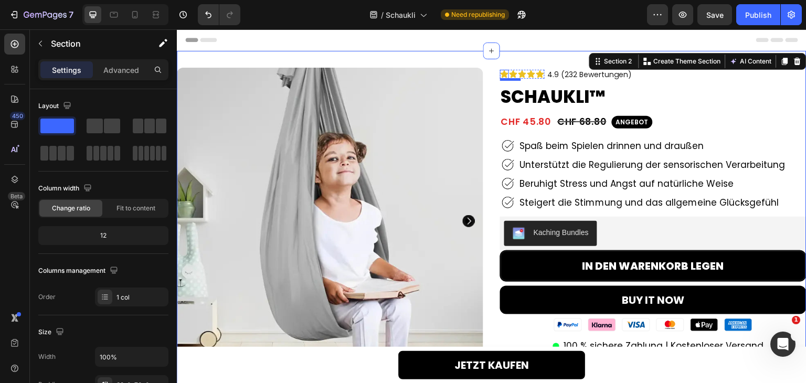
click at [500, 72] on icon at bounding box center [504, 74] width 9 height 9
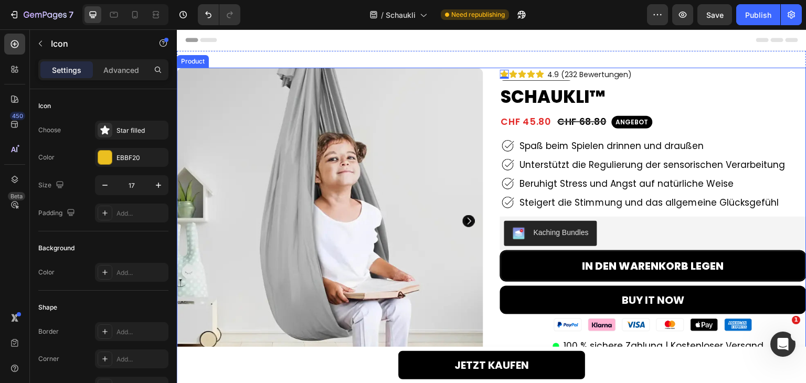
click at [486, 81] on div "Product Images 89% Heading noticed their child became calmer within minutes of …" at bounding box center [491, 326] width 629 height 517
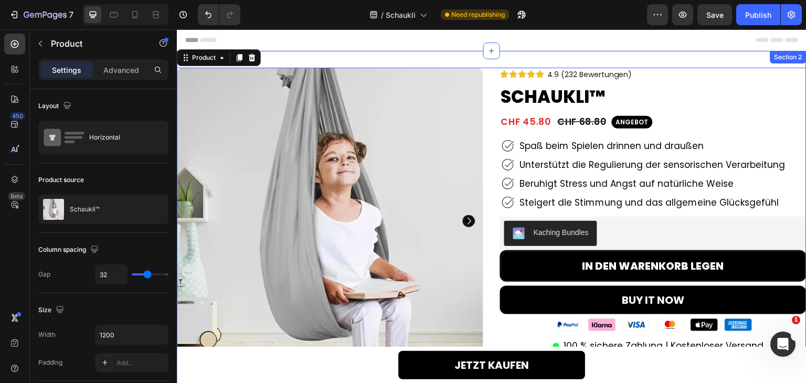
click at [513, 63] on div "Product Images 89% Heading noticed their child became calmer within minutes of …" at bounding box center [491, 336] width 629 height 571
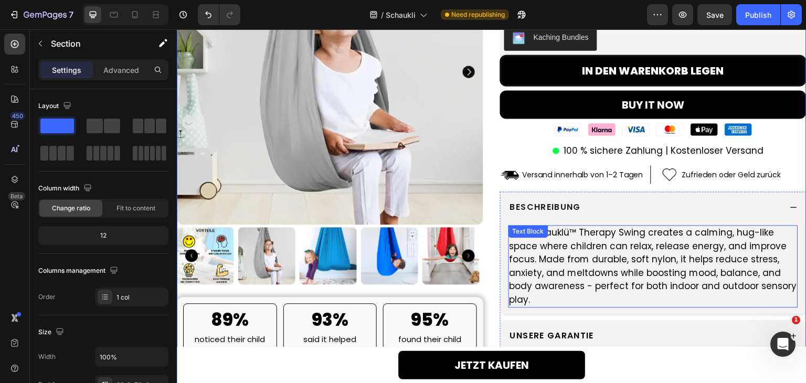
scroll to position [262, 0]
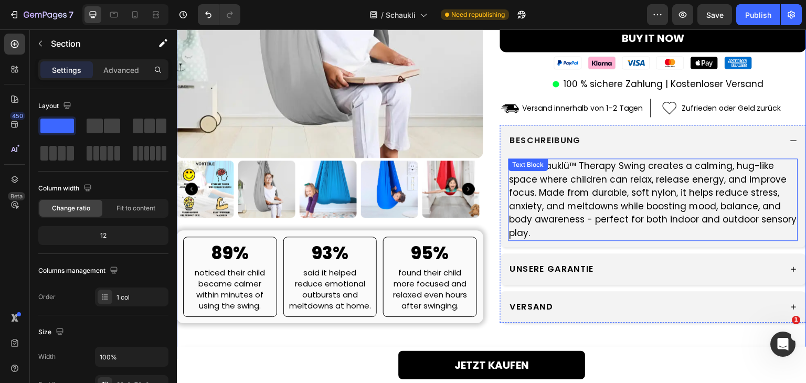
click at [592, 190] on p "The Schauklü™ Therapy Swing creates a calming, hug-like space where children ca…" at bounding box center [652, 199] width 287 height 80
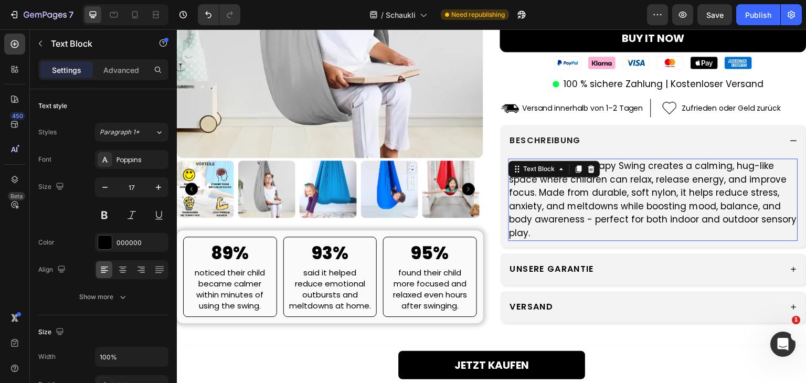
click at [592, 190] on p "The Schauklü™ Therapy Swing creates a calming, hug-like space where children ca…" at bounding box center [652, 199] width 287 height 80
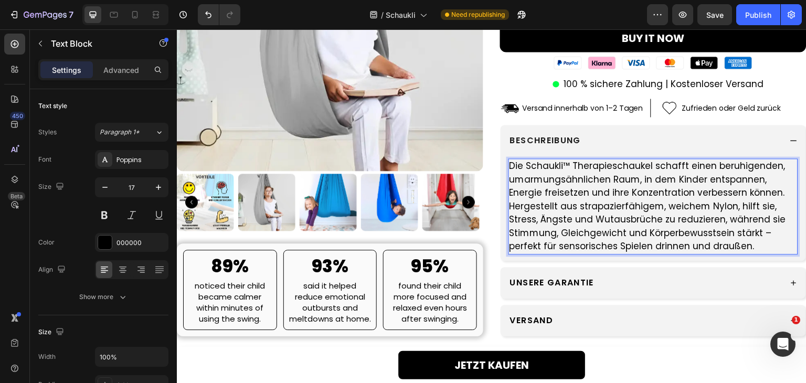
click at [509, 208] on p "Die Schaukli™ Therapieschaukel schafft einen beruhigenden, umarmungsähnlichen R…" at bounding box center [652, 206] width 287 height 94
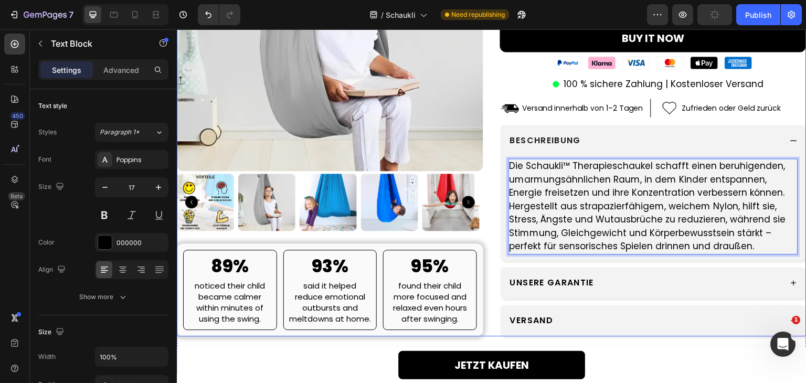
click at [488, 136] on div "Product Images 89% Heading noticed their child became calmer within minutes of …" at bounding box center [491, 70] width 629 height 531
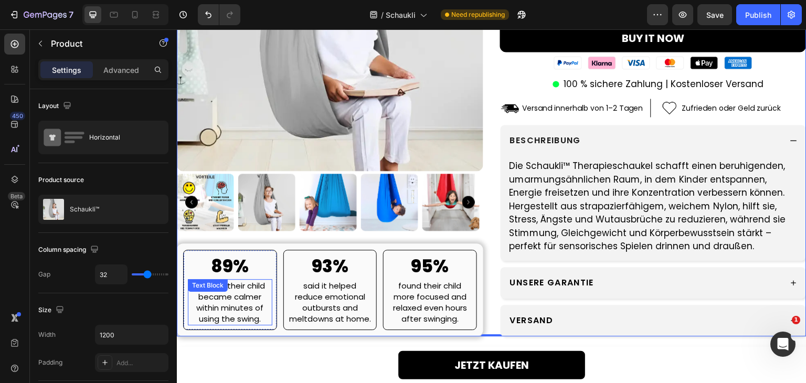
click at [231, 312] on p "noticed their child became calmer within minutes of using the swing." at bounding box center [230, 302] width 82 height 44
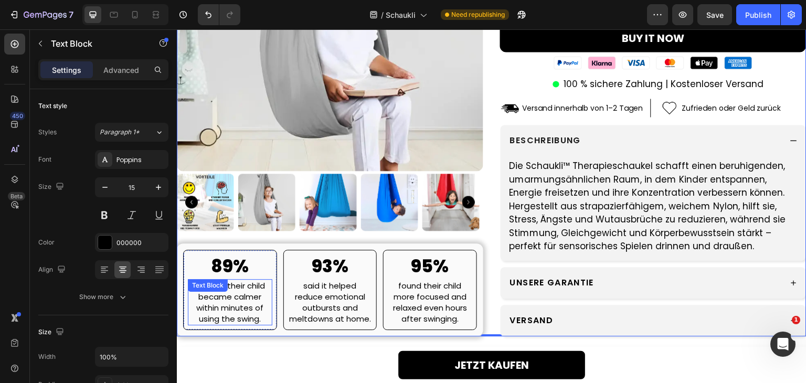
click at [231, 312] on p "noticed their child became calmer within minutes of using the swing." at bounding box center [230, 302] width 82 height 44
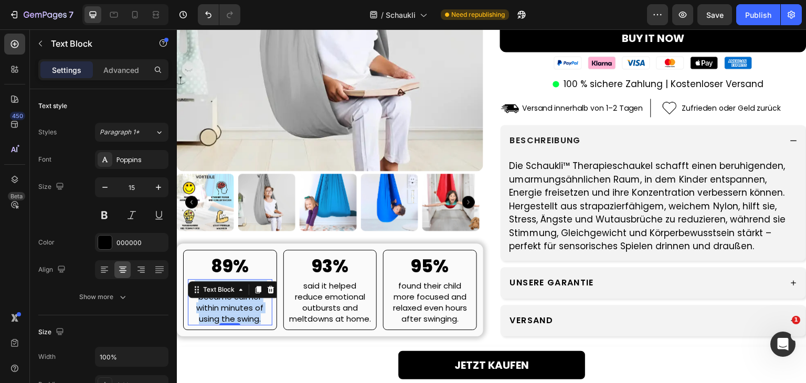
click at [231, 312] on p "noticed their child became calmer within minutes of using the swing." at bounding box center [230, 302] width 82 height 44
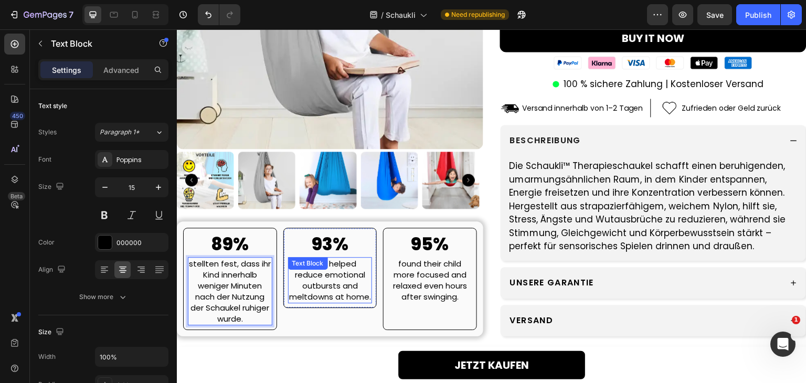
click at [324, 290] on p "said it helped reduce emotional outbursts and meltdowns at home." at bounding box center [330, 280] width 82 height 44
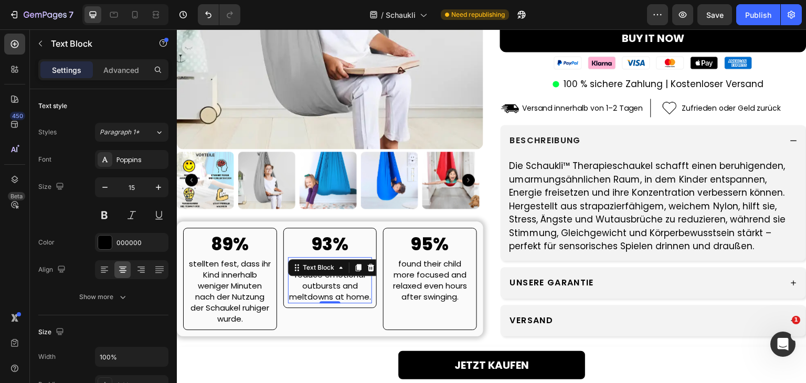
click at [324, 290] on p "said it helped reduce emotional outbursts and meltdowns at home." at bounding box center [330, 280] width 82 height 44
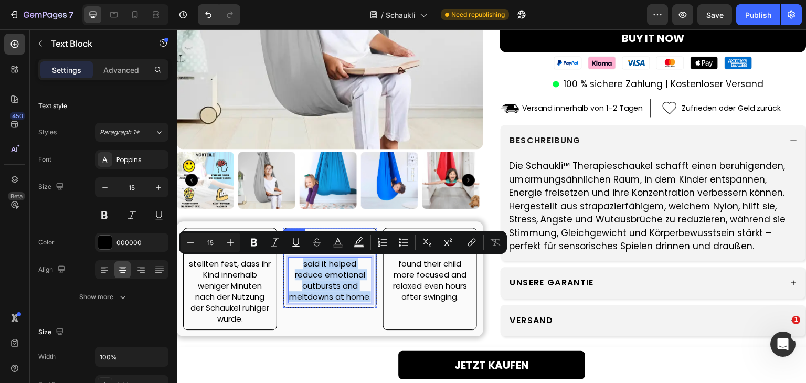
click at [283, 276] on div "93% Heading said it helped reduce emotional outbursts and meltdowns at home. Te…" at bounding box center [330, 268] width 94 height 80
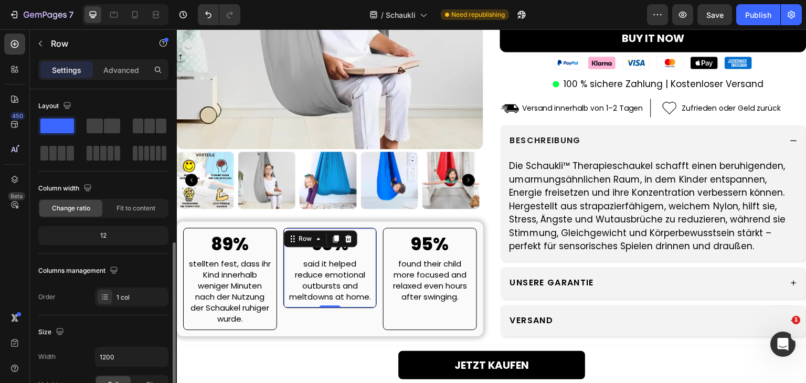
scroll to position [105, 0]
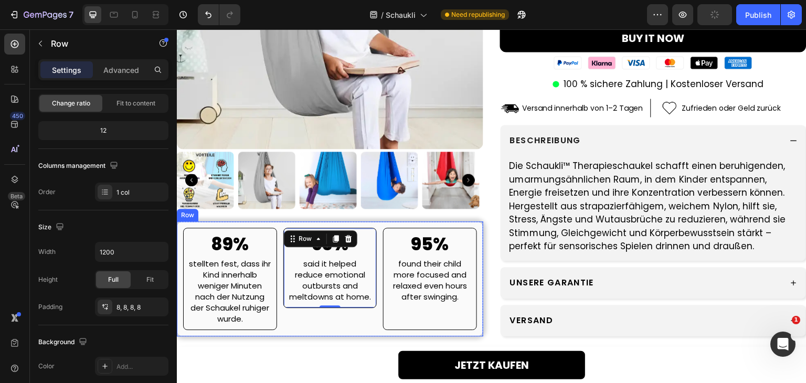
click at [279, 258] on div "89% Heading stellten fest, dass ihr Kind innerhalb weniger Minuten nach der Nut…" at bounding box center [330, 278] width 306 height 115
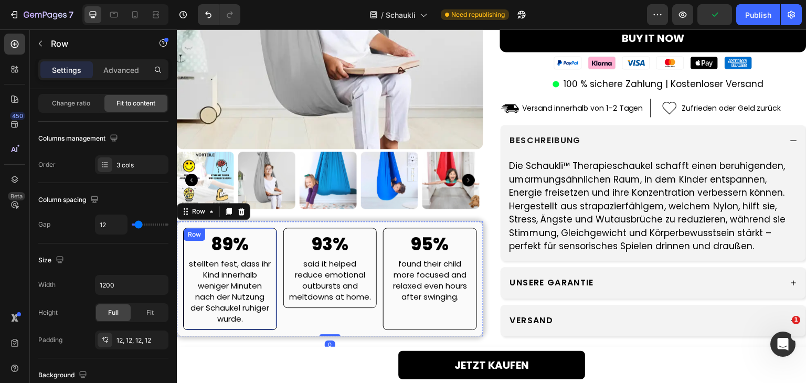
click at [274, 247] on div "89% Heading stellten fest, dass ihr Kind innerhalb weniger Minuten nach der Nut…" at bounding box center [230, 279] width 94 height 102
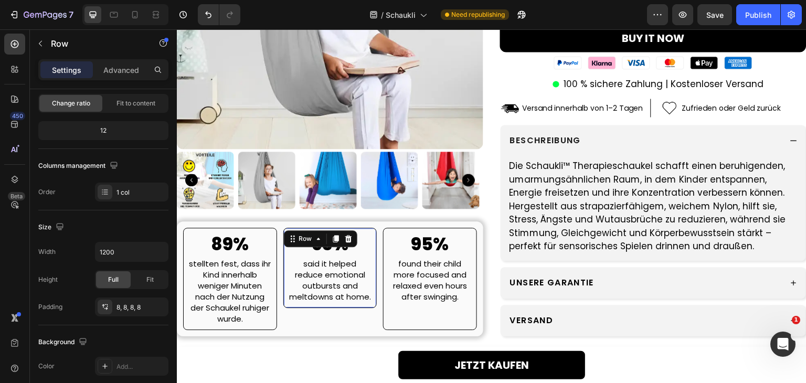
click at [284, 245] on div "93% Heading said it helped reduce emotional outbursts and meltdowns at home. Te…" at bounding box center [330, 268] width 94 height 80
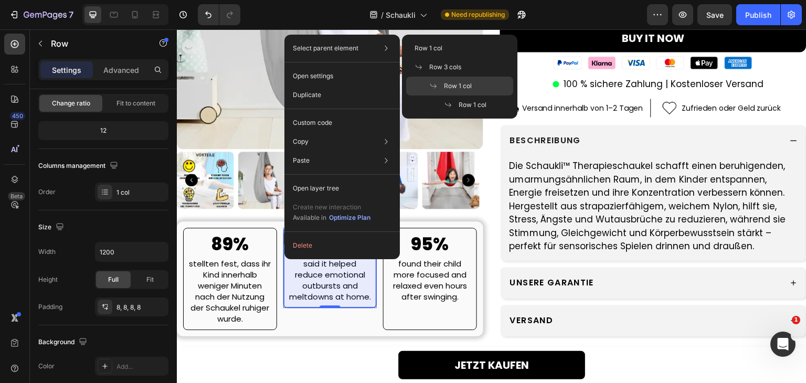
click at [457, 84] on span "Row 1 col" at bounding box center [458, 85] width 28 height 9
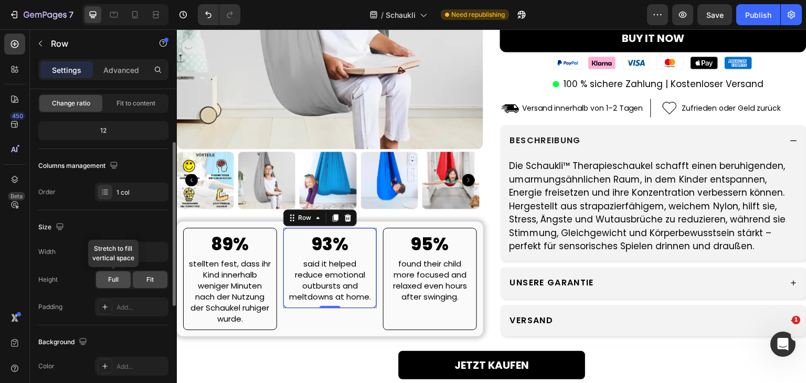
click at [113, 283] on span "Full" at bounding box center [113, 279] width 10 height 9
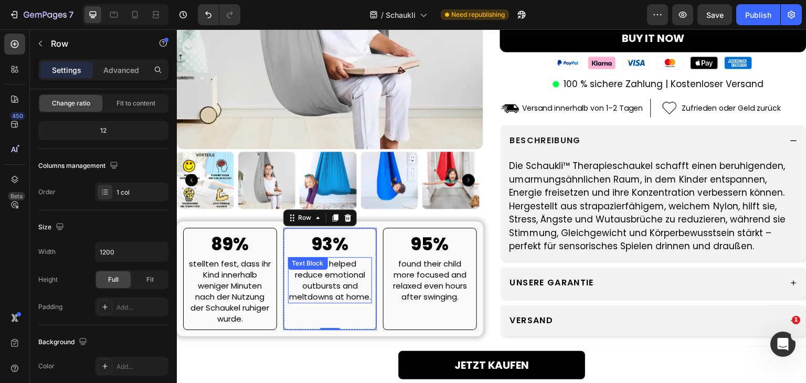
click at [325, 278] on p "said it helped reduce emotional outbursts and meltdowns at home." at bounding box center [330, 280] width 82 height 44
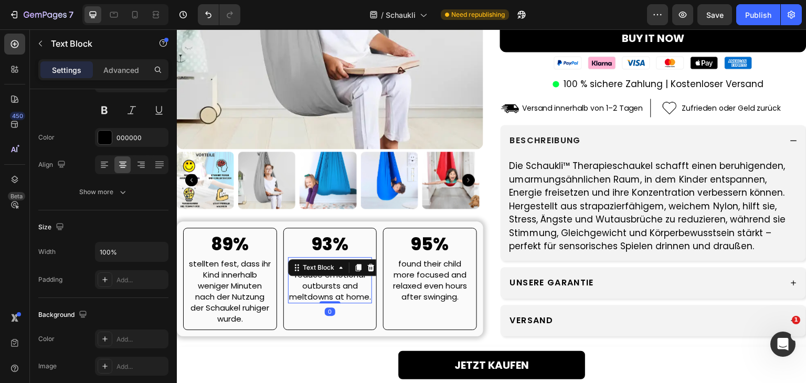
scroll to position [0, 0]
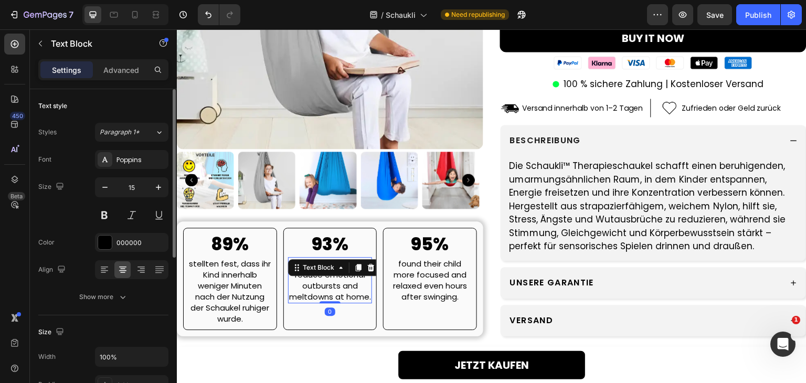
click at [325, 278] on p "said it helped reduce emotional outbursts and meltdowns at home." at bounding box center [330, 280] width 82 height 44
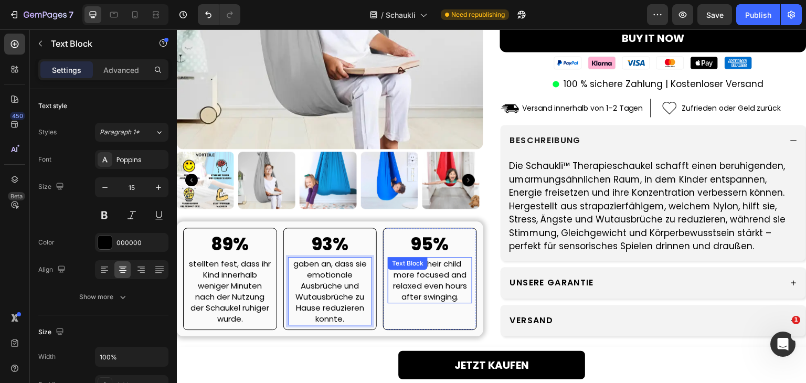
click at [416, 277] on p "found their child more focused and relaxed even hours after swinging." at bounding box center [430, 280] width 82 height 44
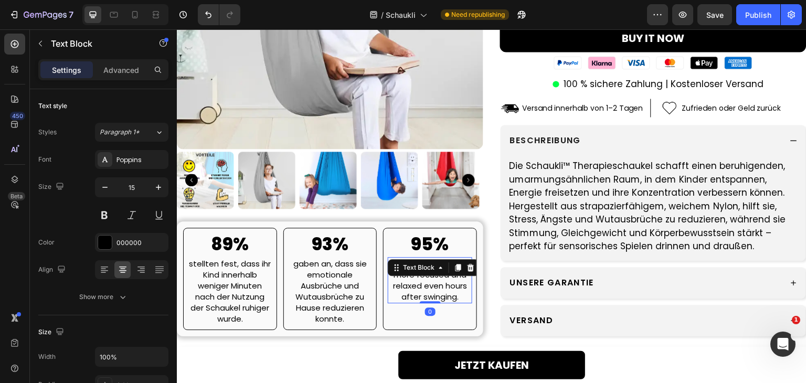
click at [416, 277] on p "found their child more focused and relaxed even hours after swinging." at bounding box center [430, 280] width 82 height 44
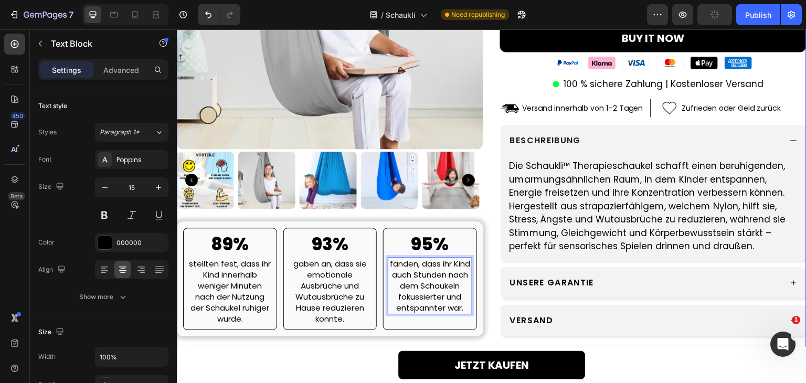
click at [363, 338] on div "Product Images 89% Heading stellten fest, dass ihr Kind innerhalb weniger Minut…" at bounding box center [491, 81] width 629 height 584
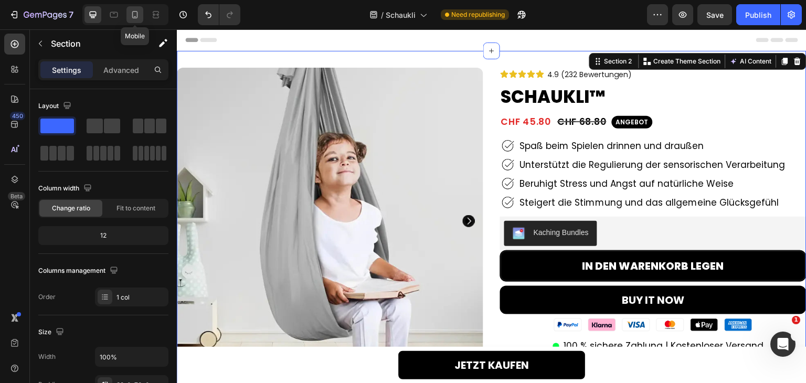
click at [141, 19] on div at bounding box center [134, 14] width 17 height 17
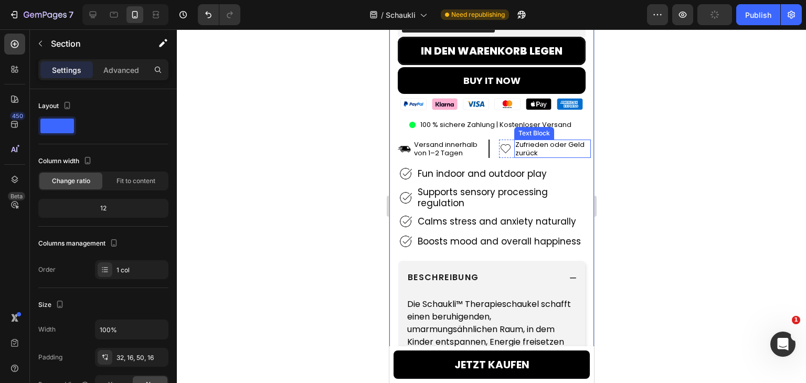
scroll to position [367, 0]
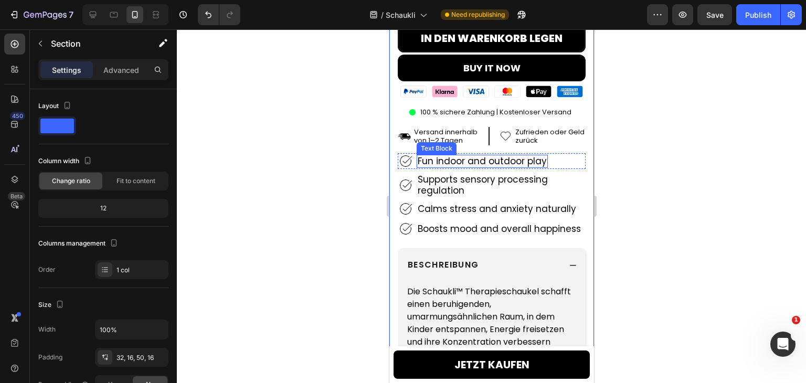
click at [463, 156] on p "Fun indoor and outdoor play" at bounding box center [481, 161] width 129 height 10
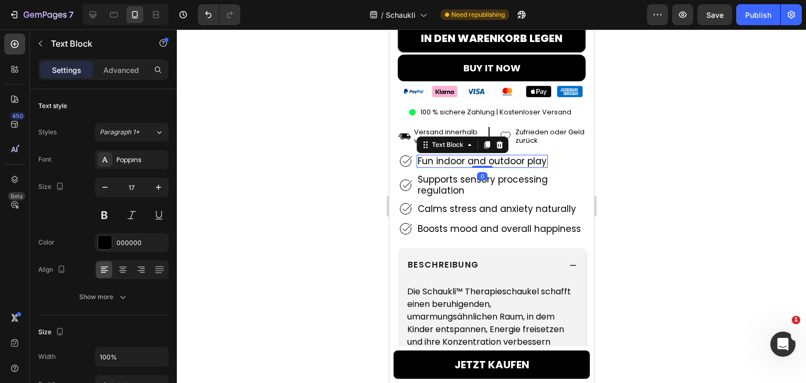
click at [463, 156] on p "Fun indoor and outdoor play" at bounding box center [481, 161] width 129 height 10
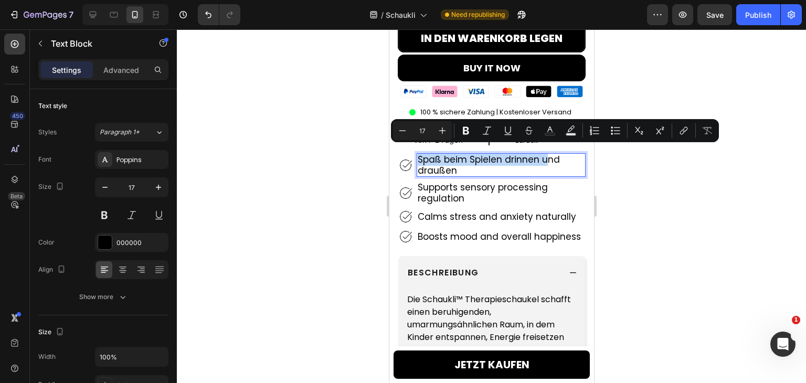
scroll to position [365, 0]
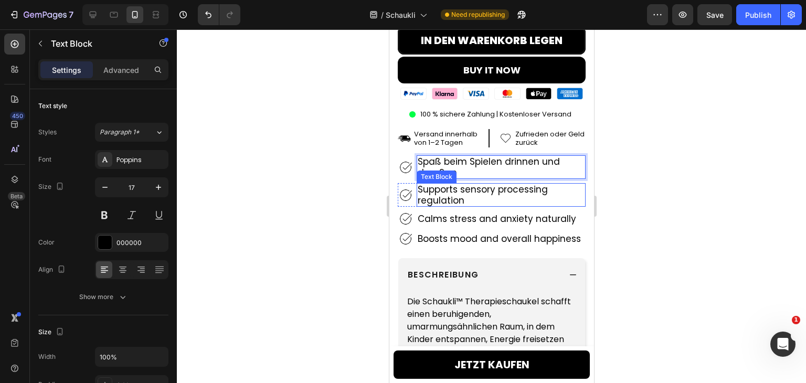
click at [426, 192] on p "Supports sensory processing regulation" at bounding box center [500, 195] width 167 height 22
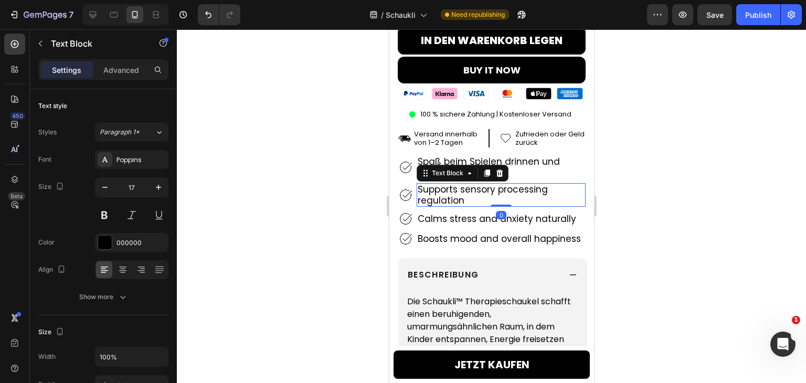
click at [426, 192] on p "Supports sensory processing regulation" at bounding box center [500, 195] width 167 height 22
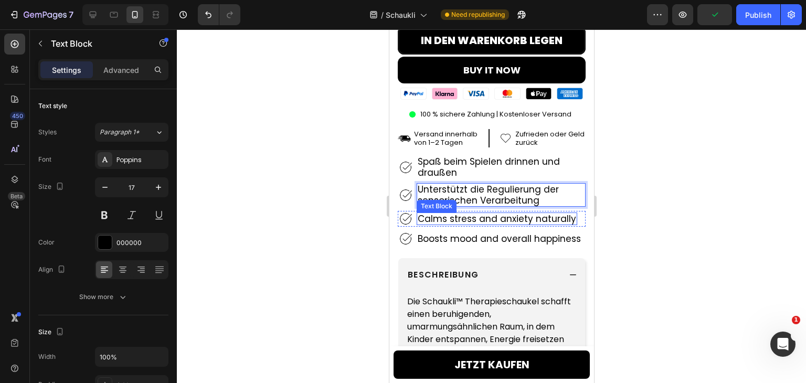
click at [489, 213] on p "Calms stress and anxiety naturally" at bounding box center [496, 218] width 158 height 10
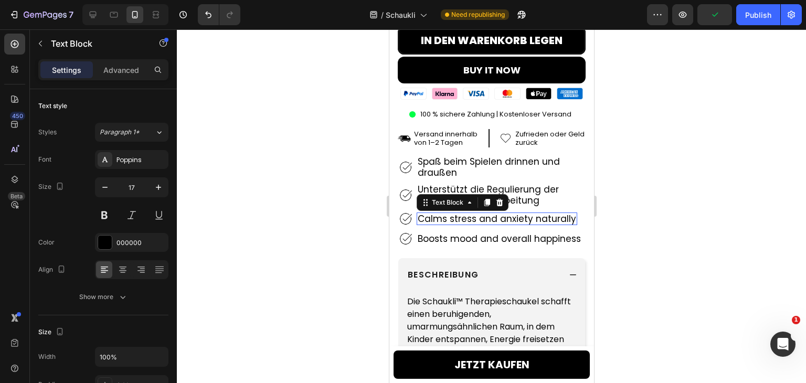
click at [489, 213] on p "Calms stress and anxiety naturally" at bounding box center [496, 218] width 158 height 10
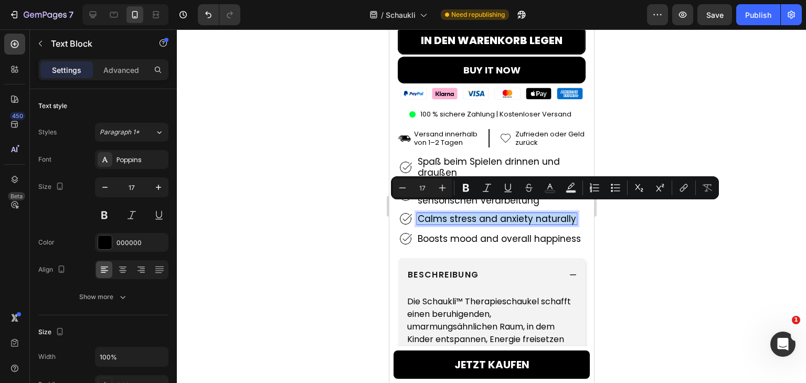
scroll to position [363, 0]
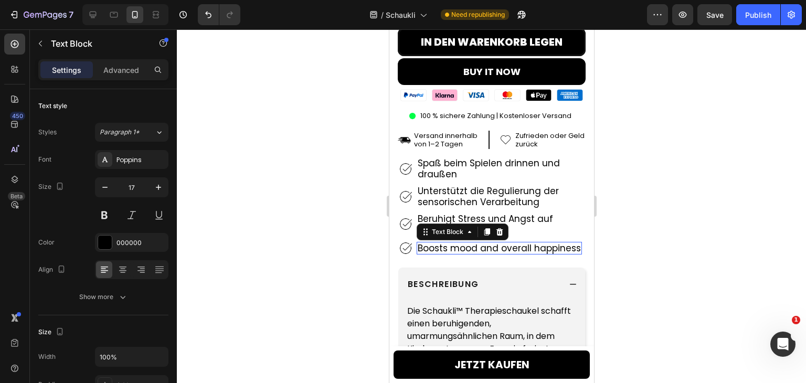
click at [446, 243] on p "Boosts mood and overall happiness" at bounding box center [498, 248] width 163 height 10
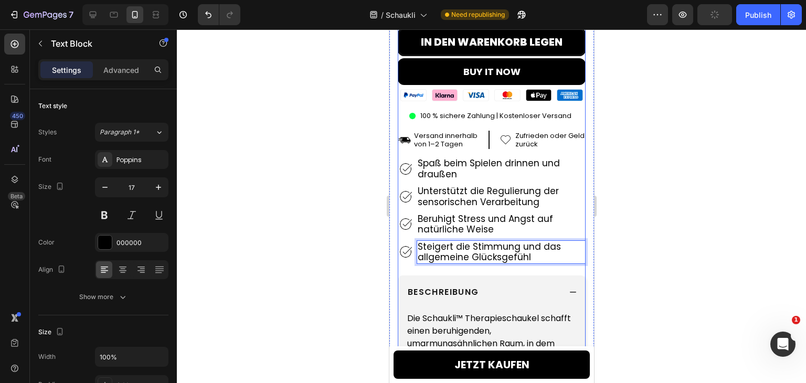
click at [439, 259] on div "Icon Icon Icon Icon Icon Icon List 4.9 (232 Bewertungen) Text Block Row Hero Ba…" at bounding box center [491, 247] width 188 height 624
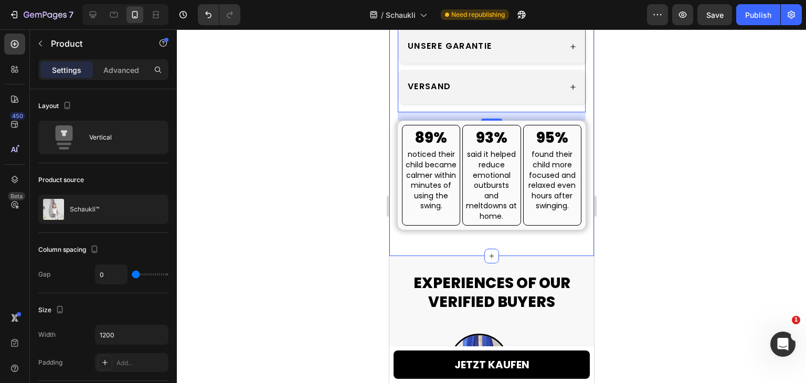
scroll to position [836, 0]
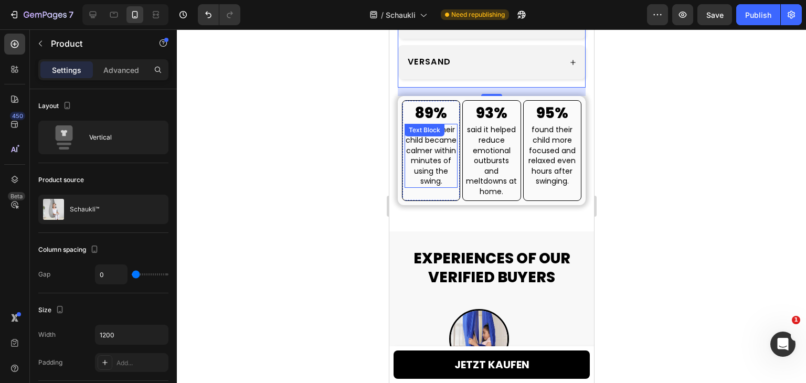
click at [428, 168] on p "noticed their child became calmer within minutes of using the swing." at bounding box center [430, 156] width 51 height 62
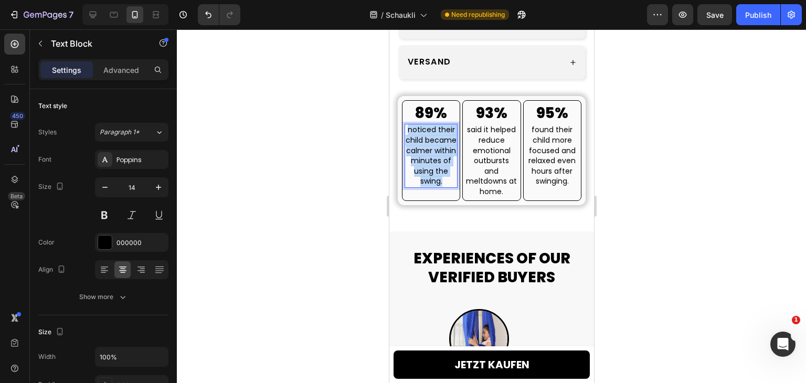
click at [428, 168] on p "noticed their child became calmer within minutes of using the swing." at bounding box center [430, 156] width 51 height 62
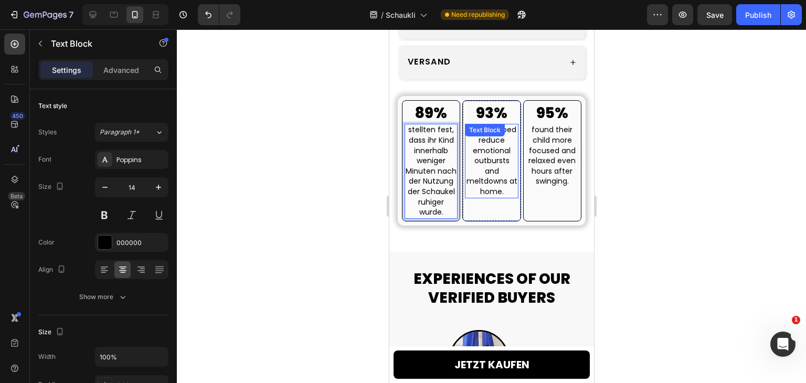
click at [481, 181] on p "said it helped reduce emotional outbursts and meltdowns at home." at bounding box center [490, 161] width 51 height 72
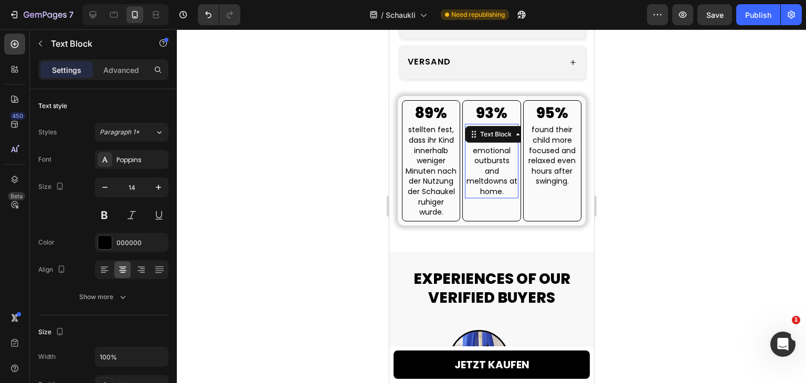
click at [481, 181] on p "said it helped reduce emotional outbursts and meltdowns at home." at bounding box center [490, 161] width 51 height 72
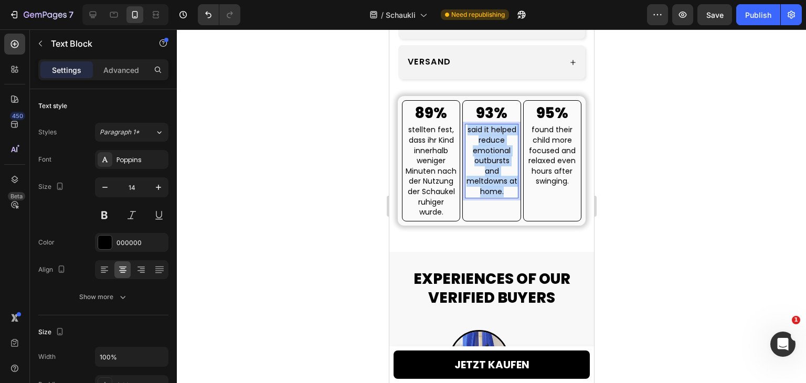
click at [481, 181] on p "said it helped reduce emotional outbursts and meltdowns at home." at bounding box center [490, 161] width 51 height 72
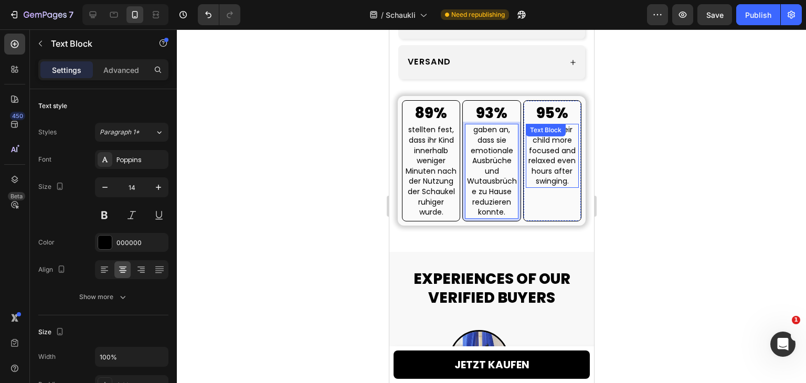
click at [558, 155] on p "found their child more focused and relaxed even hours after swinging." at bounding box center [551, 156] width 51 height 62
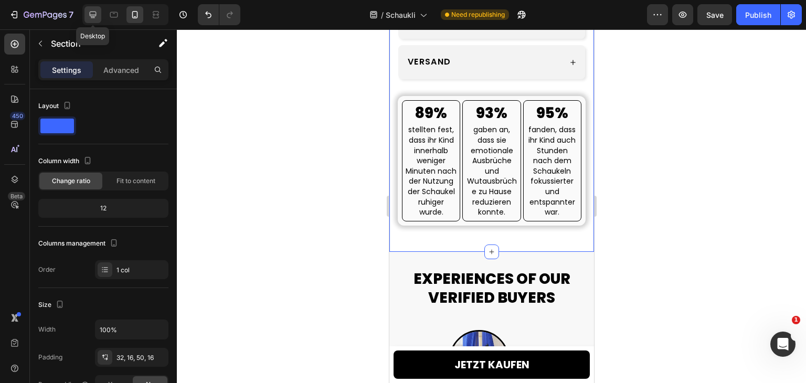
click at [92, 19] on icon at bounding box center [93, 14] width 10 height 10
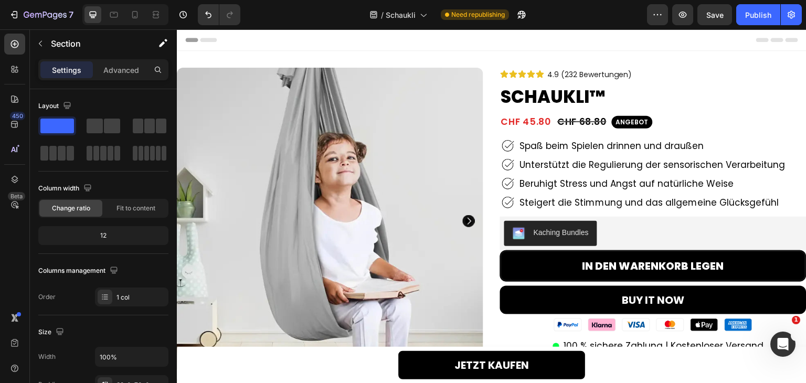
click at [463, 61] on div "Product Images 89% Heading stellten fest, dass ihr Kind innerhalb weniger Minut…" at bounding box center [491, 343] width 629 height 584
click at [491, 110] on div "Product Images 89% Heading stellten fest, dass ihr Kind innerhalb weniger Minut…" at bounding box center [491, 333] width 629 height 531
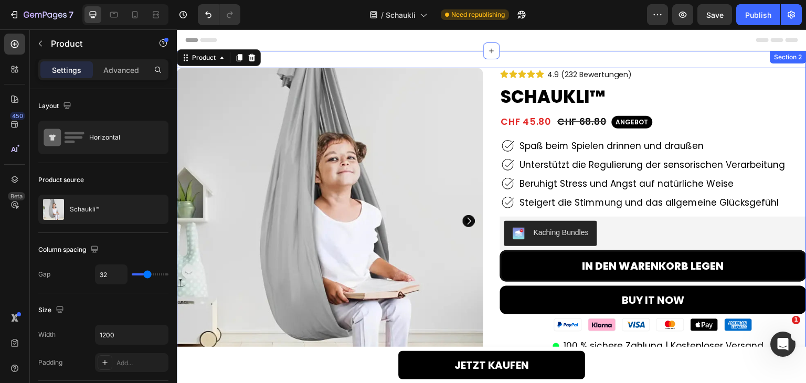
click at [495, 62] on div "Product Images 89% Heading stellten fest, dass ihr Kind innerhalb weniger Minut…" at bounding box center [491, 343] width 629 height 584
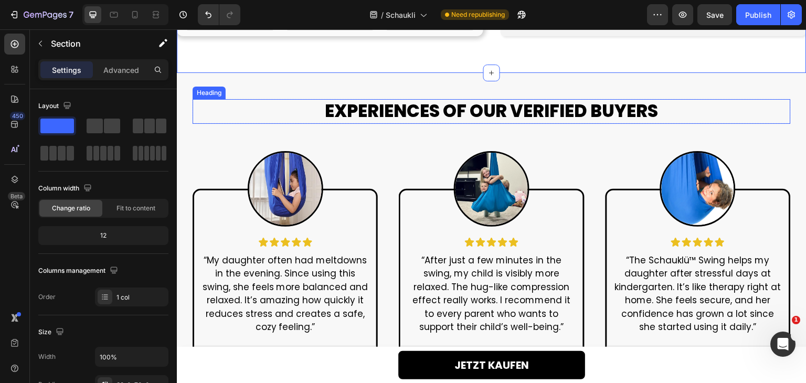
scroll to position [577, 0]
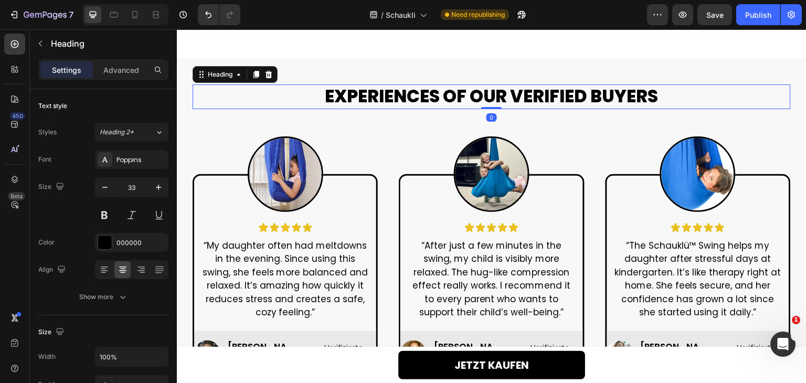
click at [520, 95] on h2 "EXPERIENCES OF OUR VERIFIED BUYERS" at bounding box center [491, 96] width 598 height 25
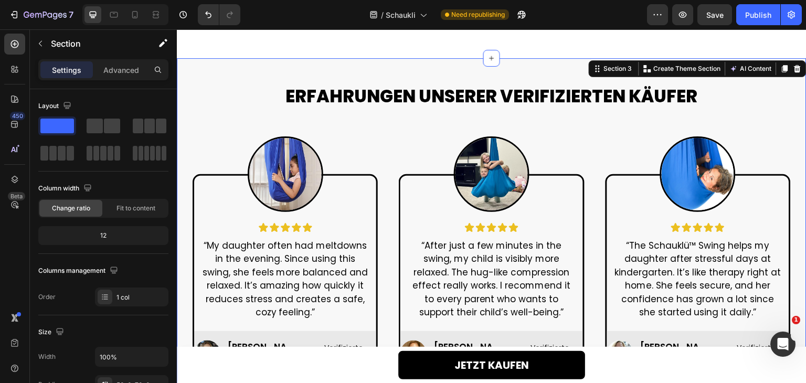
click at [549, 81] on div "ERFAHRUNGEN UNSERER VERIFIZIERTEN KÄUFER Heading Row Image Icon Icon Icon Icon …" at bounding box center [491, 236] width 629 height 356
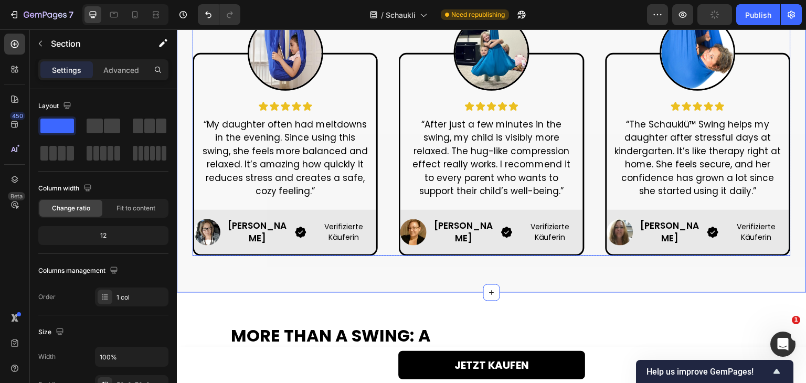
scroll to position [682, 0]
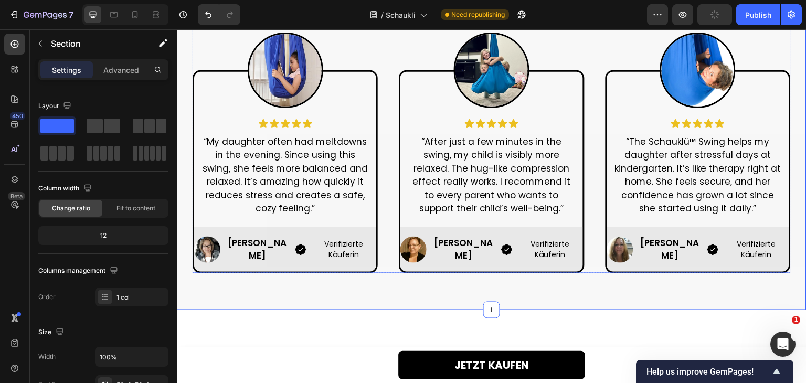
click at [385, 146] on div "Image Icon Icon Icon Icon Icon Icon List “My daughter often had meltdowns in th…" at bounding box center [491, 146] width 598 height 256
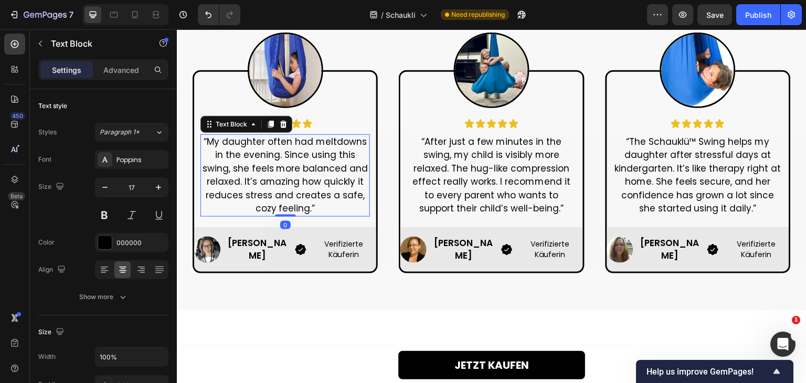
click at [274, 187] on p "“My daughter often had meltdowns in the evening. Since using this swing, she fe…" at bounding box center [284, 175] width 167 height 80
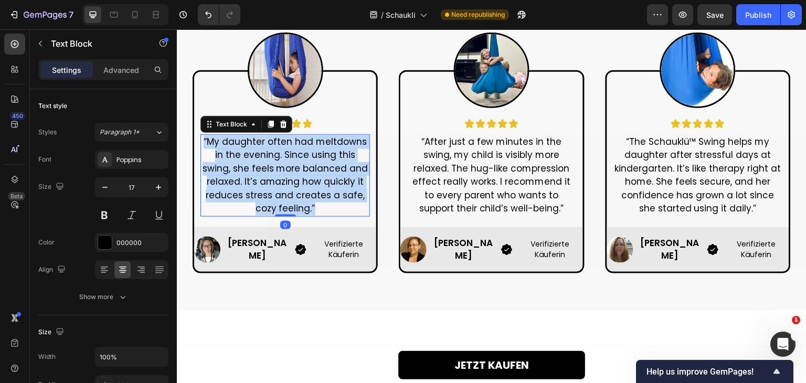
click at [274, 187] on p "“My daughter often had meltdowns in the evening. Since using this swing, she fe…" at bounding box center [284, 175] width 167 height 80
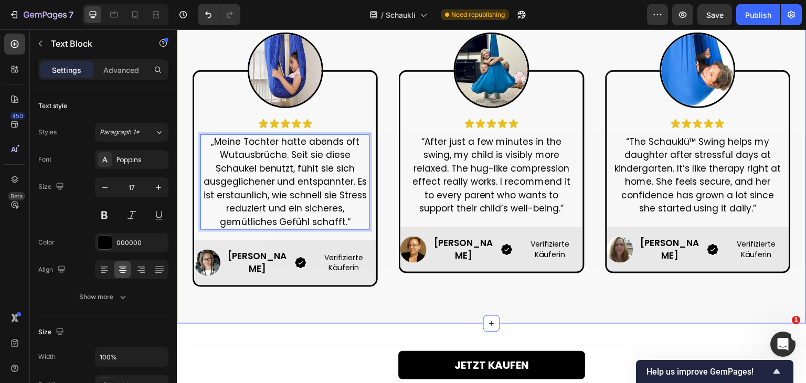
click at [271, 305] on div "ERFAHRUNGEN UNSERER VERIFIZIERTEN KÄUFER Heading Row Image Icon Icon Icon Icon …" at bounding box center [491, 138] width 629 height 369
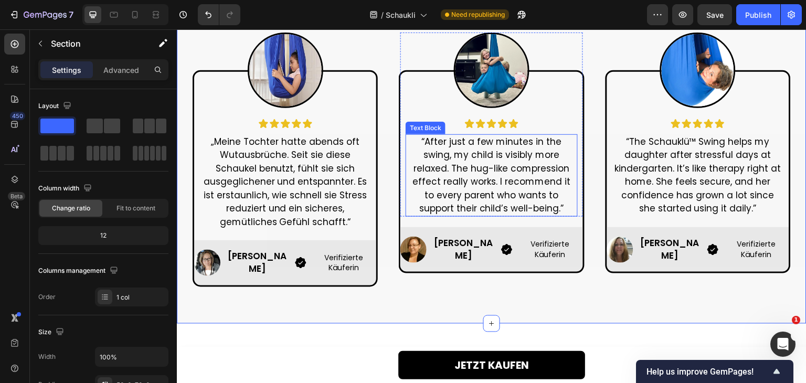
click at [475, 173] on p "“After just a few minutes in the swing, my child is visibly more relaxed. The h…" at bounding box center [490, 175] width 169 height 80
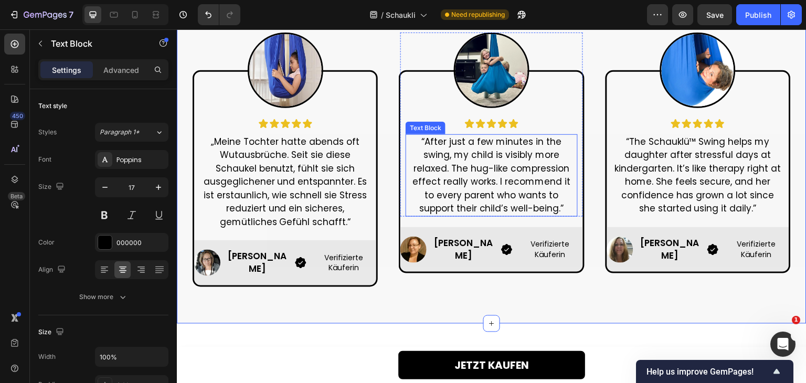
click at [475, 173] on p "“After just a few minutes in the swing, my child is visibly more relaxed. The h…" at bounding box center [490, 175] width 169 height 80
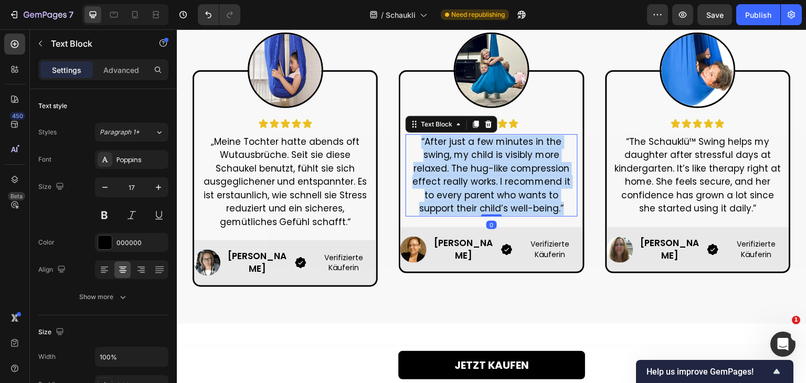
click at [475, 173] on p "“After just a few minutes in the swing, my child is visibly more relaxed. The h…" at bounding box center [490, 175] width 169 height 80
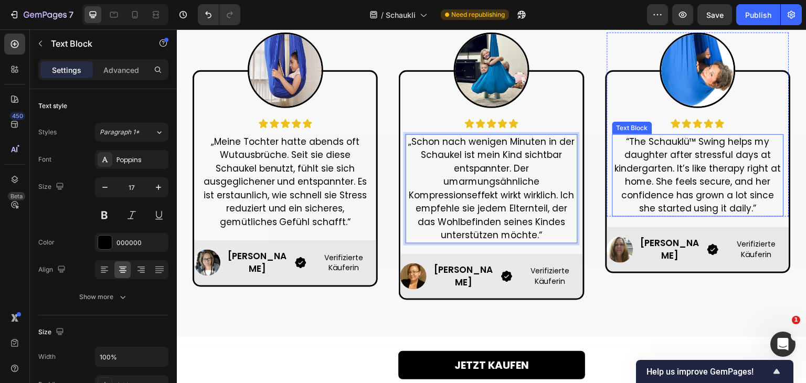
click at [670, 153] on p "“The Schauklü™ Swing helps my daughter after stressful days at kindergarten. It…" at bounding box center [697, 175] width 169 height 80
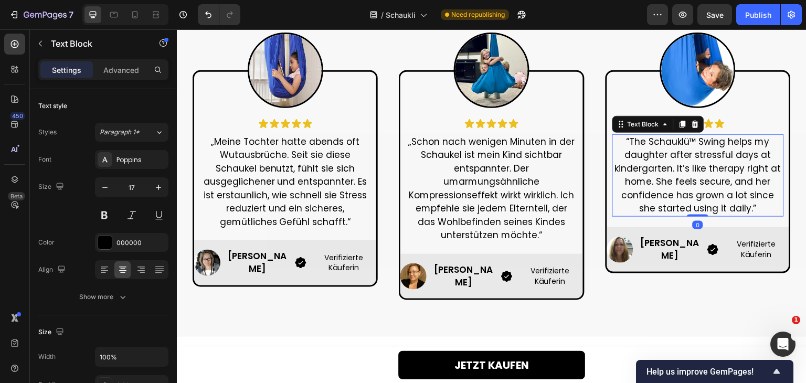
click at [670, 153] on p "“The Schauklü™ Swing helps my daughter after stressful days at kindergarten. It…" at bounding box center [697, 175] width 169 height 80
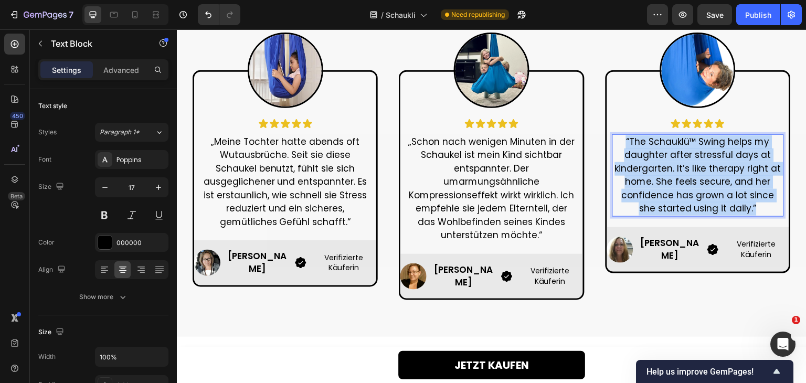
click at [670, 153] on p "“The Schauklü™ Swing helps my daughter after stressful days at kindergarten. It…" at bounding box center [697, 175] width 169 height 80
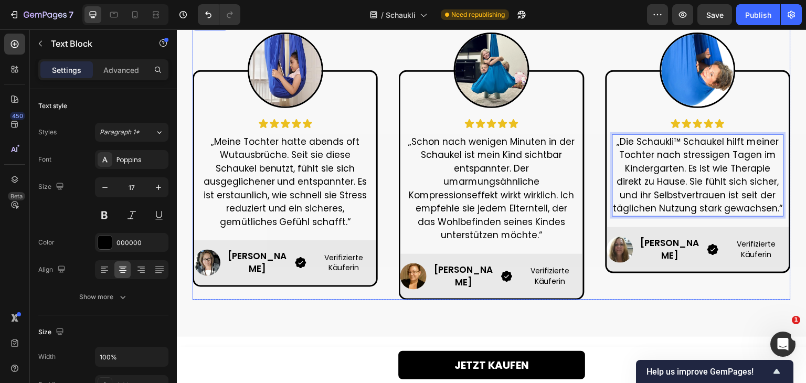
click at [627, 286] on div "Image Icon Icon Icon Icon Icon Icon List „Die Schaukli™ Schaukel hilft meiner T…" at bounding box center [697, 211] width 185 height 283
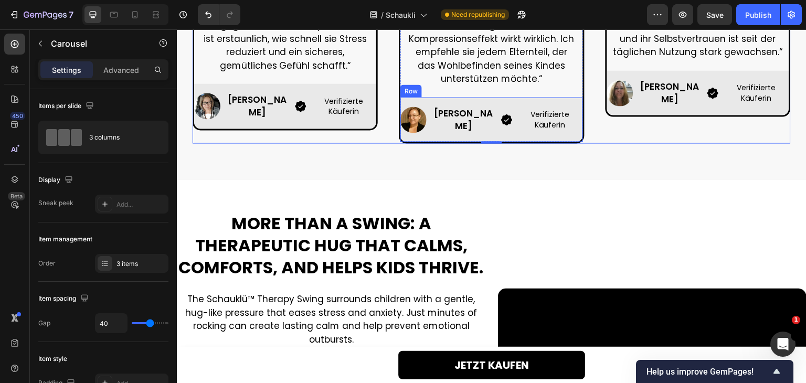
scroll to position [839, 0]
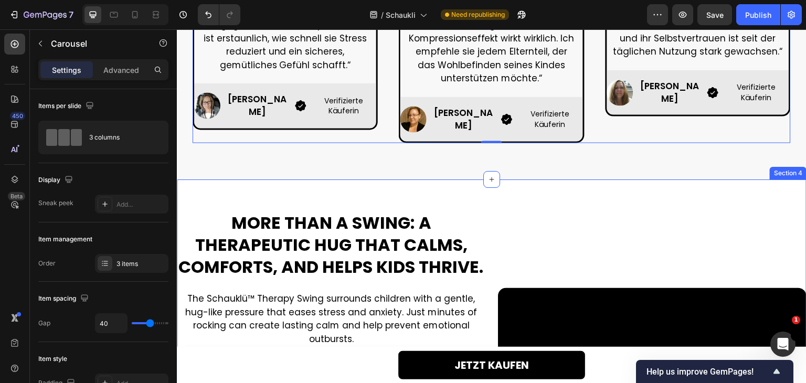
click at [328, 235] on h2 "More than a swing: a therapeutic hug that calms, comforts, and helps kids thriv…" at bounding box center [331, 245] width 308 height 68
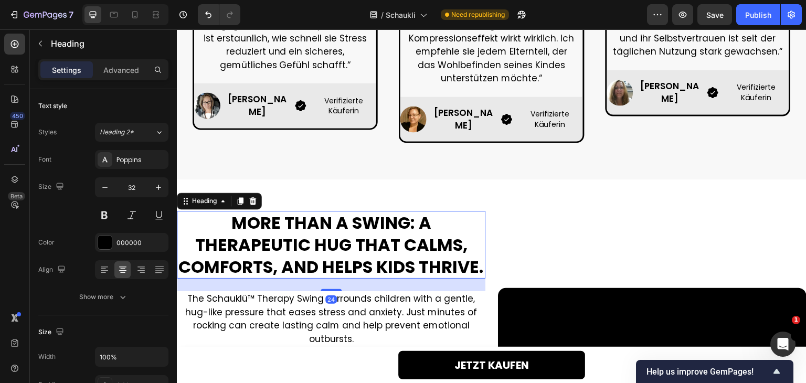
click at [328, 235] on h2 "More than a swing: a therapeutic hug that calms, comforts, and helps kids thriv…" at bounding box center [331, 245] width 308 height 68
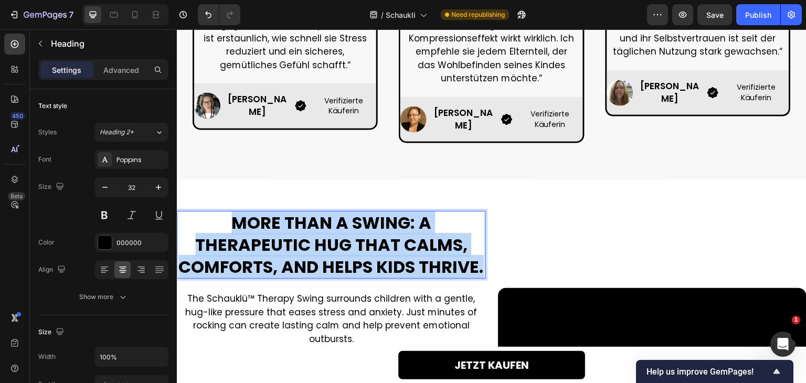
click at [328, 235] on p "More than a swing: a therapeutic hug that calms, comforts, and helps kids thriv…" at bounding box center [331, 245] width 306 height 66
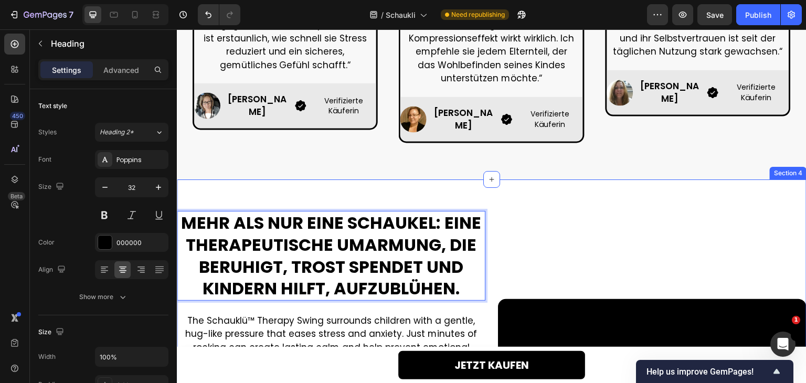
click at [368, 189] on div "MEHR ALS NUR EINE SCHAUKEL: EINE THERAPEUTISCHE UMARMUNG, DIE BERUHIGT, TROST S…" at bounding box center [491, 375] width 629 height 393
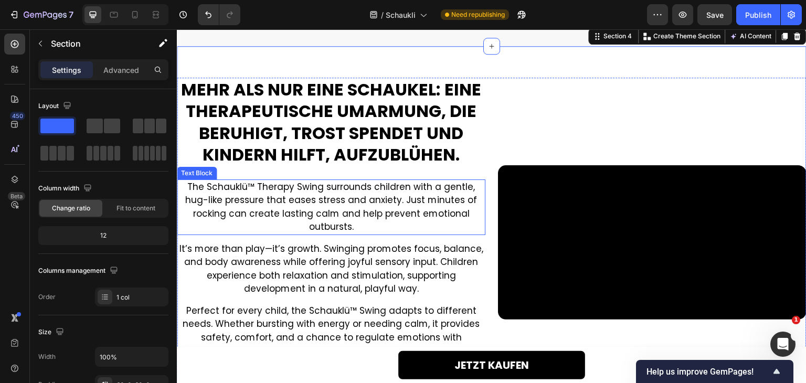
scroll to position [997, 0]
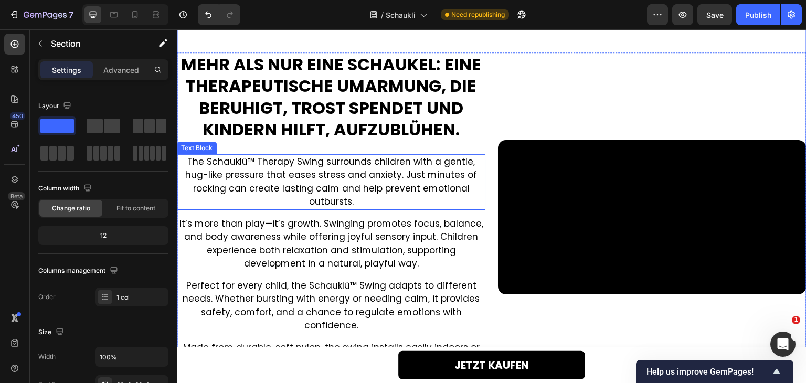
click at [380, 181] on p "The Schauklü™ Therapy Swing surrounds children with a gentle, hug-like pressure…" at bounding box center [331, 181] width 306 height 53
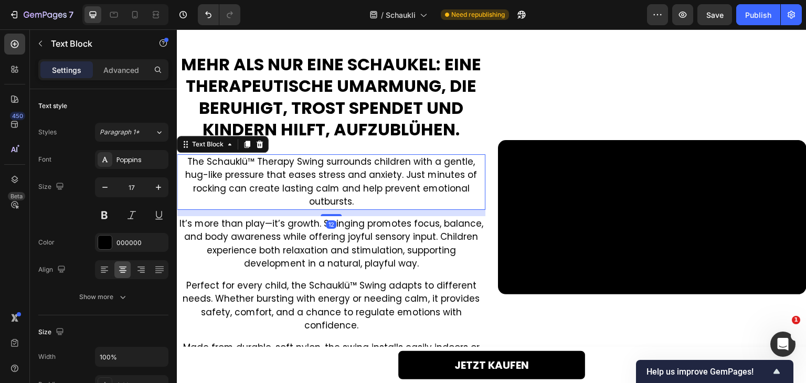
click at [380, 181] on p "The Schauklü™ Therapy Swing surrounds children with a gentle, hug-like pressure…" at bounding box center [331, 181] width 306 height 53
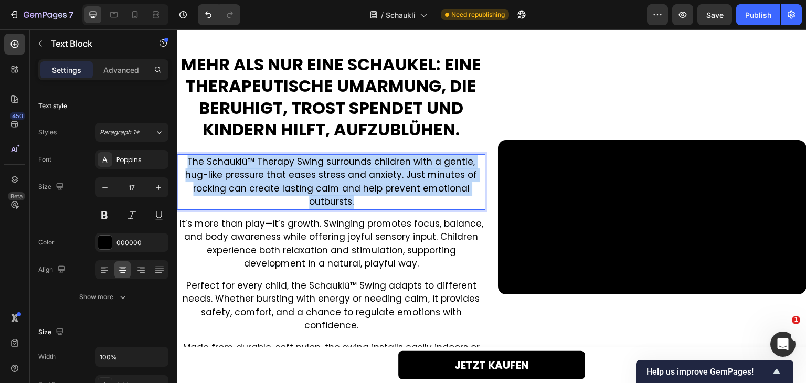
click at [380, 181] on p "The Schauklü™ Therapy Swing surrounds children with a gentle, hug-like pressure…" at bounding box center [331, 181] width 306 height 53
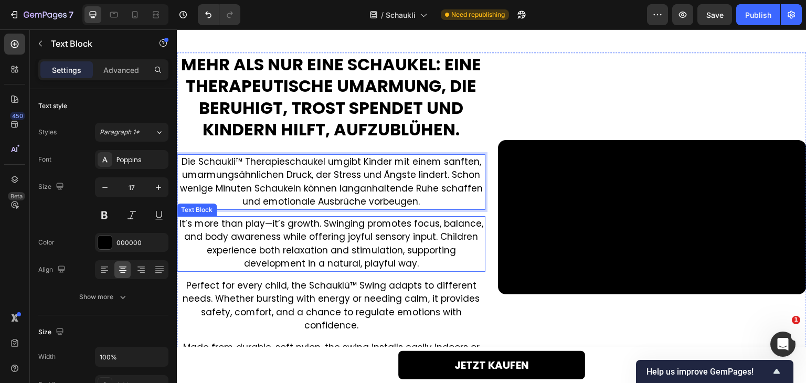
click at [326, 247] on p "It’s more than play—it’s growth. Swinging promotes focus, balance, and body awa…" at bounding box center [331, 243] width 306 height 53
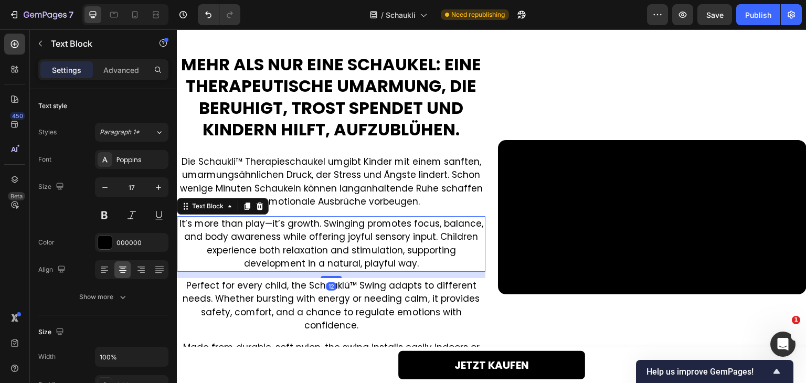
click at [326, 247] on p "It’s more than play—it’s growth. Swinging promotes focus, balance, and body awa…" at bounding box center [331, 243] width 306 height 53
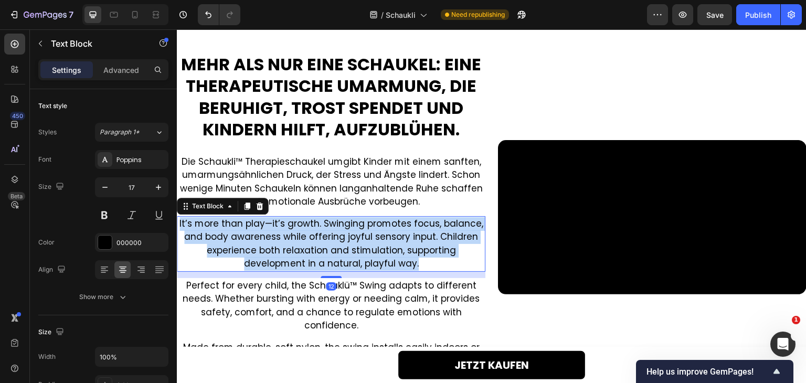
click at [326, 247] on p "It’s more than play—it’s growth. Swinging promotes focus, balance, and body awa…" at bounding box center [331, 243] width 306 height 53
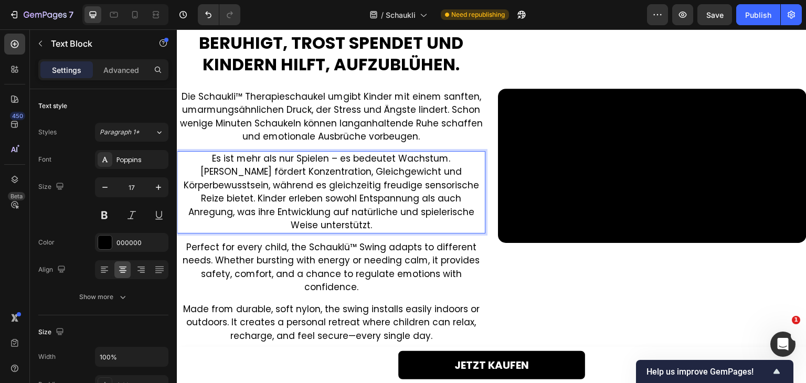
scroll to position [1101, 0]
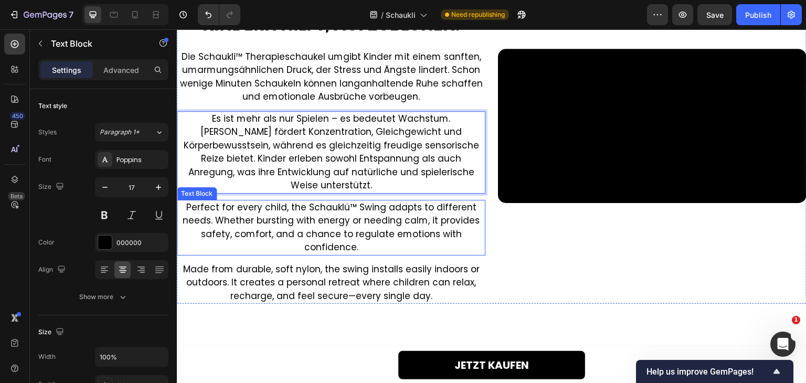
click at [380, 219] on p "Perfect for every child, the Schauklü™ Swing adapts to different needs. Whether…" at bounding box center [331, 227] width 306 height 53
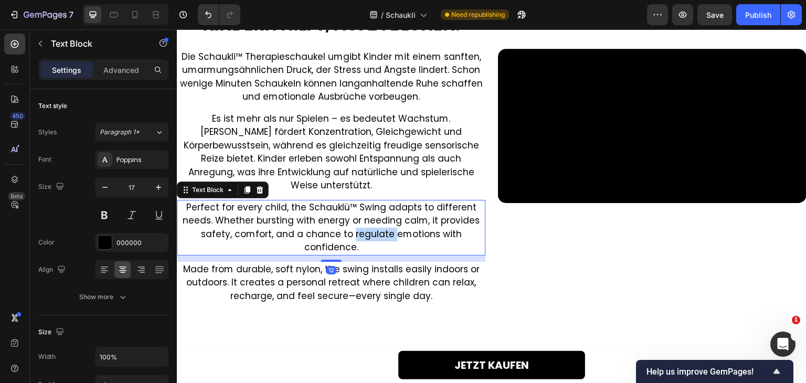
click at [380, 219] on p "Perfect for every child, the Schauklü™ Swing adapts to different needs. Whether…" at bounding box center [331, 227] width 306 height 53
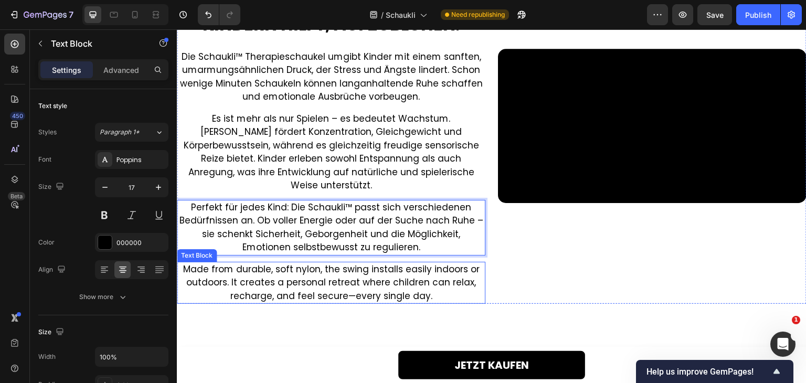
click at [350, 273] on p "Made from durable, soft nylon, the swing installs easily indoors or outdoors. I…" at bounding box center [331, 283] width 306 height 40
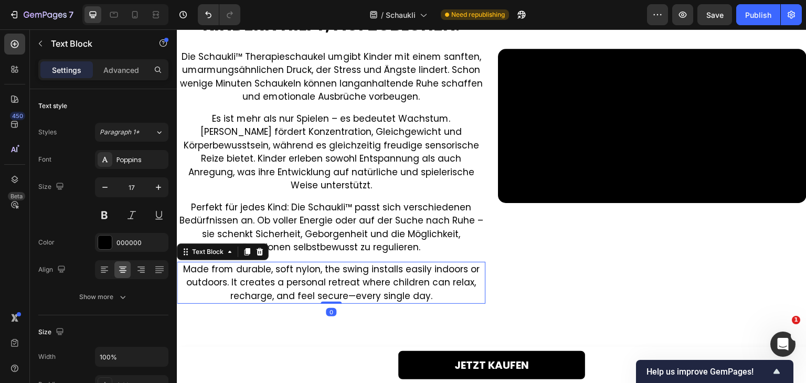
click at [350, 273] on p "Made from durable, soft nylon, the swing installs easily indoors or outdoors. I…" at bounding box center [331, 283] width 306 height 40
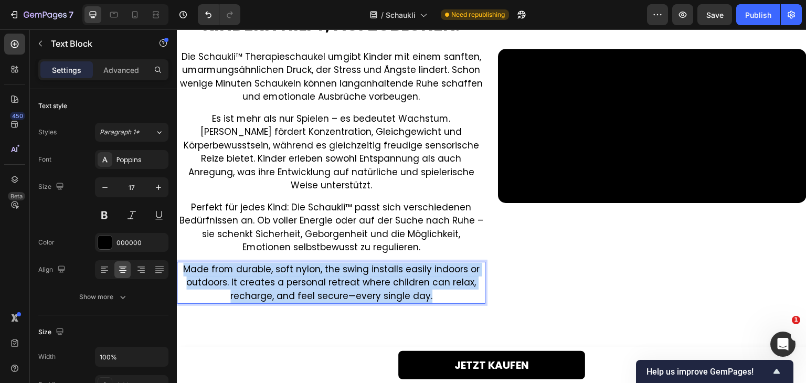
click at [350, 273] on p "Made from durable, soft nylon, the swing installs easily indoors or outdoors. I…" at bounding box center [331, 283] width 306 height 40
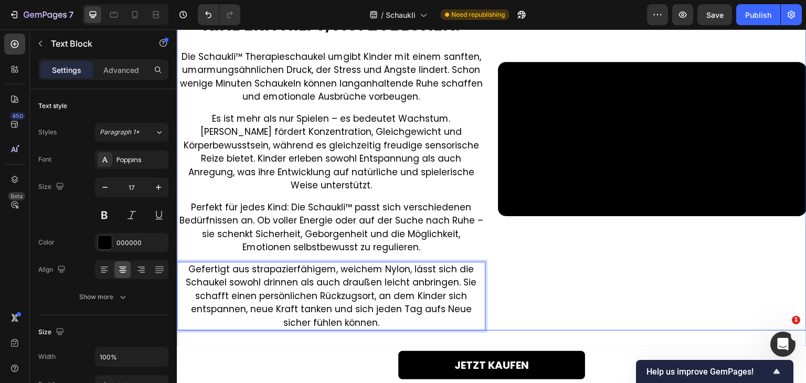
click at [515, 309] on div "Video" at bounding box center [652, 139] width 308 height 383
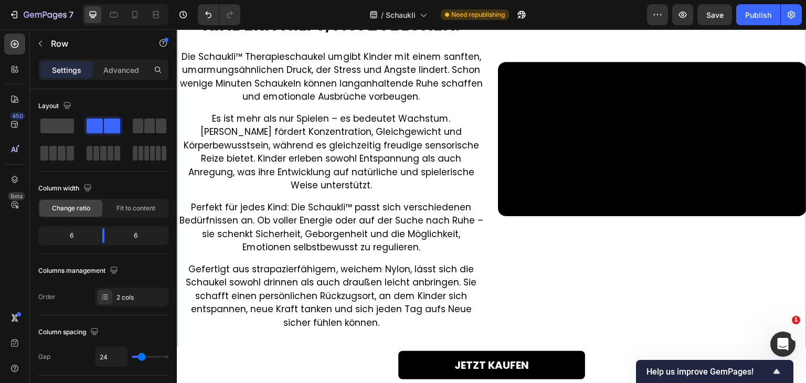
click at [519, 328] on div "MEHR ALS NUR EINE SCHAUKEL: EINE THERAPEUTISCHE UMARMUNG, DIE BERUHIGT, TROST S…" at bounding box center [491, 139] width 629 height 446
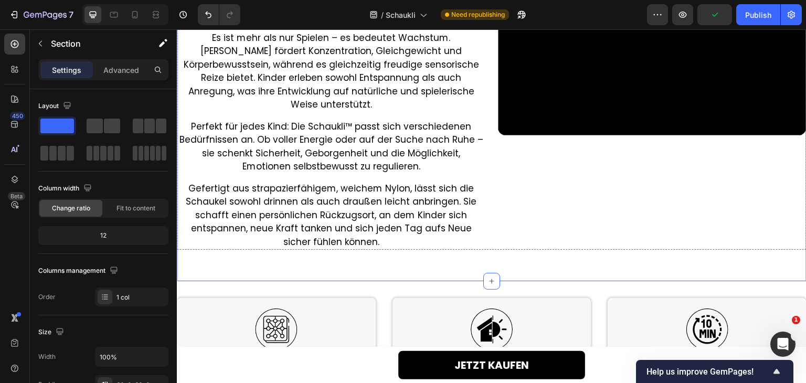
scroll to position [1206, 0]
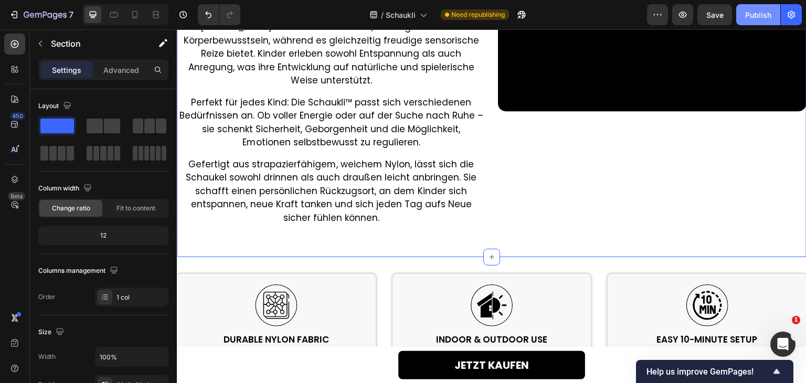
click at [756, 9] on div "Publish" at bounding box center [758, 14] width 26 height 11
